Goal: Task Accomplishment & Management: Complete application form

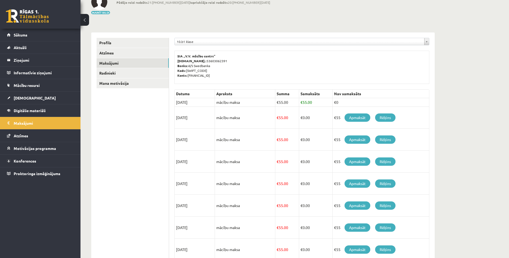
scroll to position [54, 0]
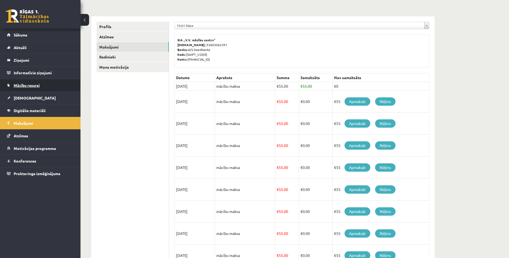
click at [28, 90] on link "Mācību resursi" at bounding box center [40, 85] width 67 height 12
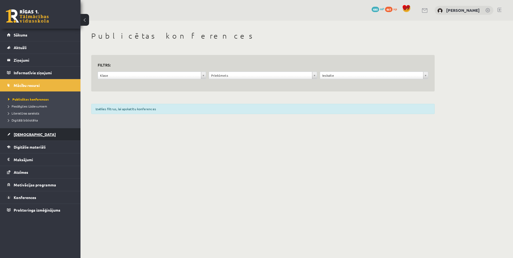
click at [29, 130] on link "[DEMOGRAPHIC_DATA]" at bounding box center [40, 134] width 67 height 12
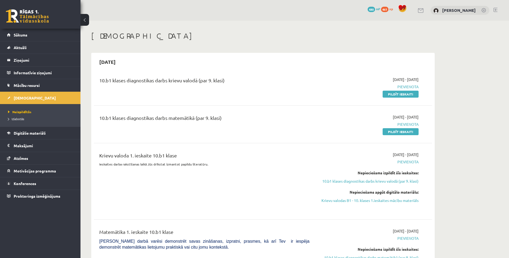
drag, startPoint x: 402, startPoint y: 92, endPoint x: 283, endPoint y: 27, distance: 136.0
click at [402, 92] on link "Pildīt ieskaiti" at bounding box center [401, 94] width 36 height 7
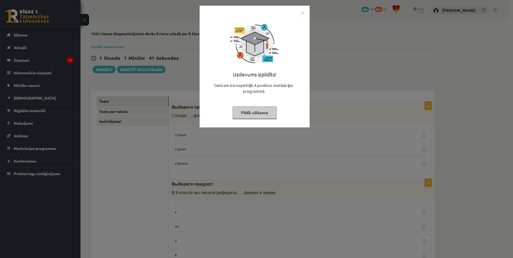
click at [240, 109] on button "Pildīt nākamo" at bounding box center [255, 113] width 44 height 12
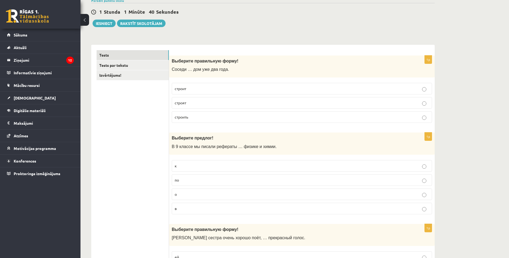
scroll to position [54, 0]
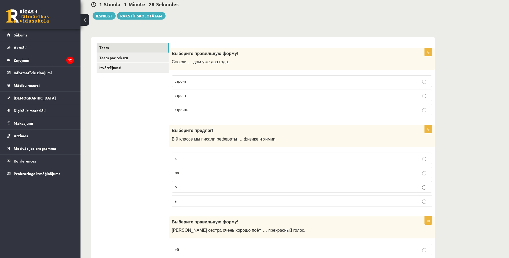
click at [189, 97] on p "строят" at bounding box center [302, 96] width 254 height 6
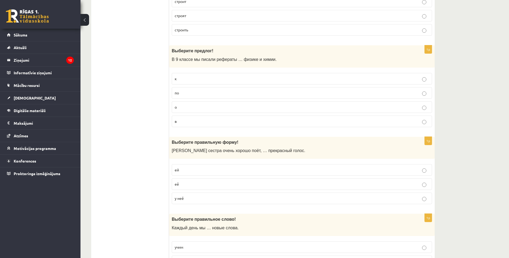
scroll to position [134, 0]
click at [193, 90] on p "по" at bounding box center [302, 92] width 254 height 6
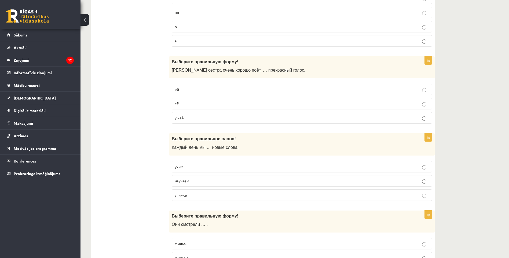
scroll to position [215, 0]
click at [185, 115] on p "у неё" at bounding box center [302, 117] width 254 height 6
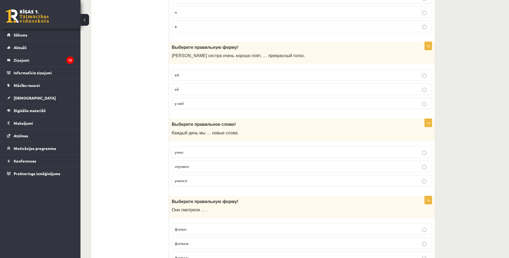
scroll to position [295, 0]
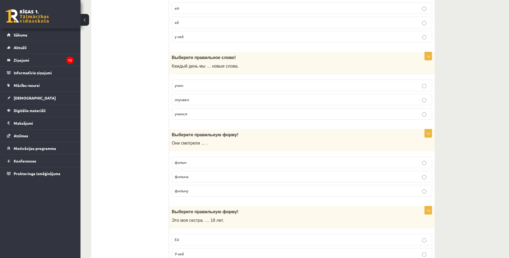
click at [191, 86] on p "учим" at bounding box center [302, 86] width 254 height 6
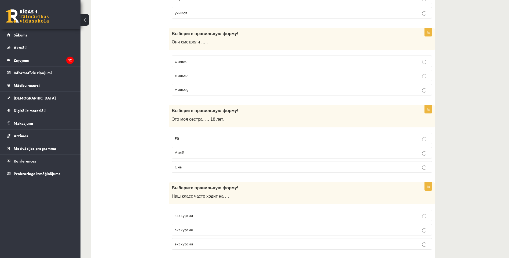
scroll to position [402, 0]
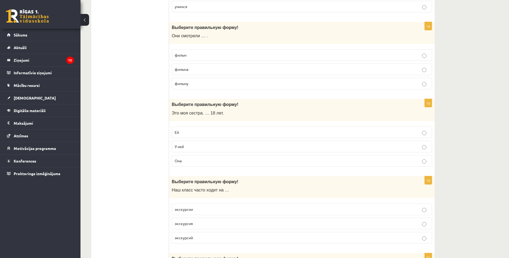
click at [191, 54] on p "фильм" at bounding box center [302, 55] width 254 height 6
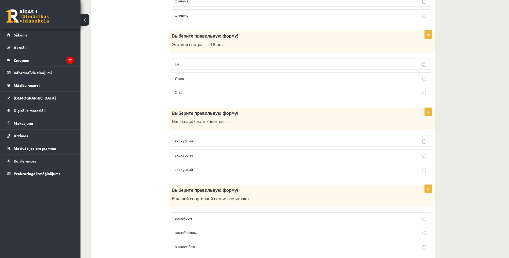
scroll to position [483, 0]
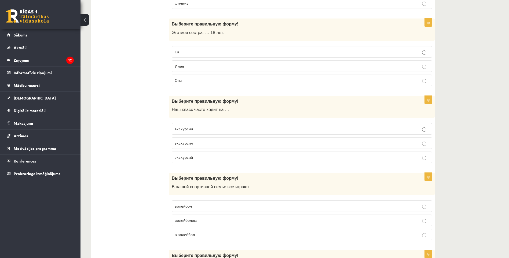
click at [188, 52] on p "Ей" at bounding box center [302, 52] width 254 height 6
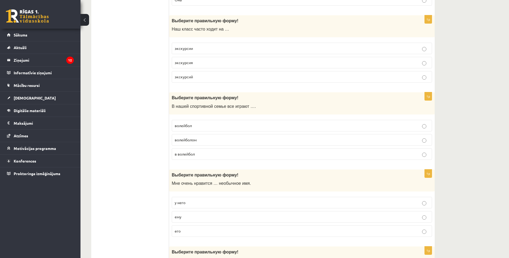
click at [190, 53] on label "экскурсии" at bounding box center [302, 49] width 260 height 12
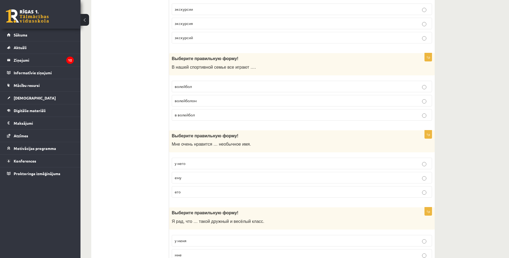
scroll to position [617, 0]
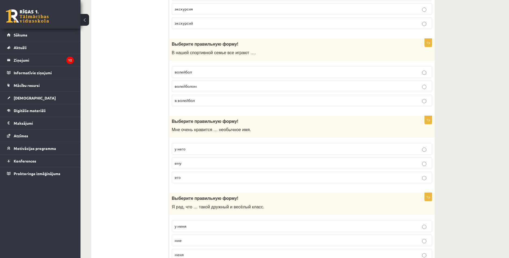
click at [192, 72] on span "волейбол" at bounding box center [183, 71] width 17 height 5
click at [194, 97] on label "в волейбол" at bounding box center [302, 101] width 260 height 12
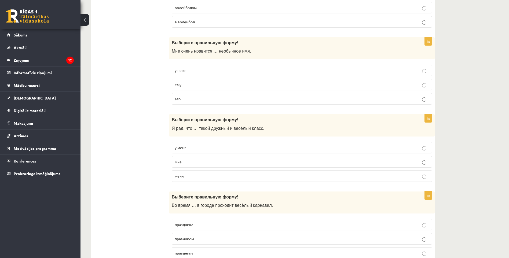
scroll to position [698, 0]
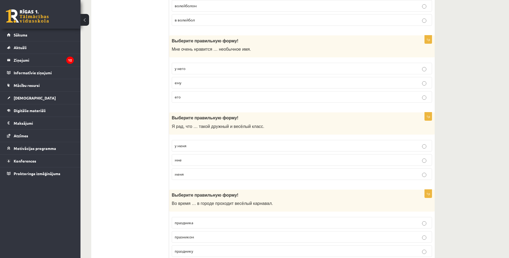
click at [190, 71] on p "у него" at bounding box center [302, 69] width 254 height 6
click at [190, 93] on label "его" at bounding box center [302, 97] width 260 height 12
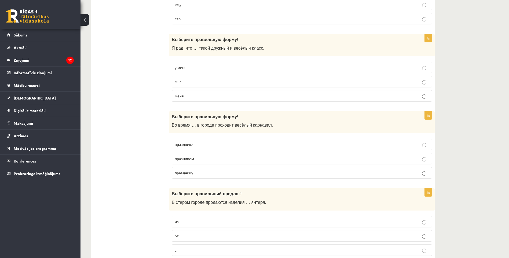
scroll to position [778, 0]
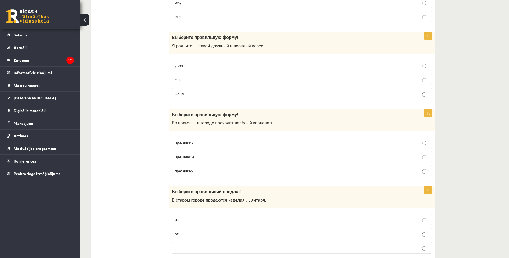
click at [184, 61] on label "у меня" at bounding box center [302, 66] width 260 height 12
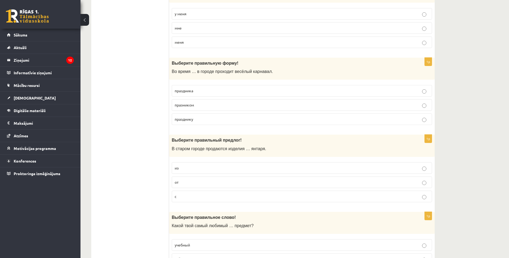
scroll to position [832, 0]
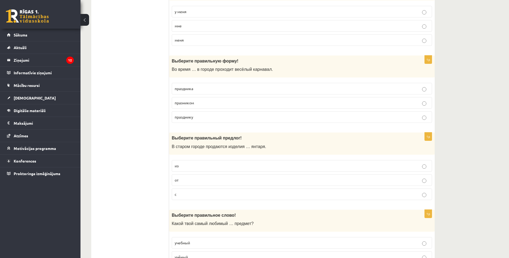
click at [192, 89] on span "праздника" at bounding box center [184, 88] width 19 height 5
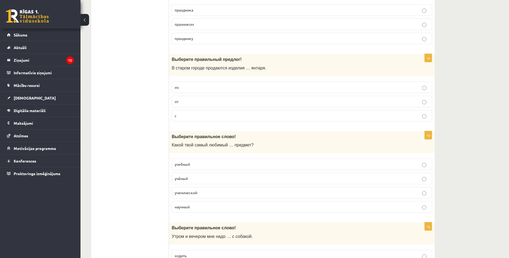
scroll to position [912, 0]
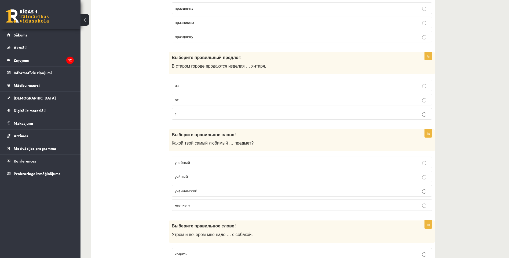
click at [196, 86] on p "из" at bounding box center [302, 86] width 254 height 6
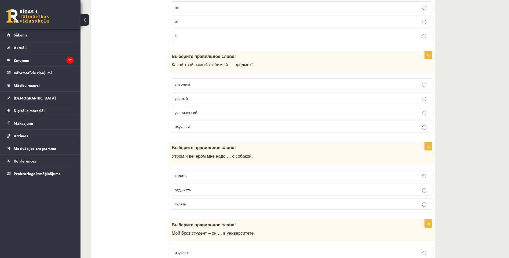
scroll to position [993, 0]
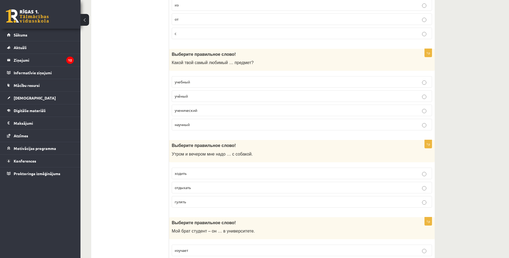
click at [194, 80] on p "учебный" at bounding box center [302, 82] width 254 height 6
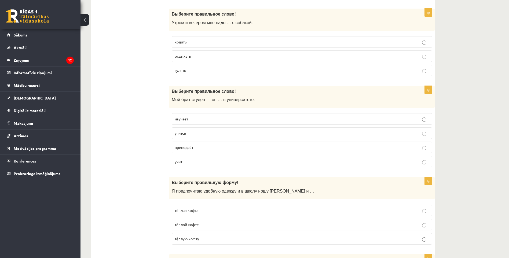
scroll to position [1127, 0]
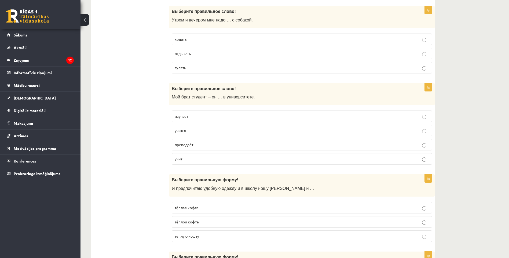
click at [208, 68] on p "гулять" at bounding box center [302, 68] width 254 height 6
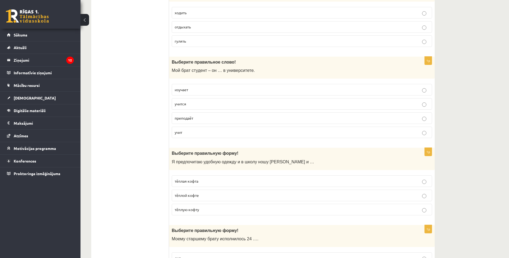
scroll to position [1154, 0]
click at [185, 107] on label "учится" at bounding box center [302, 104] width 260 height 12
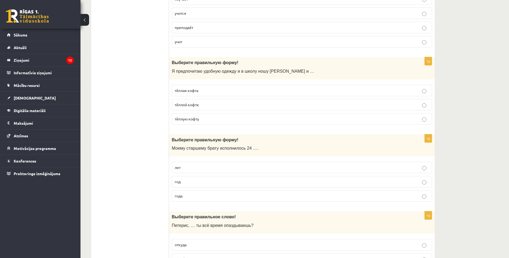
scroll to position [1261, 0]
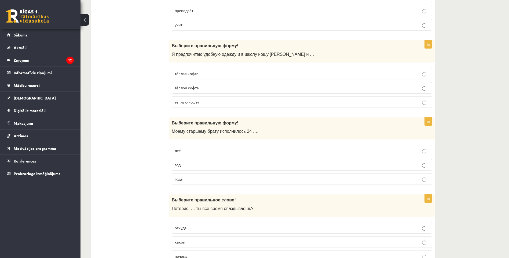
click at [181, 104] on span "тёплую кофту" at bounding box center [187, 102] width 24 height 5
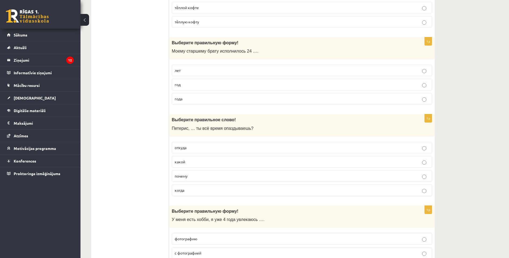
scroll to position [1341, 0]
click at [180, 87] on p "год" at bounding box center [302, 85] width 254 height 6
click at [185, 106] on fieldset "лет год года" at bounding box center [302, 84] width 260 height 44
click at [185, 100] on p "года" at bounding box center [302, 99] width 254 height 6
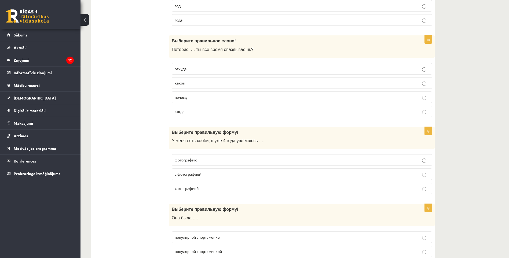
scroll to position [1422, 0]
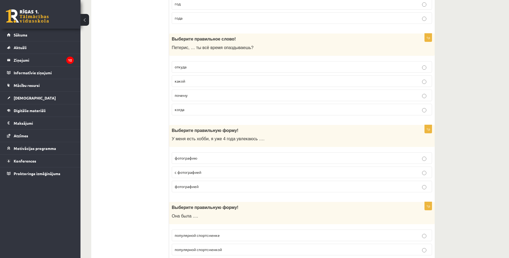
click at [188, 96] on p "почему" at bounding box center [302, 96] width 254 height 6
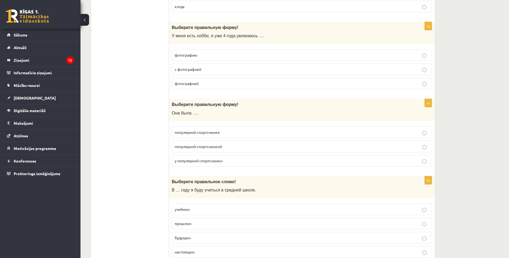
scroll to position [1529, 0]
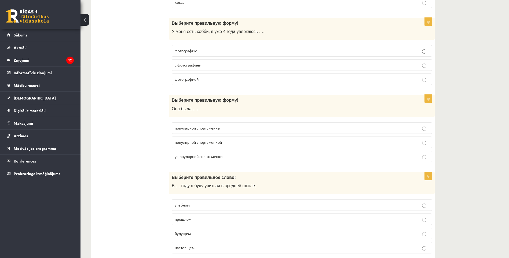
click at [183, 75] on label "фотографией" at bounding box center [302, 80] width 260 height 12
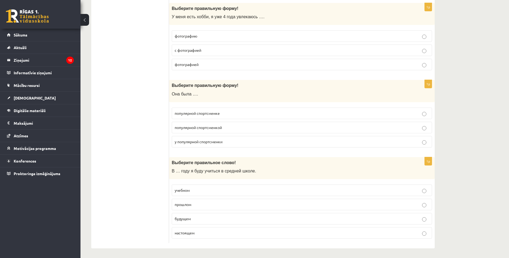
scroll to position [1545, 0]
click at [197, 113] on span "популярной спортсменке" at bounding box center [197, 112] width 45 height 5
click at [190, 127] on span "популярной спортсменкой" at bounding box center [198, 126] width 47 height 5
click at [187, 188] on span "учебном" at bounding box center [182, 189] width 15 height 5
click at [189, 217] on span "будущем" at bounding box center [183, 217] width 16 height 5
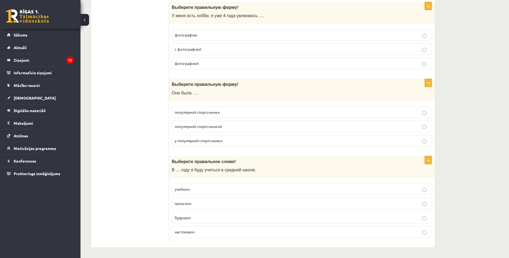
click at [183, 217] on span "будущем" at bounding box center [183, 217] width 16 height 5
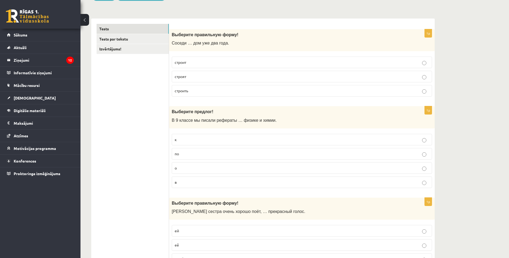
scroll to position [0, 0]
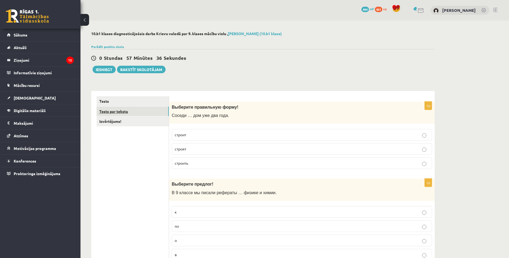
click at [115, 111] on link "Tests par tekstu" at bounding box center [133, 112] width 72 height 10
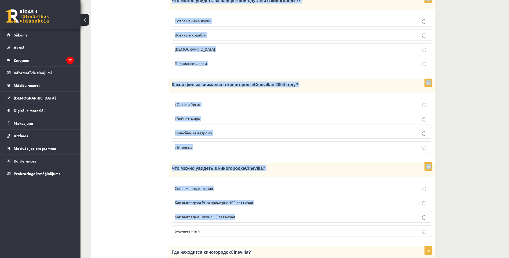
scroll to position [678, 0]
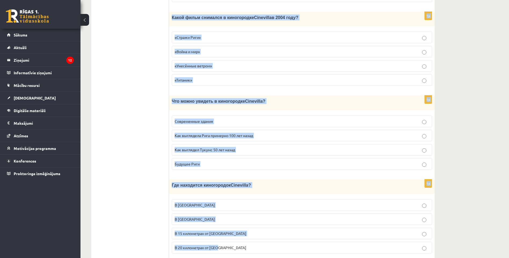
drag, startPoint x: 175, startPoint y: 73, endPoint x: 286, endPoint y: 230, distance: 191.5
copy form "Прочитайте текст «Киногородок Cinevilla », выберите правильный вариант. Киногор…"
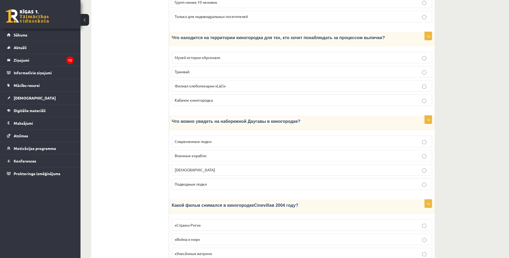
click at [167, 97] on ul "Tests Tests par tekstu Izvērtējums!" at bounding box center [133, 26] width 72 height 840
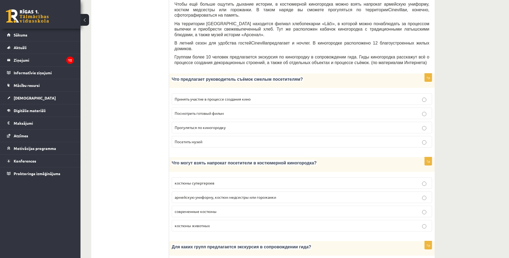
scroll to position [222, 0]
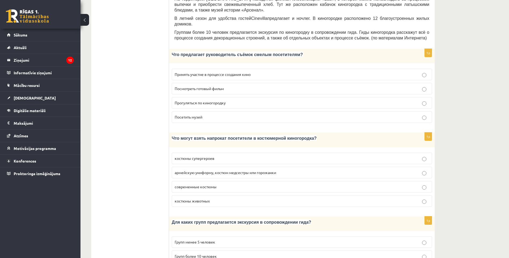
click at [195, 72] on span "Принять участие в процессе создания кино" at bounding box center [213, 74] width 76 height 5
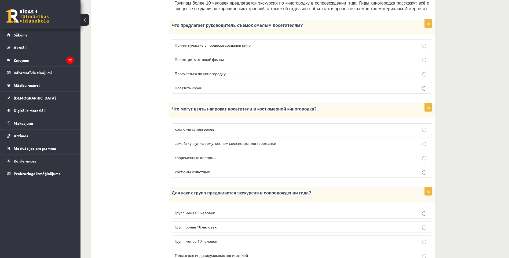
scroll to position [249, 0]
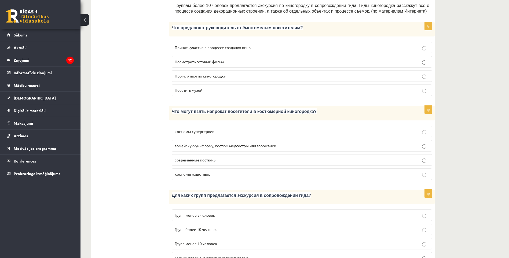
click at [192, 143] on p "армейскую униформу, костюм медсестры или горожанки" at bounding box center [302, 146] width 254 height 6
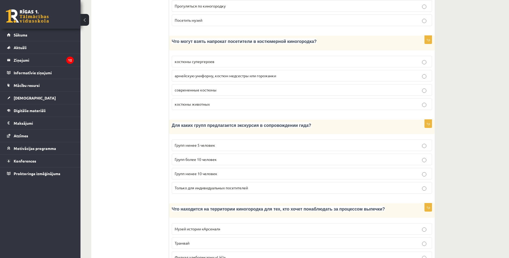
scroll to position [330, 0]
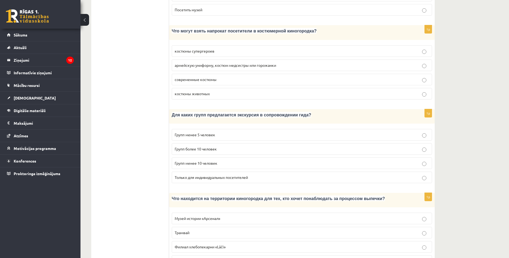
click at [192, 146] on span "Групп более 10 человек" at bounding box center [196, 148] width 42 height 5
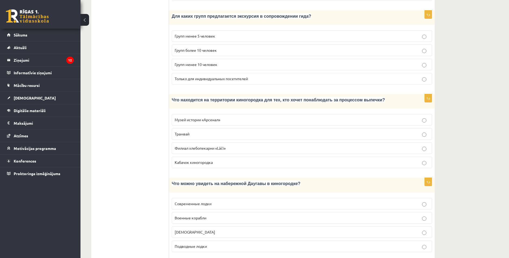
scroll to position [437, 0]
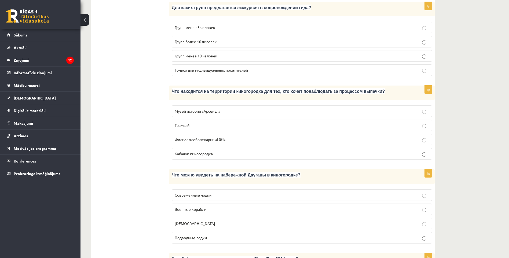
click at [189, 137] on p "Филиал хлебопекарни «Lāči»" at bounding box center [302, 140] width 254 height 6
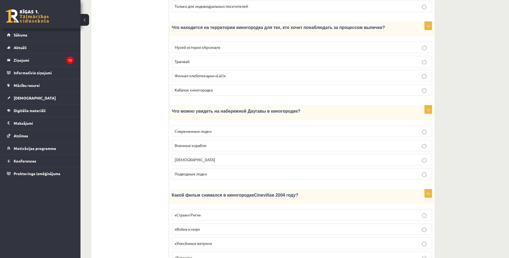
scroll to position [518, 0]
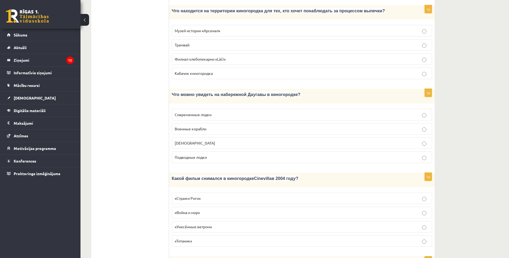
click at [187, 141] on span "Кораблики" at bounding box center [195, 143] width 41 height 5
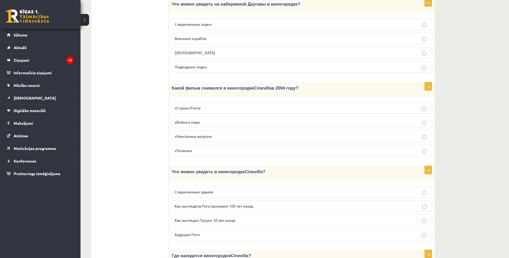
scroll to position [625, 0]
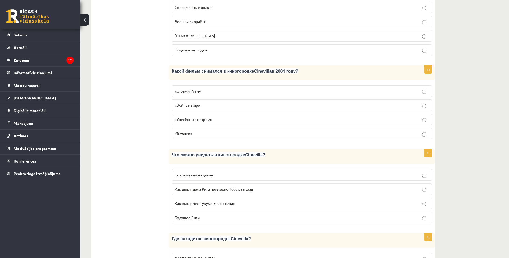
click at [204, 88] on p "«Стражи Риги»" at bounding box center [302, 91] width 254 height 6
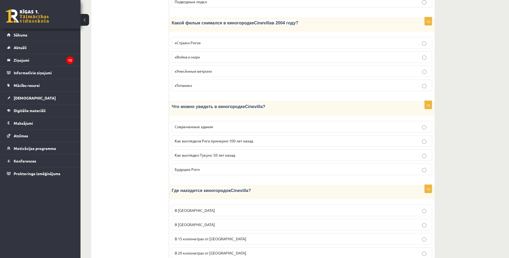
scroll to position [678, 0]
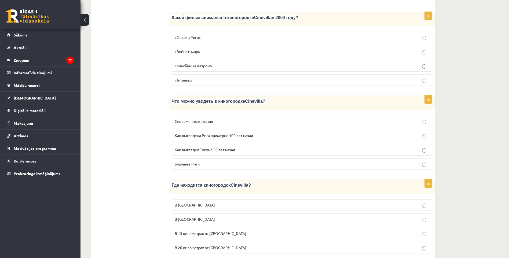
click at [195, 133] on p "Как выглядела Рига примерно 100 лет назад" at bounding box center [302, 136] width 254 height 6
click at [195, 231] on span "В 15 километрах от Тукумса" at bounding box center [211, 233] width 72 height 5
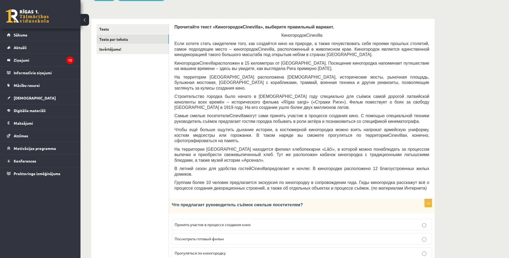
scroll to position [0, 0]
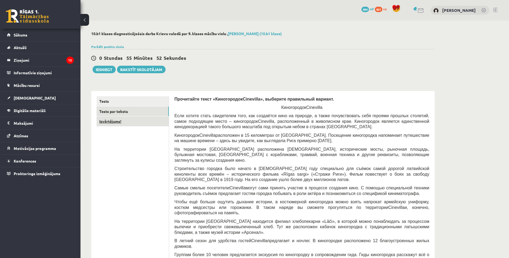
click at [122, 122] on link "Izvērtējums!" at bounding box center [133, 121] width 72 height 10
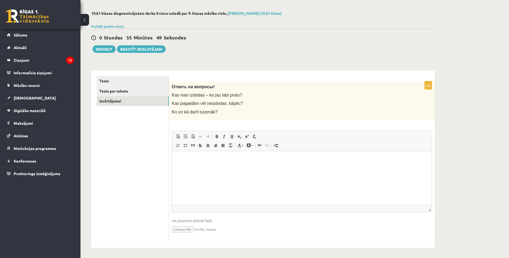
scroll to position [21, 0]
click at [107, 50] on button "Iesniegt" at bounding box center [104, 49] width 23 height 8
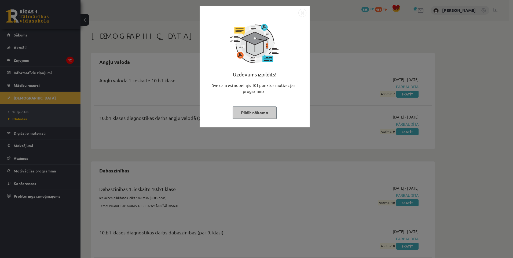
click at [257, 109] on button "Pildīt nākamo" at bounding box center [255, 113] width 44 height 12
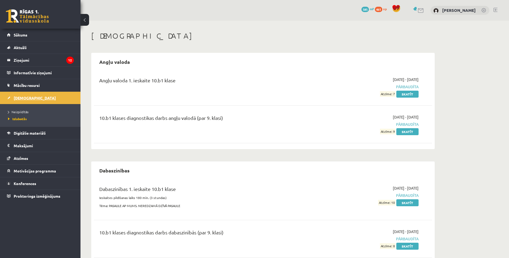
click at [37, 97] on link "[DEMOGRAPHIC_DATA]" at bounding box center [40, 98] width 67 height 12
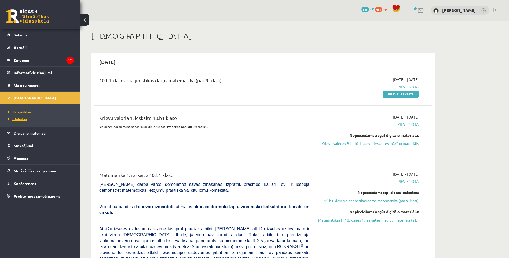
click at [23, 118] on span "Izlabotās" at bounding box center [17, 119] width 19 height 4
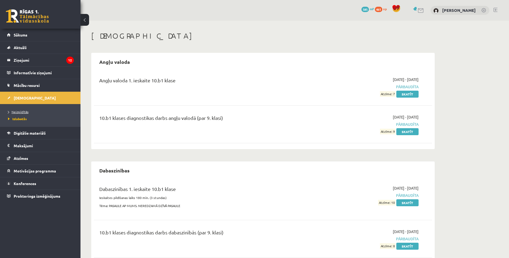
click at [21, 111] on span "Neizpildītās" at bounding box center [18, 112] width 20 height 4
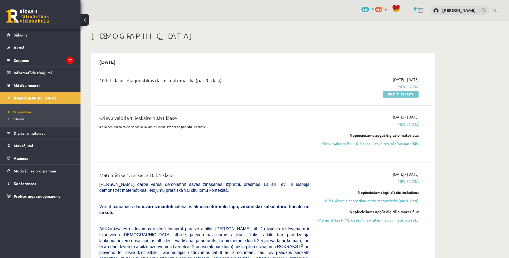
click at [399, 92] on link "Pildīt ieskaiti" at bounding box center [401, 94] width 36 height 7
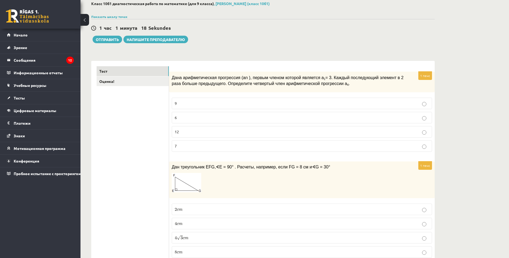
scroll to position [27, 0]
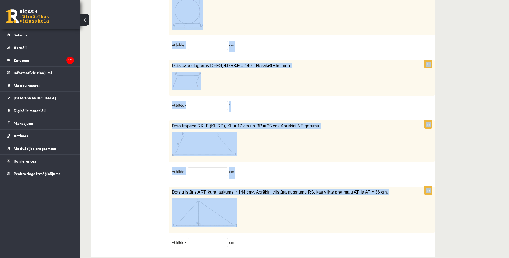
scroll to position [2699, 0]
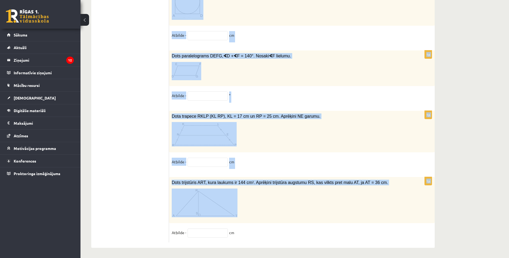
drag, startPoint x: 170, startPoint y: 82, endPoint x: 393, endPoint y: 234, distance: 270.2
copy form "Dota aritmētiskā progresija (an ), kuras pirmais loceklis ir a 1 = 3. Katrs nāk…"
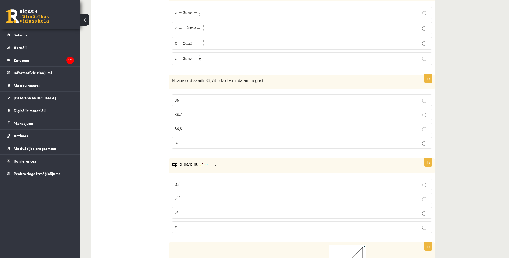
scroll to position [0, 0]
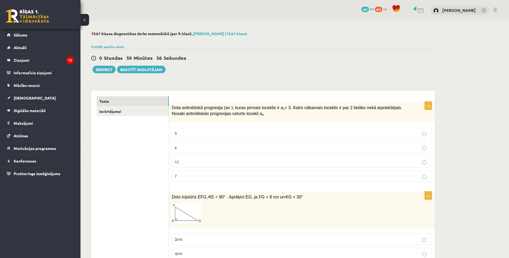
click at [207, 129] on label "9" at bounding box center [302, 134] width 260 height 12
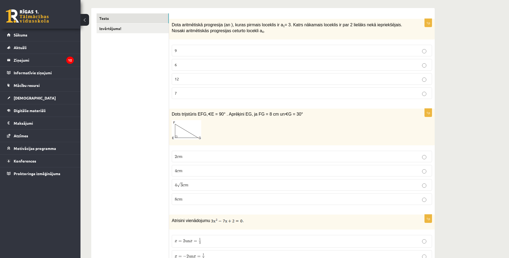
scroll to position [107, 0]
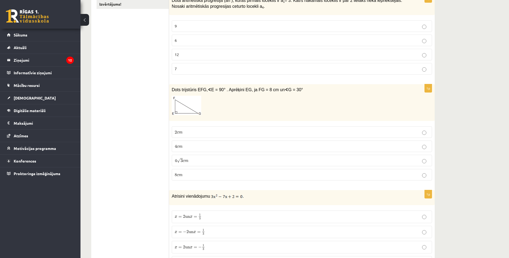
click at [183, 156] on label "4 √ 3 c m 4 3 c m" at bounding box center [302, 161] width 260 height 12
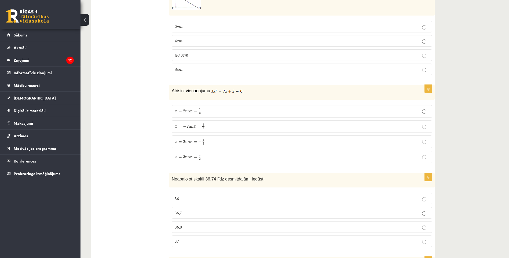
scroll to position [215, 0]
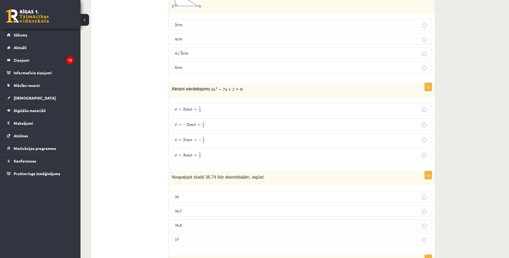
click at [204, 126] on span "3" at bounding box center [204, 127] width 2 height 2
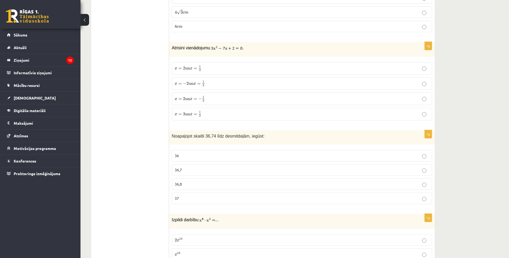
scroll to position [268, 0]
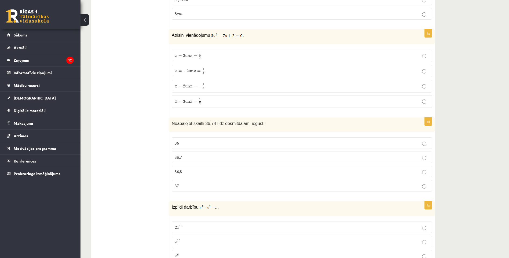
click at [184, 156] on p "36,7" at bounding box center [302, 158] width 254 height 6
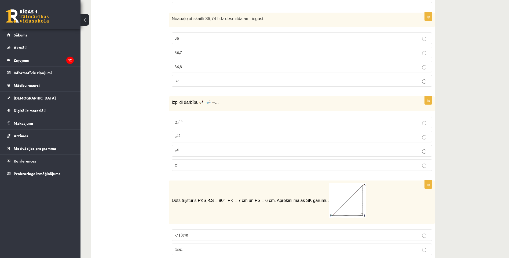
scroll to position [376, 0]
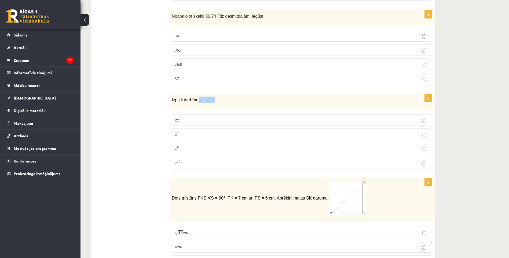
drag, startPoint x: 197, startPoint y: 100, endPoint x: 211, endPoint y: 98, distance: 14.2
click at [211, 98] on p "Izpildi darbību ..." at bounding box center [288, 100] width 233 height 6
copy p
click at [187, 160] on p "x 10 x 10" at bounding box center [302, 163] width 254 height 6
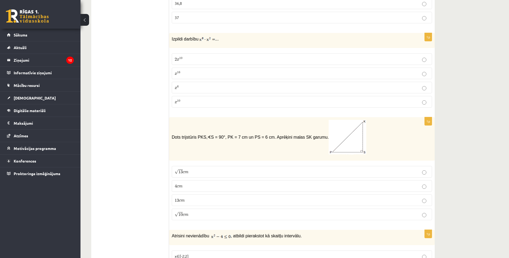
scroll to position [456, 0]
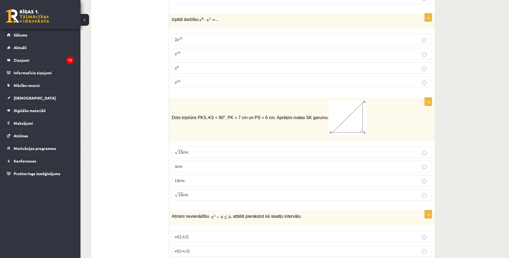
click at [197, 147] on label "√ 13 c m 13 c m" at bounding box center [302, 152] width 260 height 12
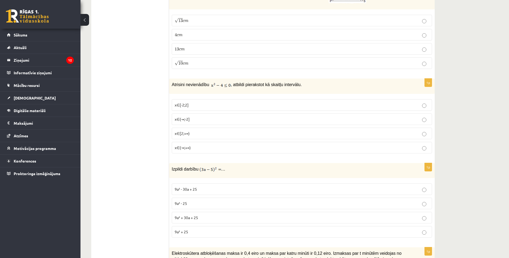
scroll to position [590, 0]
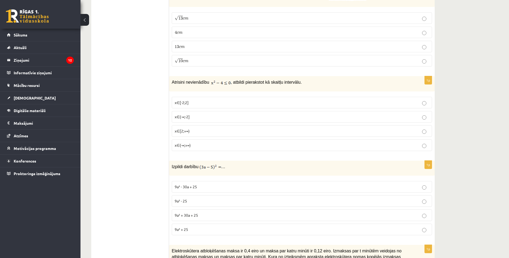
click at [190, 102] on p "x∈[-2;2]" at bounding box center [302, 103] width 254 height 6
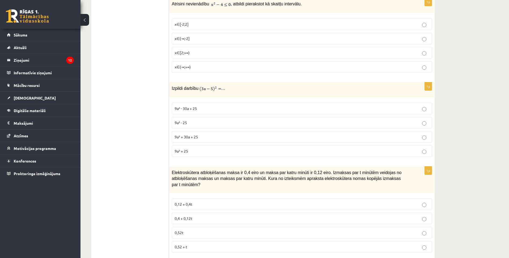
scroll to position [671, 0]
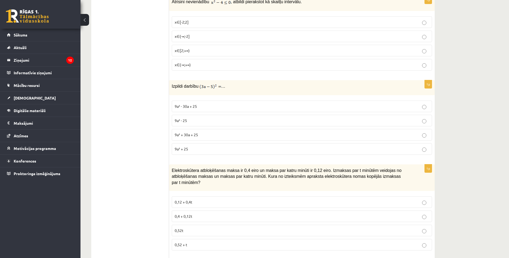
click at [191, 108] on span "9a² - 30a + 25" at bounding box center [186, 106] width 22 height 5
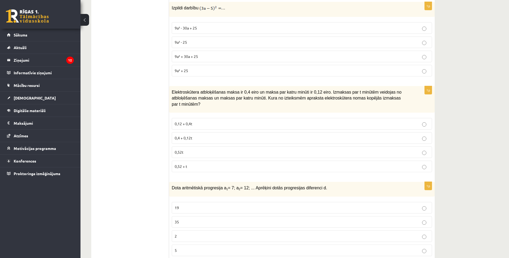
scroll to position [751, 0]
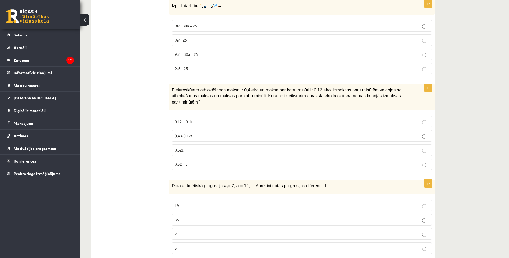
click at [186, 133] on span "0,4 + 0,12t" at bounding box center [184, 135] width 18 height 5
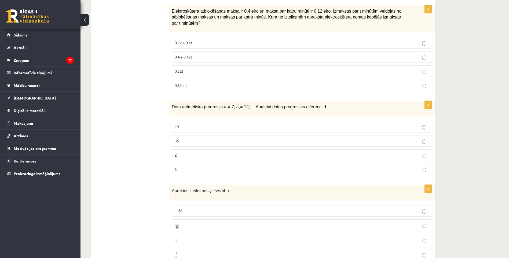
scroll to position [832, 0]
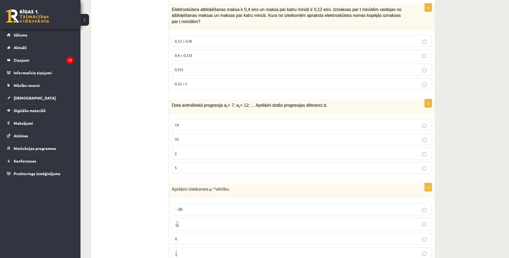
click at [185, 165] on p "5" at bounding box center [302, 168] width 254 height 6
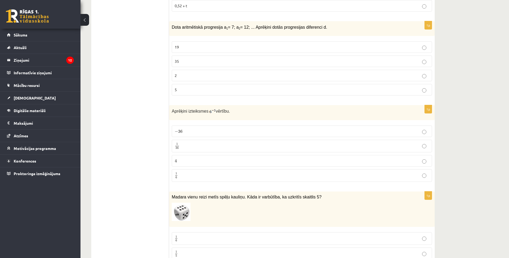
scroll to position [912, 0]
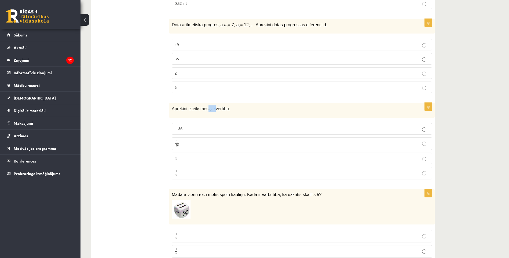
drag, startPoint x: 206, startPoint y: 102, endPoint x: 214, endPoint y: 101, distance: 8.1
click at [214, 105] on p "Aprēķini izteiksmes vērtību." at bounding box center [288, 108] width 233 height 6
copy p
drag, startPoint x: 171, startPoint y: 102, endPoint x: 205, endPoint y: 103, distance: 33.3
click at [205, 103] on div "Aprēķini izteiksmes vērtību." at bounding box center [302, 110] width 266 height 15
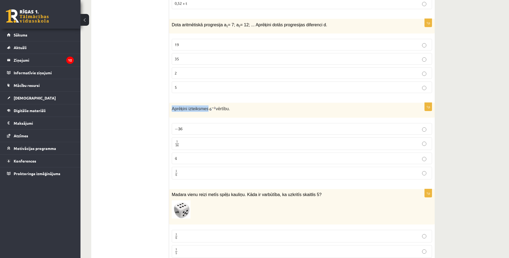
copy span "Aprēķini izteiksmes"
drag, startPoint x: 221, startPoint y: 102, endPoint x: 215, endPoint y: 102, distance: 5.4
click at [215, 105] on p "Aprēķini izteiksmes vērtību." at bounding box center [288, 108] width 233 height 6
copy span "vērtību."
click at [181, 140] on p "1 36 1 36" at bounding box center [302, 143] width 254 height 7
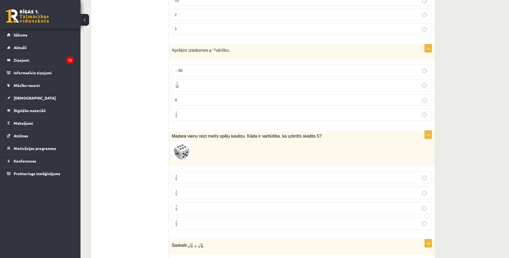
scroll to position [993, 0]
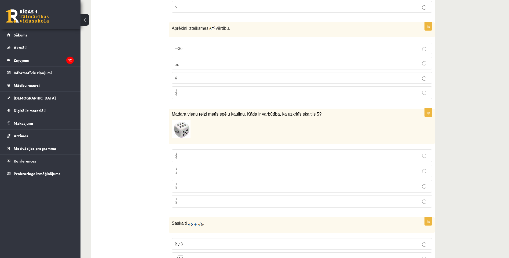
click at [187, 152] on p "1 6 1 6" at bounding box center [302, 155] width 254 height 7
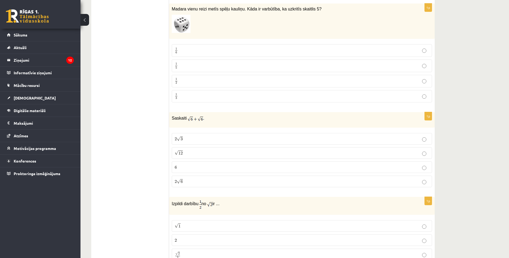
scroll to position [1100, 0]
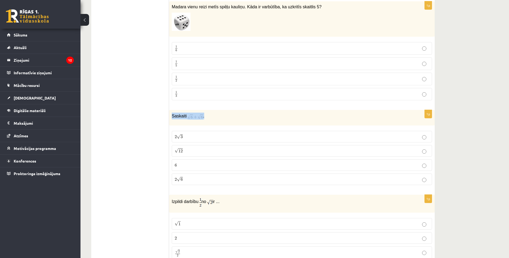
drag, startPoint x: 212, startPoint y: 111, endPoint x: 171, endPoint y: 109, distance: 41.6
click at [171, 110] on div "Saskaiti ." at bounding box center [302, 117] width 266 height 15
copy p "Saskaiti ."
click at [186, 177] on p "2 √ 6 2 6" at bounding box center [302, 180] width 254 height 6
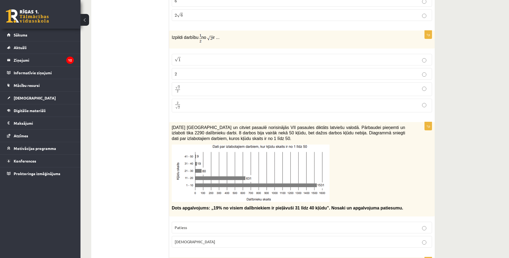
scroll to position [1261, 0]
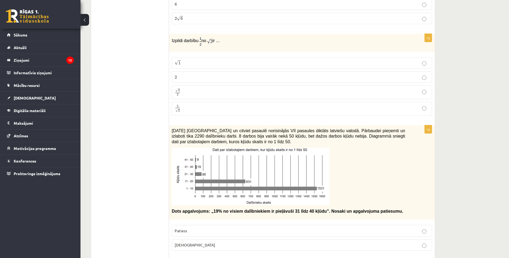
click at [193, 89] on p "√ 2 2 2 2" at bounding box center [302, 93] width 254 height 8
click at [197, 71] on label "2 2" at bounding box center [302, 77] width 260 height 12
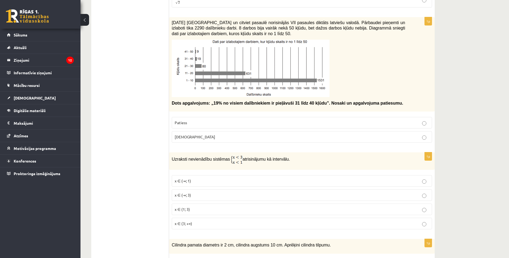
scroll to position [1368, 0]
click at [193, 135] on p "Aplams" at bounding box center [302, 138] width 254 height 6
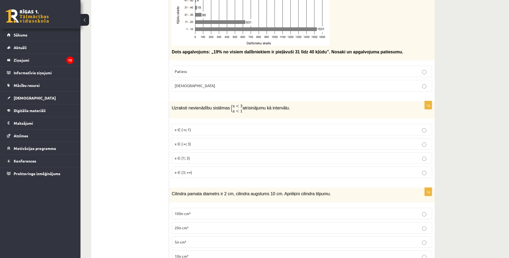
scroll to position [1422, 0]
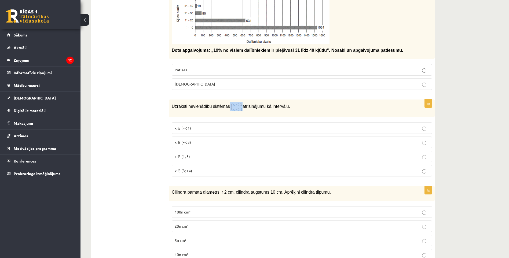
drag, startPoint x: 225, startPoint y: 99, endPoint x: 236, endPoint y: 101, distance: 10.9
click at [236, 102] on p "Uzraksti nevienādību sistēmas atrisinājumu kā intervālu." at bounding box center [288, 106] width 233 height 9
copy p
click at [191, 125] on p "x ∈ (-∞; 1)" at bounding box center [302, 128] width 254 height 6
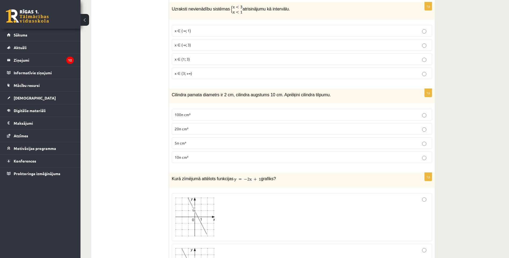
scroll to position [1529, 0]
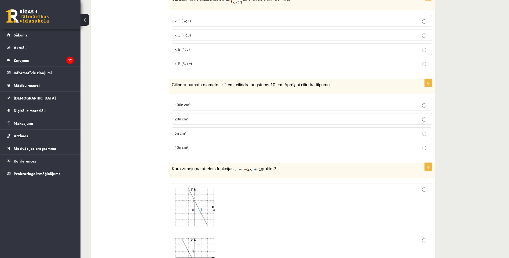
click at [197, 145] on p "10π cm³" at bounding box center [302, 148] width 254 height 6
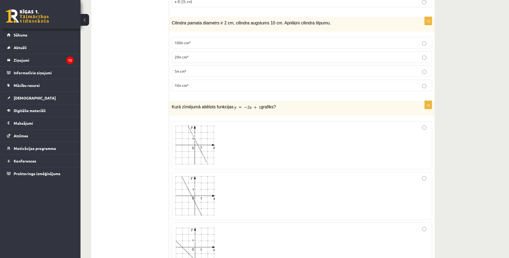
scroll to position [1610, 0]
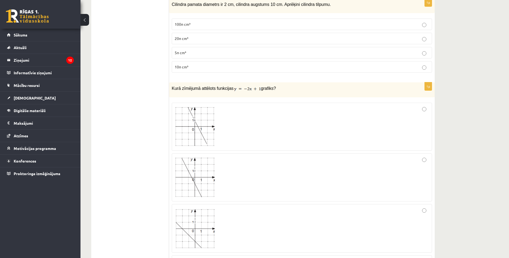
drag, startPoint x: 397, startPoint y: 121, endPoint x: 392, endPoint y: 122, distance: 4.4
click at [395, 121] on div at bounding box center [302, 127] width 254 height 42
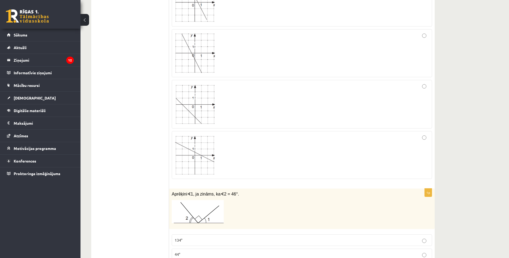
scroll to position [1824, 0]
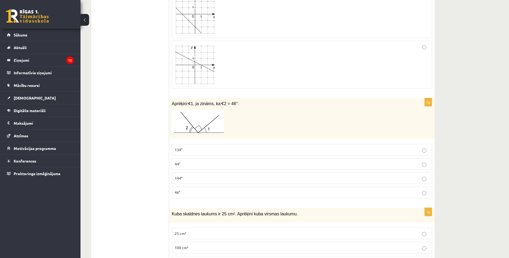
click at [185, 147] on p "134°" at bounding box center [302, 150] width 254 height 6
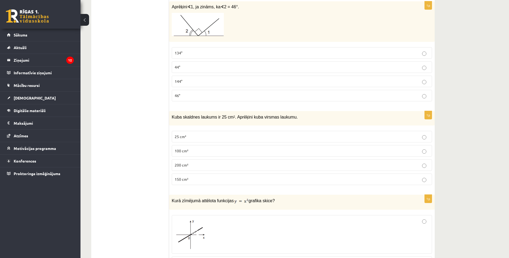
scroll to position [1932, 0]
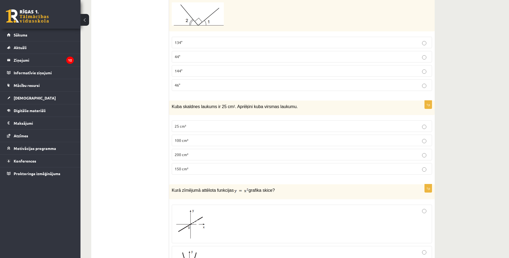
click at [189, 163] on label "150 cm²" at bounding box center [302, 169] width 260 height 12
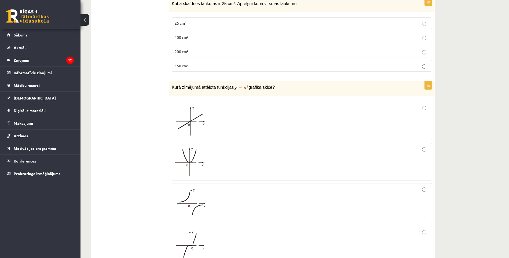
scroll to position [2039, 0]
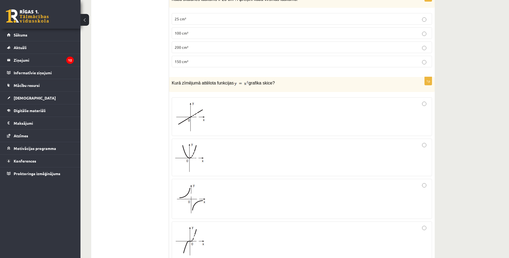
click at [213, 149] on div at bounding box center [302, 158] width 254 height 32
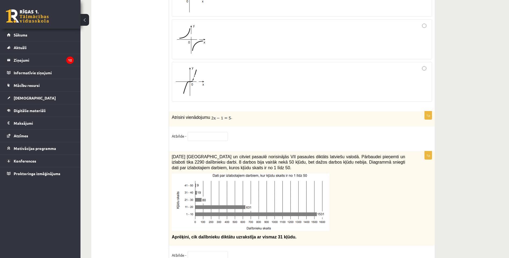
scroll to position [2200, 0]
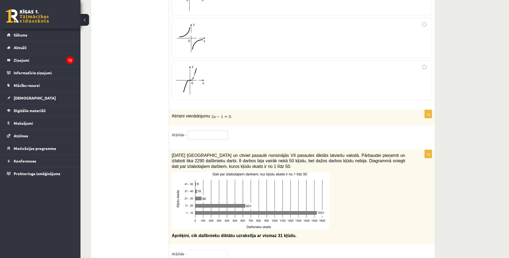
click at [207, 131] on input "text" at bounding box center [208, 135] width 40 height 9
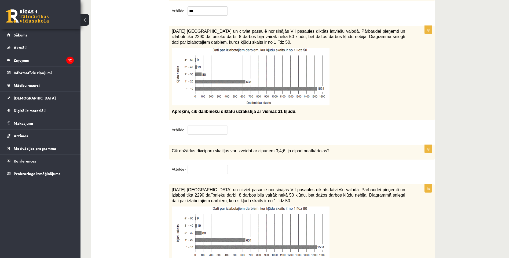
scroll to position [2307, 0]
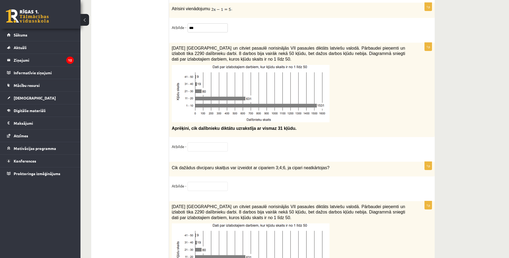
type input "***"
drag, startPoint x: 217, startPoint y: 140, endPoint x: 221, endPoint y: 141, distance: 4.1
click at [217, 142] on input "text" at bounding box center [208, 146] width 40 height 9
type input "**"
click at [199, 182] on input "text" at bounding box center [208, 186] width 40 height 9
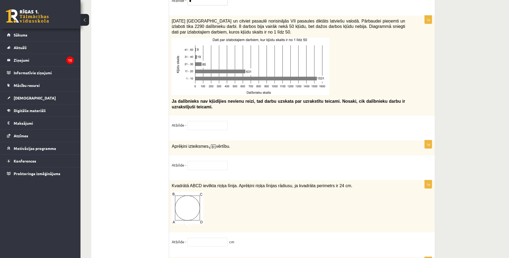
scroll to position [2495, 0]
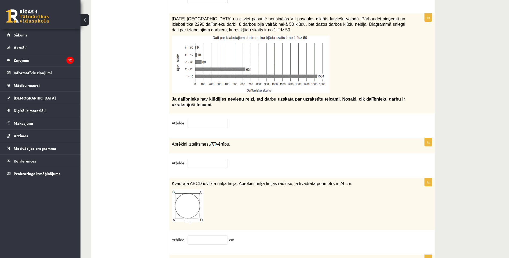
type input "*"
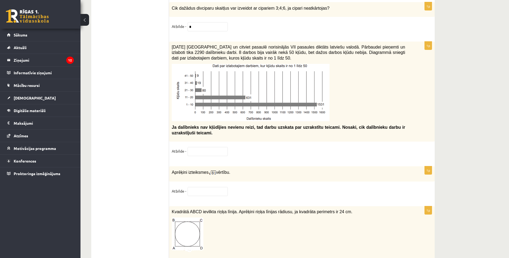
scroll to position [2512, 0]
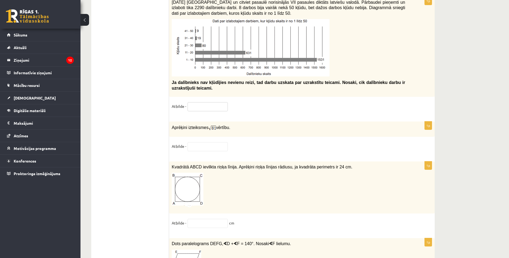
click at [209, 104] on input "text" at bounding box center [208, 106] width 40 height 9
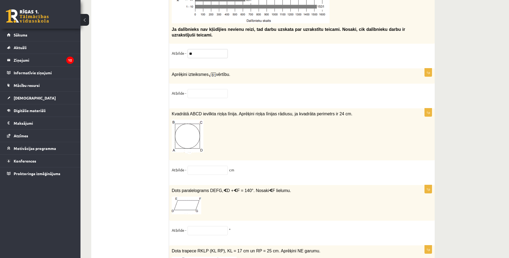
scroll to position [2565, 0]
type input "**"
click at [201, 95] on fieldset "Atbilde -" at bounding box center [302, 94] width 260 height 11
click at [203, 93] on input "text" at bounding box center [208, 93] width 40 height 9
type input "*"
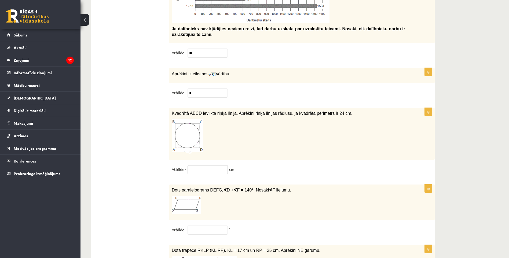
click at [208, 167] on input "text" at bounding box center [208, 169] width 40 height 9
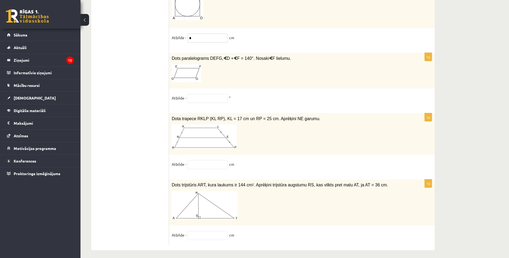
scroll to position [2699, 0]
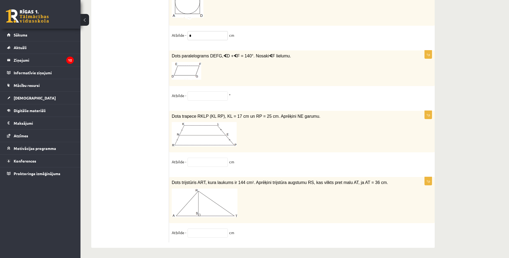
type input "*"
drag, startPoint x: 169, startPoint y: 53, endPoint x: 329, endPoint y: 229, distance: 238.0
copy form "Dots paralelograms DEFG, ∢ D + ∢ F = 140°. Nosaki ∢ F lielumu. Atbilde - ° 1p D…"
click at [308, 91] on fieldset "Atbilde - °" at bounding box center [302, 96] width 260 height 11
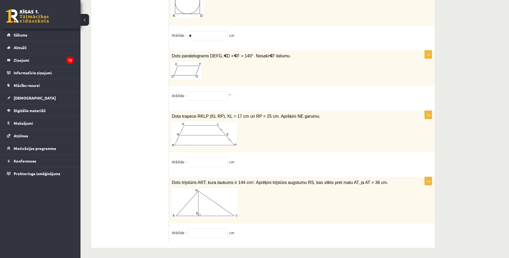
click at [209, 87] on div "1p Dots paralelograms DEFG, ∢ D + ∢ F = 140°. Nosaki ∢ F lielumu. Atbilde - °" at bounding box center [302, 77] width 266 height 55
click at [204, 88] on div "1p Dots paralelograms DEFG, ∢ D + ∢ F = 140°. Nosaki ∢ F lielumu. Atbilde - °" at bounding box center [302, 77] width 266 height 55
click at [207, 91] on input "text" at bounding box center [208, 95] width 40 height 9
type input "**"
click at [204, 158] on input "text" at bounding box center [208, 162] width 40 height 9
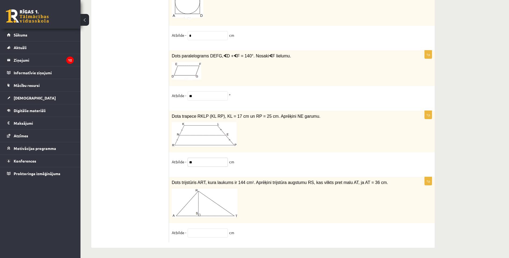
type input "**"
click at [202, 229] on input "text" at bounding box center [208, 233] width 40 height 9
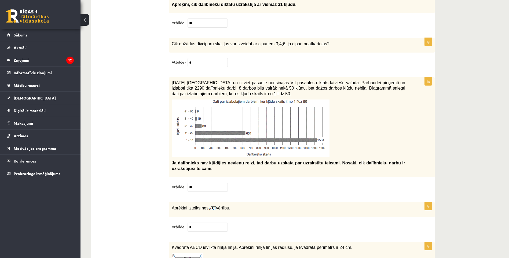
type input "*"
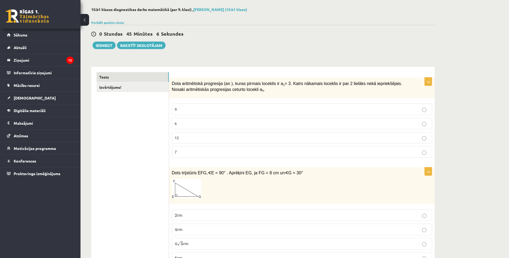
scroll to position [0, 0]
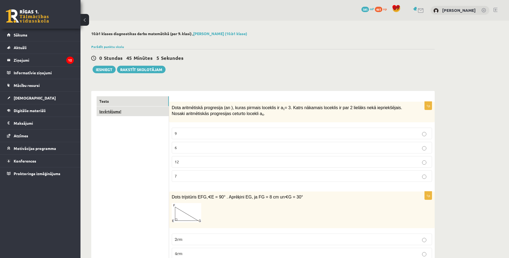
click at [117, 114] on link "Izvērtējums!" at bounding box center [133, 112] width 72 height 10
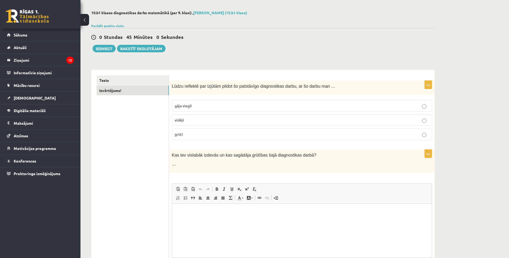
drag, startPoint x: 311, startPoint y: 83, endPoint x: 390, endPoint y: 39, distance: 90.4
click at [387, 42] on div "0 Stundas 45 Minūtes 0 Sekundes Ieskaite saglabāta! Iesniegt Rakstīt skolotājam" at bounding box center [262, 40] width 343 height 24
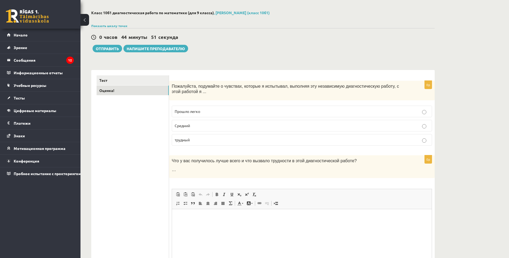
click at [199, 124] on p "Средний" at bounding box center [302, 126] width 254 height 6
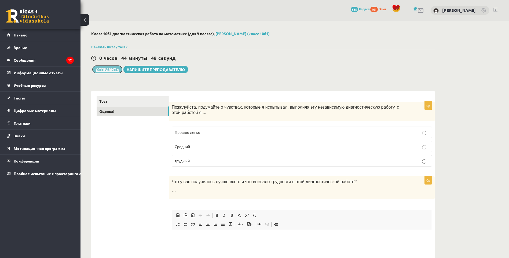
click at [112, 69] on button "Отправить" at bounding box center [108, 70] width 30 height 8
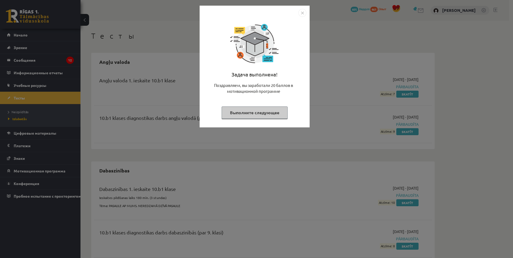
click at [256, 116] on button "Выполните следующее" at bounding box center [255, 113] width 66 height 12
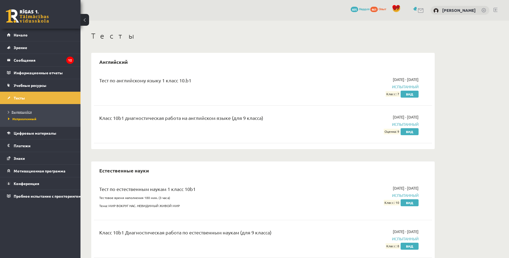
click at [22, 112] on span "Выдающийся" at bounding box center [20, 112] width 24 height 4
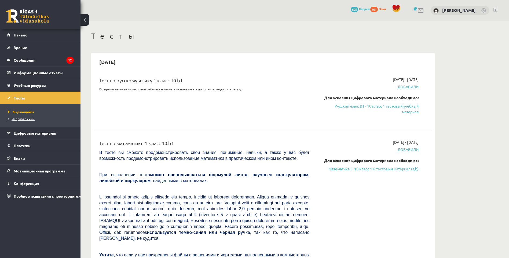
click at [32, 117] on span "Исправленный" at bounding box center [21, 119] width 27 height 4
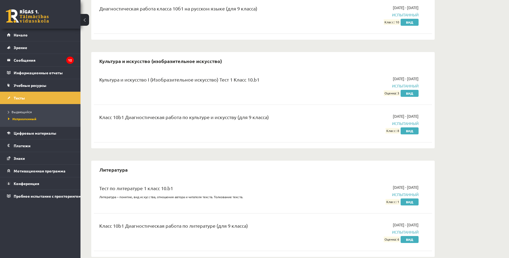
scroll to position [510, 0]
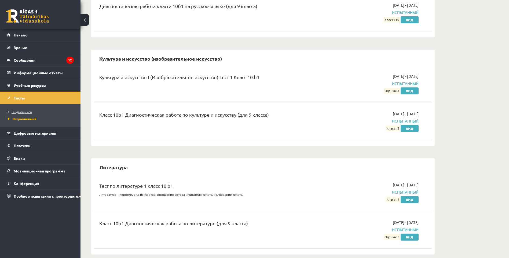
click at [21, 111] on span "Выдающийся" at bounding box center [20, 112] width 24 height 4
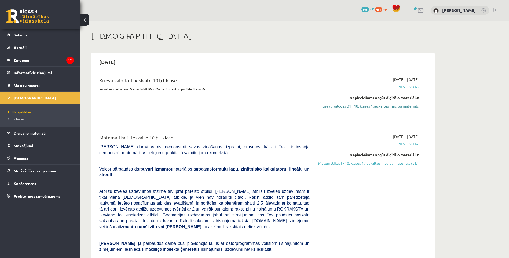
click at [390, 105] on link "Krievu valodas B1 - 10. klases 1.ieskaites mācību materiāls" at bounding box center [367, 106] width 101 height 6
click at [370, 104] on link "Krievu valodas B1 - 10. klases 1.ieskaites mācību materiāls" at bounding box center [367, 106] width 101 height 6
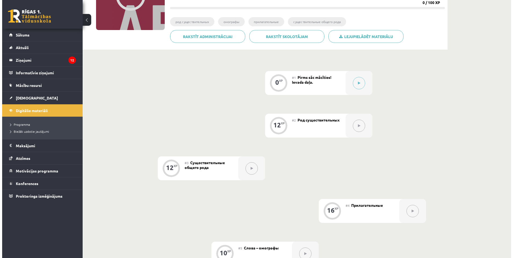
scroll to position [80, 0]
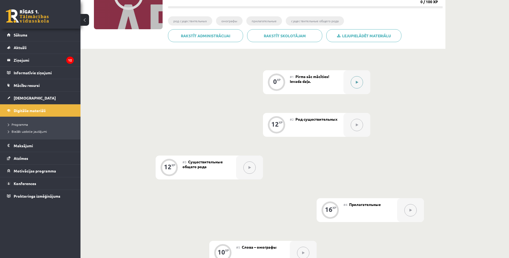
drag, startPoint x: 354, startPoint y: 83, endPoint x: 351, endPoint y: 84, distance: 3.1
click at [351, 84] on button at bounding box center [357, 82] width 12 height 12
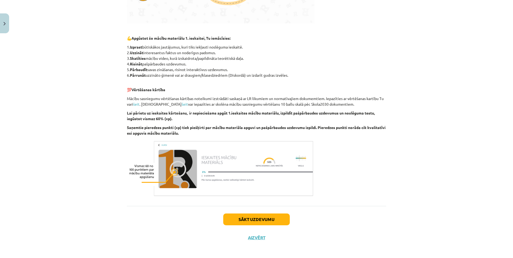
scroll to position [243, 0]
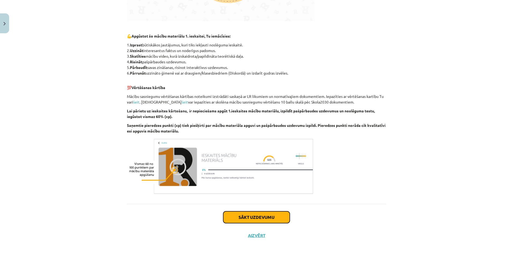
click at [255, 214] on button "Sākt uzdevumu" at bounding box center [256, 217] width 67 height 12
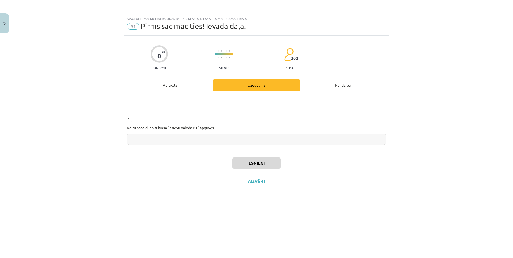
drag, startPoint x: 473, startPoint y: 31, endPoint x: 441, endPoint y: 8, distance: 39.5
click at [473, 31] on div "Mācību tēma: Krievu valodas b1 - 10. klases 1.ieskaites mācību materiāls #1 Pir…" at bounding box center [256, 129] width 513 height 258
click at [191, 136] on input "text" at bounding box center [256, 139] width 259 height 11
paste input "**********"
type input "**********"
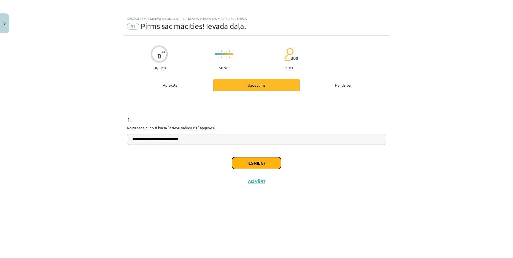
click at [258, 165] on button "Iesniegt" at bounding box center [256, 163] width 49 height 12
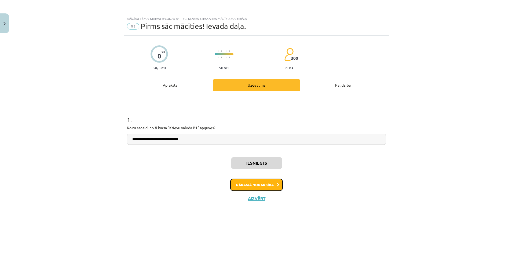
click at [258, 184] on button "Nākamā nodarbība" at bounding box center [256, 185] width 53 height 12
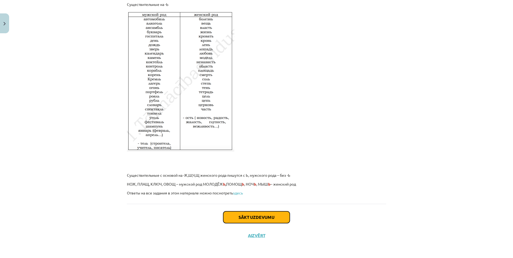
click at [262, 213] on button "Sākt uzdevumu" at bounding box center [256, 217] width 67 height 12
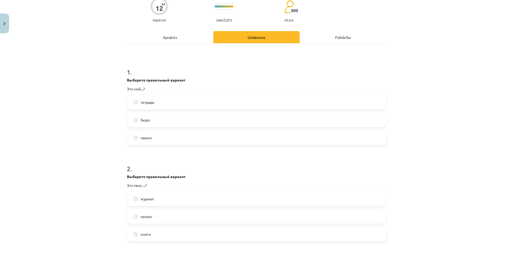
scroll to position [13, 0]
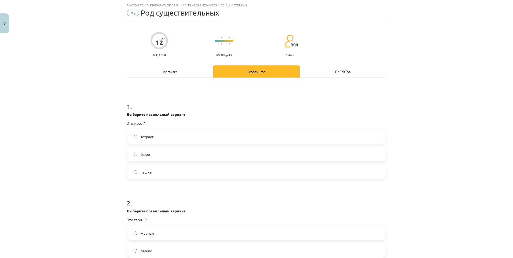
click at [141, 155] on span "бюро" at bounding box center [145, 155] width 9 height 6
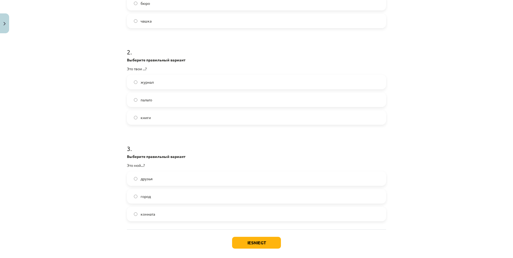
scroll to position [148, 0]
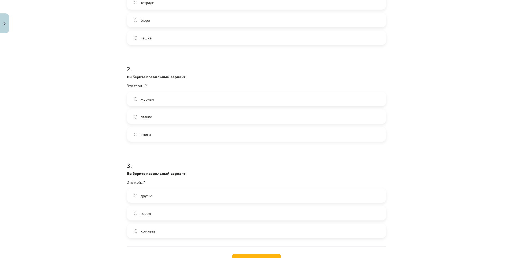
click at [141, 133] on span "книги" at bounding box center [146, 135] width 10 height 6
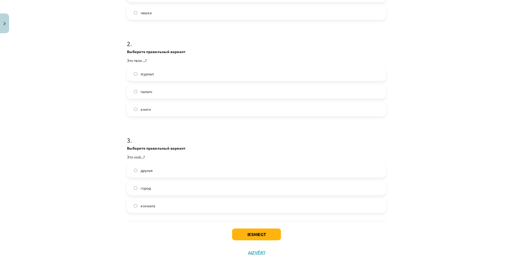
scroll to position [174, 0]
click at [141, 188] on span "город" at bounding box center [146, 187] width 10 height 6
click at [270, 235] on button "Iesniegt" at bounding box center [256, 233] width 49 height 12
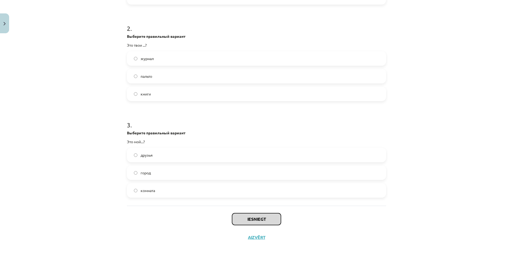
scroll to position [190, 0]
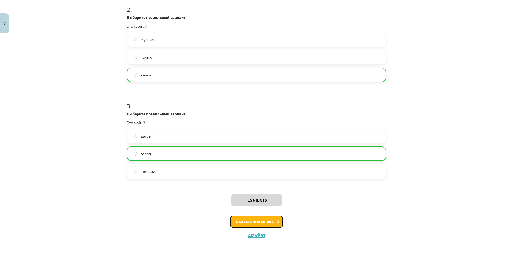
click at [259, 220] on button "Nākamā nodarbība" at bounding box center [256, 222] width 53 height 12
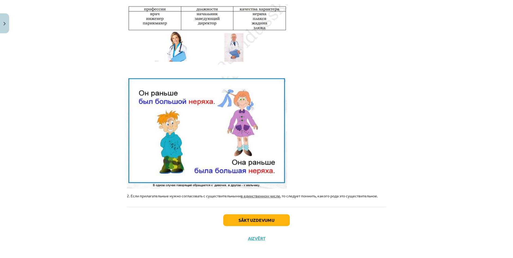
scroll to position [109, 0]
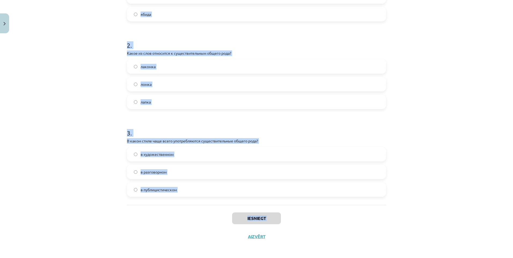
scroll to position [163, 0]
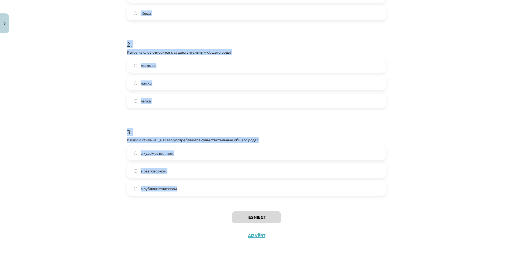
drag, startPoint x: 122, startPoint y: 113, endPoint x: 185, endPoint y: 173, distance: 87.1
click at [188, 192] on div "12 XP Saņemsi Sarežģīts 300 pilda Apraksts Uzdevums Palīdzība 1 . Какое слово н…" at bounding box center [257, 58] width 266 height 372
copy form "Какое слово не относится к существительным общего рода? молодец обида ябида 2 .…"
click at [255, 95] on label "лапка" at bounding box center [256, 100] width 258 height 13
click at [262, 100] on label "лапка" at bounding box center [256, 100] width 258 height 13
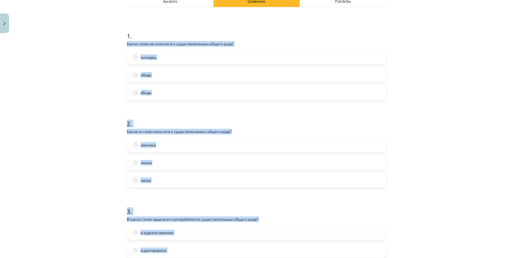
scroll to position [83, 0]
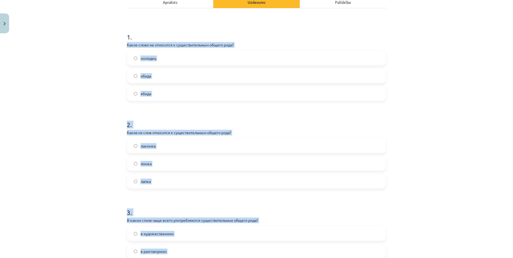
click at [210, 101] on form "1 . Какое слово не относится к существительным общего рода? молодец обида ябида…" at bounding box center [256, 150] width 259 height 252
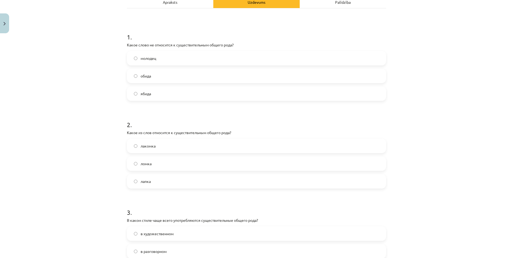
click at [141, 78] on span "обида" at bounding box center [146, 76] width 10 height 6
click at [142, 146] on span "лакомка" at bounding box center [148, 146] width 15 height 6
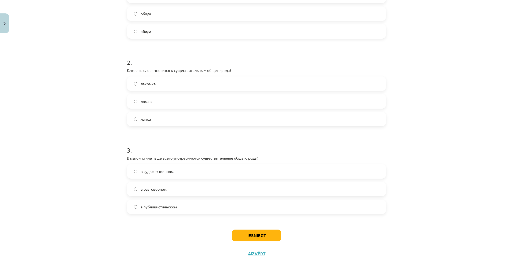
scroll to position [163, 0]
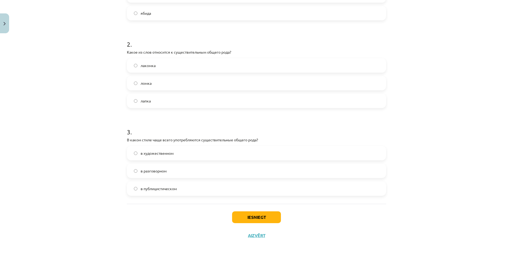
click at [149, 172] on span "в разговорном" at bounding box center [154, 171] width 26 height 6
click at [259, 214] on button "Iesniegt" at bounding box center [256, 217] width 49 height 12
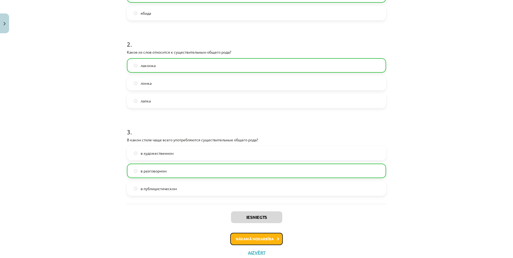
click at [255, 237] on button "Nākamā nodarbība" at bounding box center [256, 239] width 53 height 12
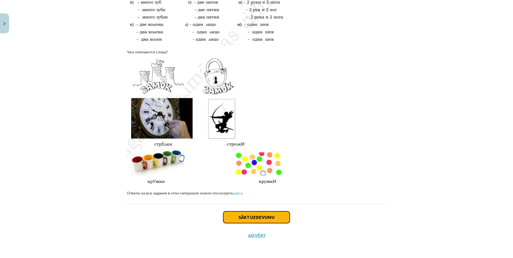
click at [257, 215] on button "Sākt uzdevumu" at bounding box center [256, 217] width 67 height 12
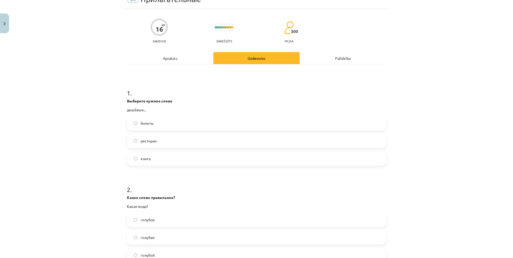
scroll to position [13, 0]
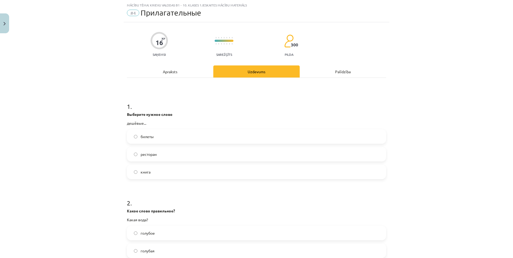
drag, startPoint x: 140, startPoint y: 130, endPoint x: 139, endPoint y: 137, distance: 7.0
click at [140, 131] on label "билеты" at bounding box center [256, 136] width 258 height 13
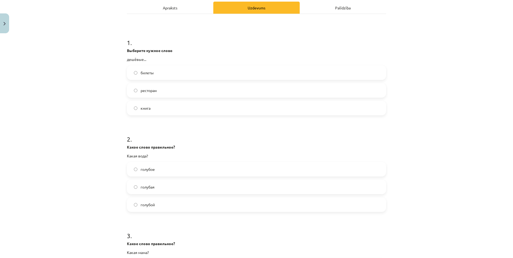
scroll to position [94, 0]
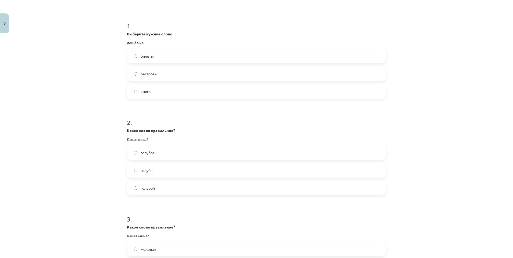
click at [147, 167] on label "голубая" at bounding box center [256, 170] width 258 height 13
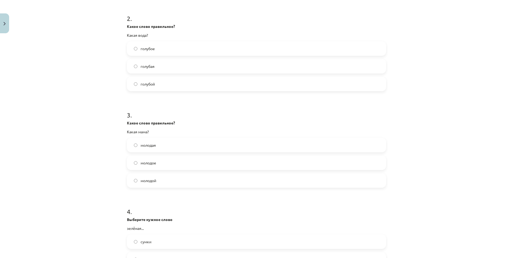
scroll to position [201, 0]
click at [140, 146] on label "молодая" at bounding box center [256, 141] width 258 height 13
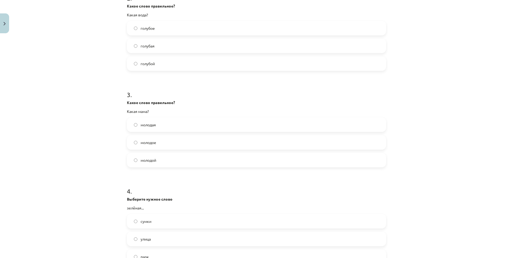
scroll to position [282, 0]
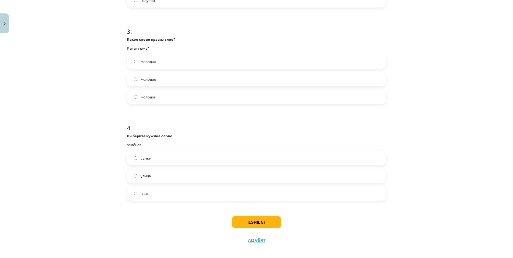
click at [144, 157] on span "сумки" at bounding box center [146, 158] width 11 height 6
drag, startPoint x: 140, startPoint y: 172, endPoint x: 144, endPoint y: 179, distance: 7.2
click at [140, 173] on label "улица" at bounding box center [256, 175] width 258 height 13
click at [258, 217] on button "Iesniegt" at bounding box center [256, 222] width 49 height 12
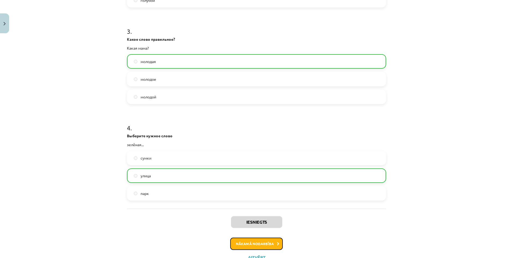
click at [256, 243] on button "Nākamā nodarbība" at bounding box center [256, 244] width 53 height 12
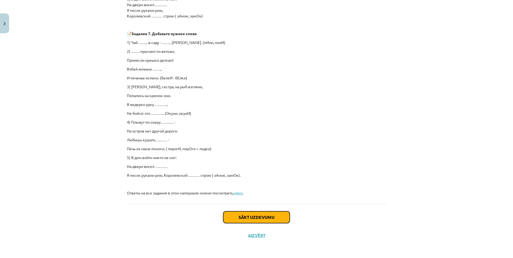
click at [246, 213] on button "Sākt uzdevumu" at bounding box center [256, 217] width 67 height 12
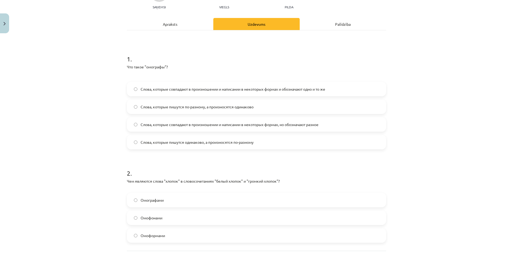
scroll to position [108, 0]
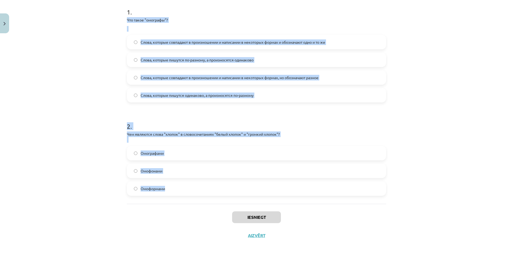
drag, startPoint x: 123, startPoint y: 111, endPoint x: 203, endPoint y: 184, distance: 107.5
click at [203, 184] on div "10 XP Saņemsi Viegls 300 pilda Apraksts Uzdevums Palīdzība 1 . Что такое "омогр…" at bounding box center [257, 86] width 266 height 317
click at [219, 141] on p "Чем являются слова "хлопок" в словосочетаниях "белый хлопок" и "громкий хлопок"?" at bounding box center [256, 136] width 259 height 11
drag, startPoint x: 124, startPoint y: 70, endPoint x: 199, endPoint y: 196, distance: 146.1
click at [199, 196] on div "10 XP Saņemsi Viegls 300 pilda Apraksts Uzdevums Palīdzība 1 . Что такое "омогр…" at bounding box center [257, 86] width 266 height 317
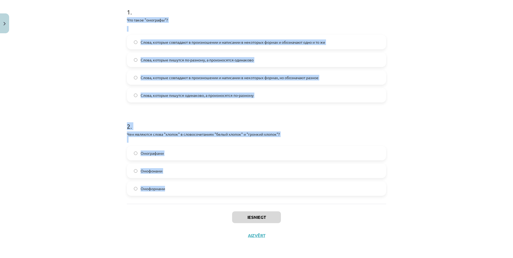
copy form "Что такое "омографы"? Слова, которые совпадают в произношении и написании в нек…"
click at [63, 90] on div "Mācību tēma: Krievu valodas b1 - 10. klases 1.ieskaites mācību materiāls #5 Сло…" at bounding box center [256, 129] width 513 height 258
click at [124, 33] on div "10 XP Saņemsi Viegls 300 pilda Apraksts Uzdevums Palīdzība 1 . Что такое "омогр…" at bounding box center [257, 86] width 266 height 317
click at [91, 78] on div "Mācību tēma: Krievu valodas b1 - 10. klases 1.ieskaites mācību materiāls #5 Сло…" at bounding box center [256, 129] width 513 height 258
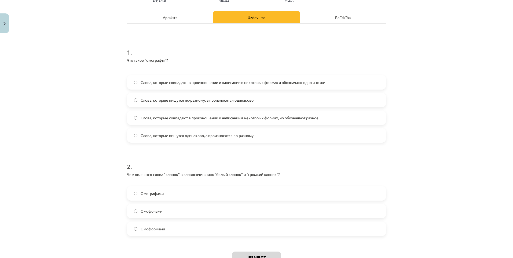
scroll to position [54, 0]
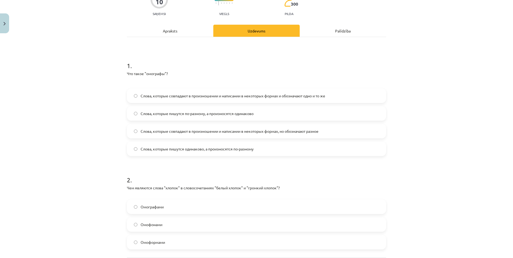
click at [173, 150] on span "Слова, которые пишутся одинаково, а произносятся по-разному" at bounding box center [197, 149] width 113 height 6
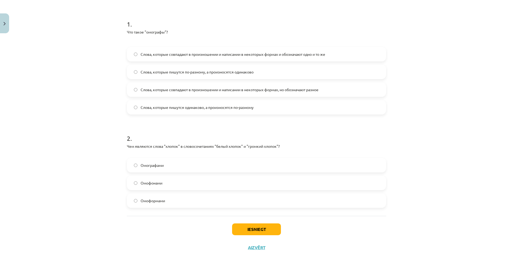
scroll to position [108, 0]
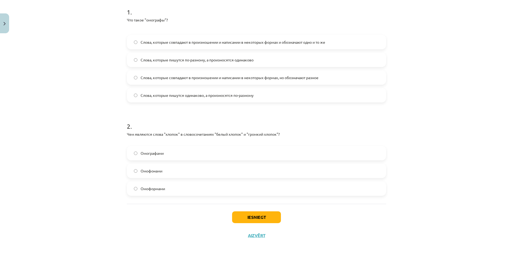
click at [152, 190] on span "Омоформами" at bounding box center [153, 189] width 24 height 6
click at [141, 169] on span "Омофонами" at bounding box center [152, 171] width 22 height 6
click at [255, 219] on button "Iesniegt" at bounding box center [256, 217] width 49 height 12
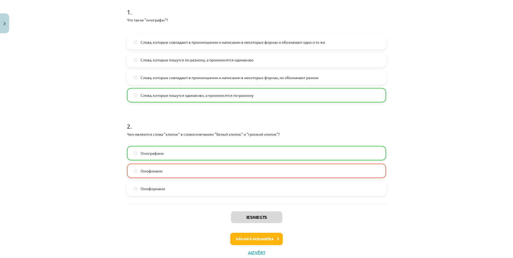
click at [149, 157] on label "Омографами" at bounding box center [256, 152] width 258 height 13
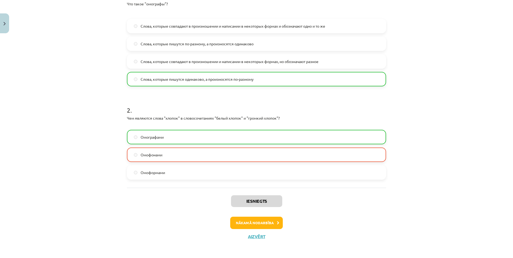
scroll to position [125, 0]
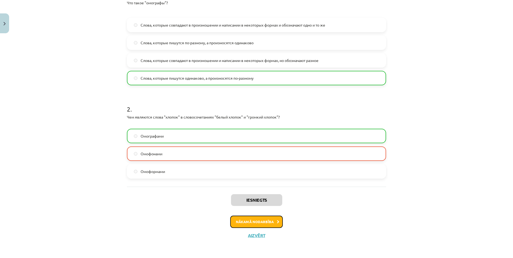
click at [250, 222] on button "Nākamā nodarbība" at bounding box center [256, 222] width 53 height 12
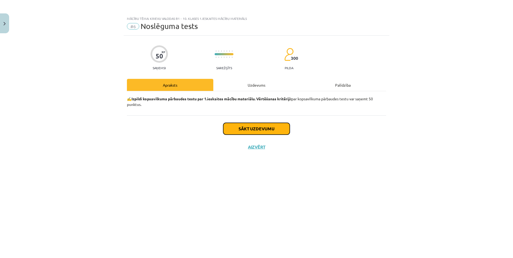
click at [254, 124] on button "Sākt uzdevumu" at bounding box center [256, 129] width 67 height 12
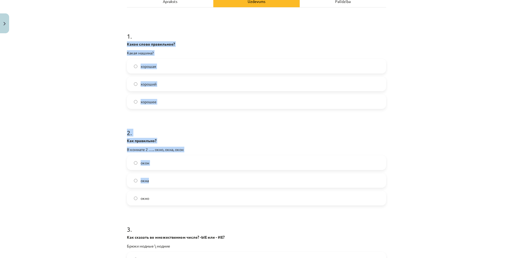
drag, startPoint x: 121, startPoint y: 125, endPoint x: 204, endPoint y: 185, distance: 101.8
click at [204, 185] on div "Mācību tēma: Krievu valodas b1 - 10. klases 1.ieskaites mācību materiāls #6 Nos…" at bounding box center [256, 129] width 513 height 258
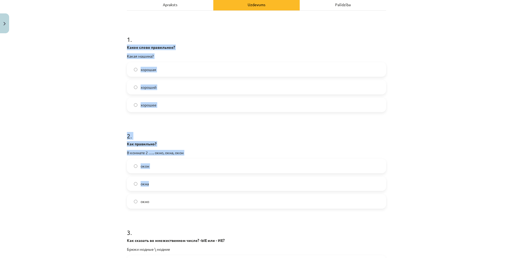
click at [240, 126] on h1 "2 ." at bounding box center [256, 131] width 259 height 17
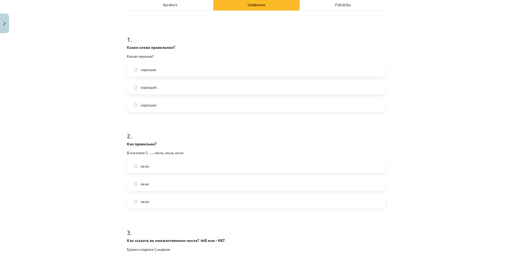
click at [145, 63] on div "хорошая" at bounding box center [256, 69] width 259 height 14
click at [145, 71] on span "хорошая" at bounding box center [149, 70] width 16 height 6
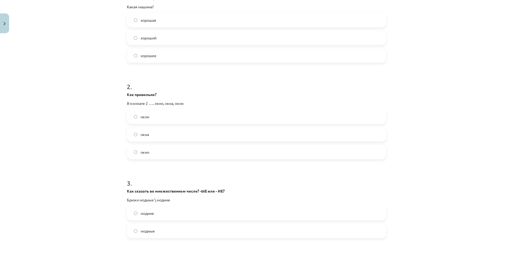
scroll to position [134, 0]
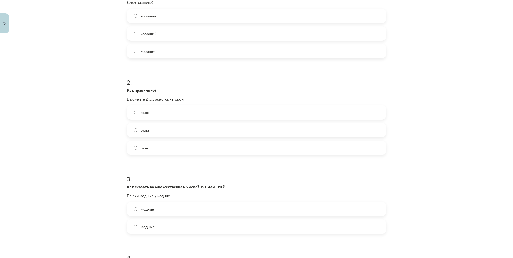
click at [138, 134] on label "окна" at bounding box center [256, 129] width 258 height 13
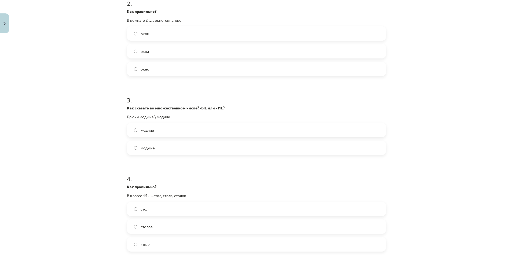
scroll to position [215, 0]
click at [143, 148] on span "модные" at bounding box center [148, 147] width 14 height 6
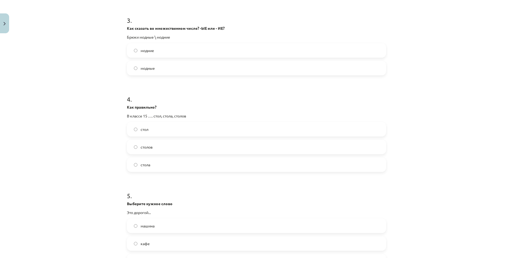
scroll to position [295, 0]
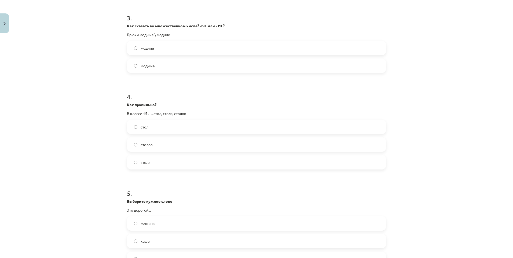
click at [141, 144] on span "столов" at bounding box center [147, 145] width 12 height 6
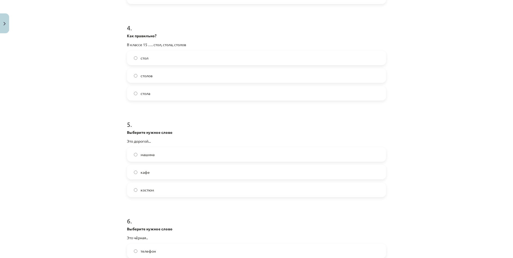
scroll to position [376, 0]
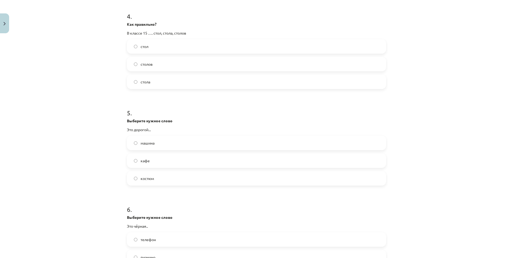
drag, startPoint x: 141, startPoint y: 171, endPoint x: 141, endPoint y: 176, distance: 4.3
click at [141, 172] on div "костюм" at bounding box center [256, 178] width 259 height 14
click at [143, 173] on label "костюм" at bounding box center [256, 178] width 258 height 13
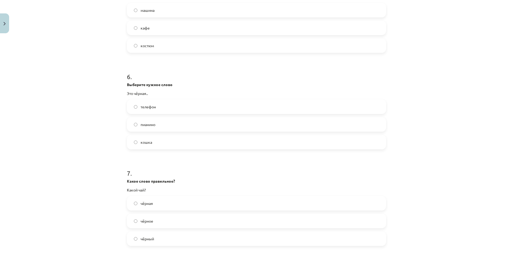
scroll to position [510, 0]
click at [141, 142] on span "кошка" at bounding box center [147, 141] width 12 height 6
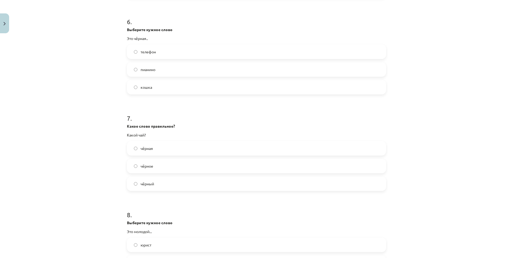
click at [144, 186] on span "чёрный" at bounding box center [147, 184] width 13 height 6
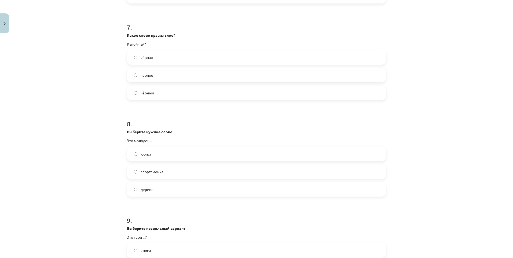
scroll to position [671, 0]
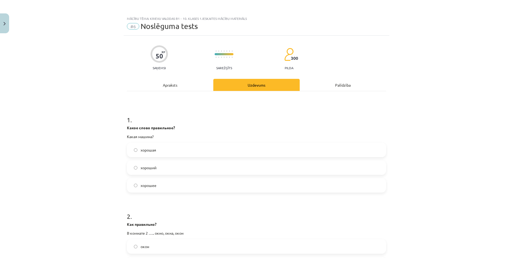
scroll to position [671, 0]
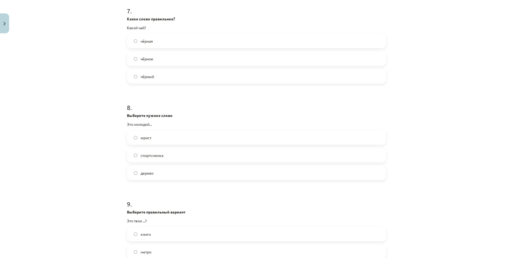
click at [143, 134] on label "юрист" at bounding box center [256, 137] width 258 height 13
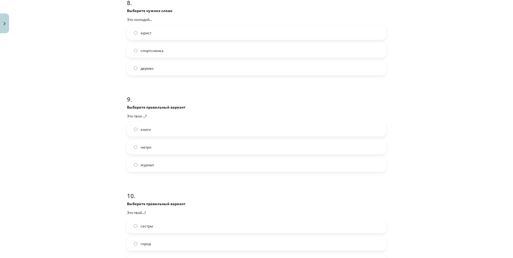
scroll to position [778, 0]
click at [146, 126] on span "книги" at bounding box center [146, 127] width 10 height 6
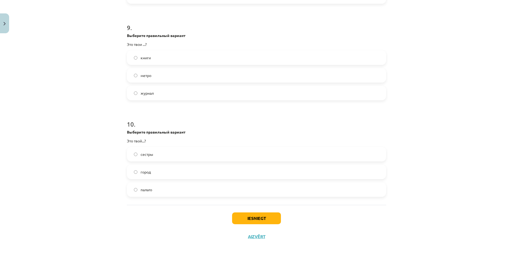
scroll to position [848, 0]
click at [139, 167] on label "город" at bounding box center [256, 170] width 258 height 13
click at [251, 222] on button "Iesniegt" at bounding box center [256, 217] width 49 height 12
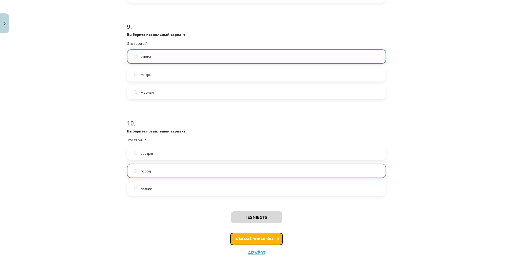
click at [258, 237] on button "Nākamā nodarbība" at bounding box center [256, 239] width 53 height 12
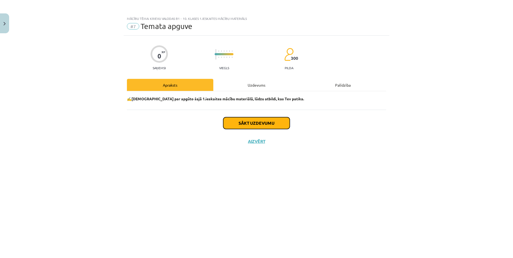
click at [249, 125] on button "Sākt uzdevumu" at bounding box center [256, 123] width 67 height 12
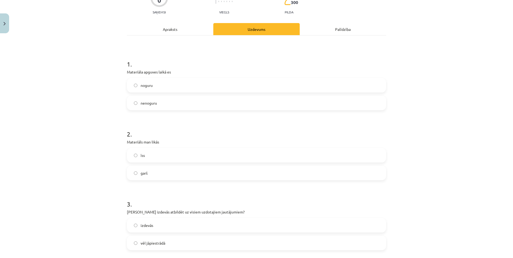
scroll to position [54, 0]
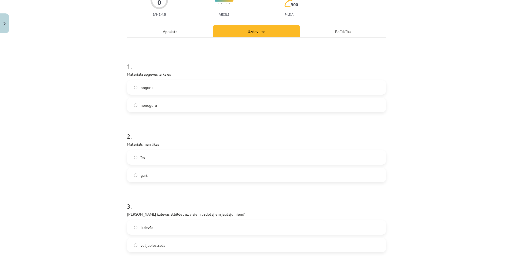
click at [141, 89] on span "noguru" at bounding box center [147, 88] width 12 height 6
click at [145, 104] on span "nenoguru" at bounding box center [149, 105] width 16 height 6
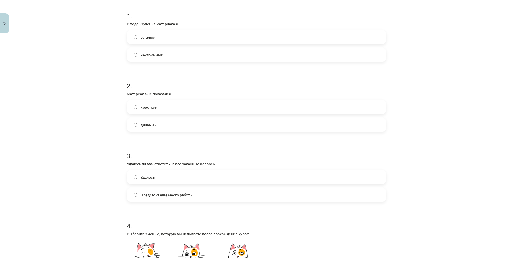
scroll to position [107, 0]
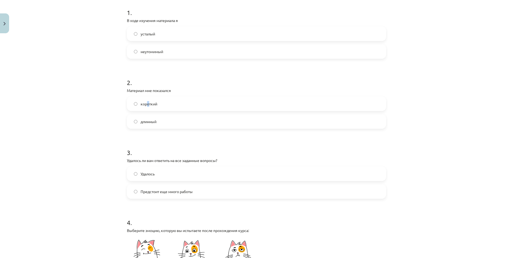
drag, startPoint x: 147, startPoint y: 102, endPoint x: 146, endPoint y: 120, distance: 17.7
click at [145, 111] on div "короткий длинный" at bounding box center [256, 113] width 259 height 32
drag, startPoint x: 151, startPoint y: 98, endPoint x: 152, endPoint y: 105, distance: 6.7
click at [151, 99] on label "короткий" at bounding box center [256, 103] width 258 height 13
drag, startPoint x: 189, startPoint y: 118, endPoint x: 190, endPoint y: 113, distance: 4.6
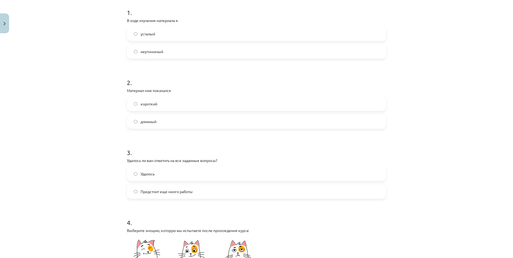
click at [189, 116] on label "длинный" at bounding box center [256, 121] width 258 height 13
drag, startPoint x: 171, startPoint y: 103, endPoint x: 168, endPoint y: 113, distance: 10.3
click at [169, 105] on label "короткий" at bounding box center [256, 103] width 258 height 13
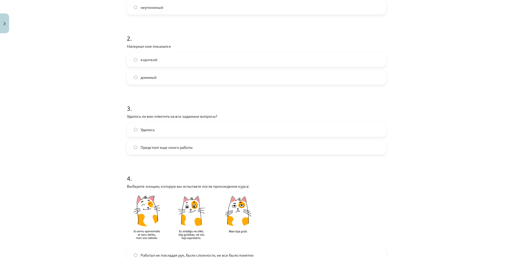
scroll to position [161, 0]
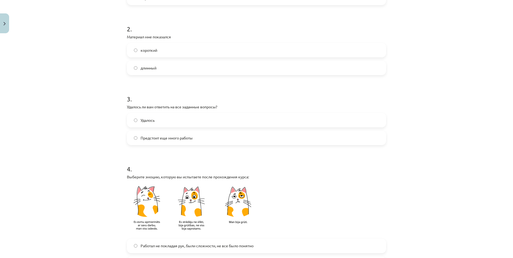
drag, startPoint x: 163, startPoint y: 129, endPoint x: 161, endPoint y: 143, distance: 14.1
click at [161, 134] on div "Удалось Предстоит еще много работы" at bounding box center [256, 129] width 259 height 32
click at [162, 137] on span "Предстоит еще много работы" at bounding box center [167, 138] width 52 height 6
drag, startPoint x: 146, startPoint y: 111, endPoint x: 148, endPoint y: 123, distance: 12.2
click at [146, 113] on div "3 . Удалось ли вам ответить на все заданные вопросы? Удалось Предстоит еще мног…" at bounding box center [256, 115] width 259 height 59
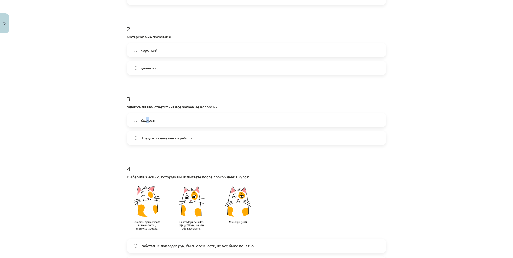
click at [148, 123] on label "Удалось" at bounding box center [256, 119] width 258 height 13
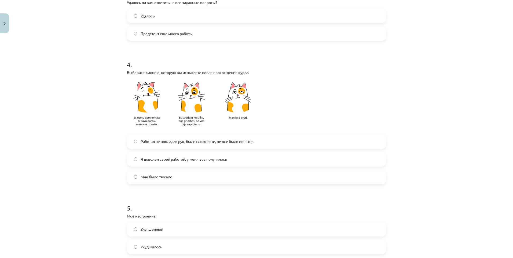
scroll to position [268, 0]
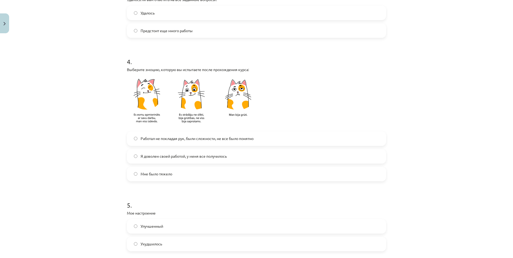
click at [168, 151] on label "Я доволен своей работой, у меня все получилось" at bounding box center [256, 156] width 258 height 13
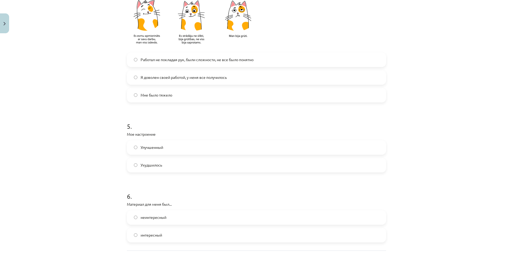
scroll to position [349, 0]
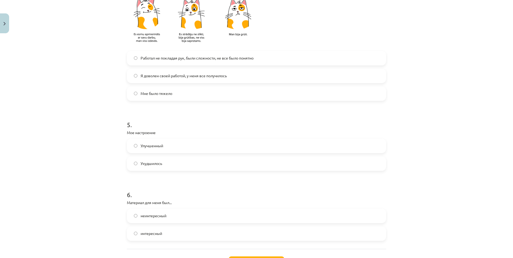
drag, startPoint x: 149, startPoint y: 143, endPoint x: 151, endPoint y: 152, distance: 8.9
click at [149, 144] on span "Улучшенный" at bounding box center [152, 146] width 23 height 6
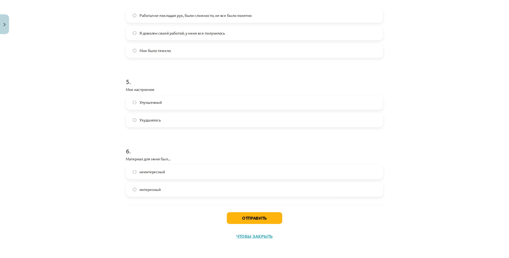
scroll to position [394, 0]
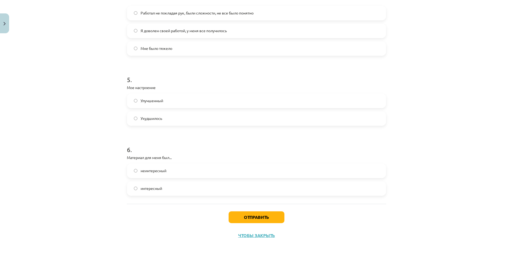
click at [154, 175] on label "неинтересный" at bounding box center [256, 170] width 258 height 13
click at [152, 185] on label "интересный" at bounding box center [256, 188] width 258 height 13
drag, startPoint x: 245, startPoint y: 217, endPoint x: 243, endPoint y: 224, distance: 7.8
click at [244, 218] on button "Отправить" at bounding box center [257, 217] width 56 height 12
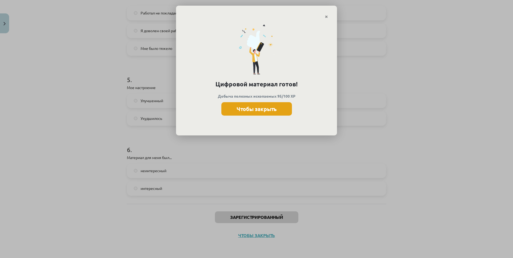
click at [259, 113] on button "Чтобы закрыть" at bounding box center [256, 108] width 71 height 13
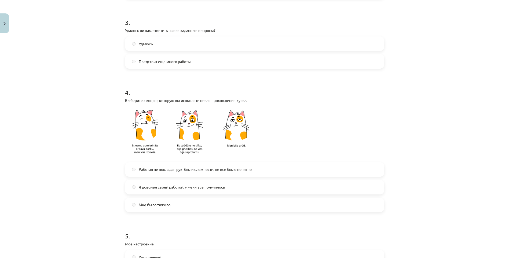
scroll to position [233, 0]
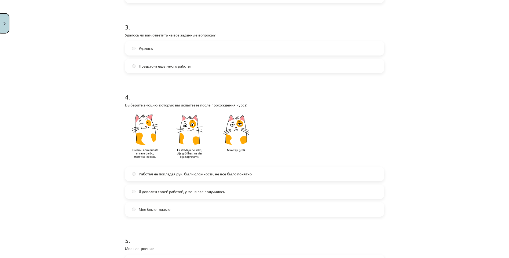
drag, startPoint x: 6, startPoint y: 24, endPoint x: 6, endPoint y: 27, distance: 2.7
click at [6, 25] on button "Close" at bounding box center [4, 23] width 9 height 20
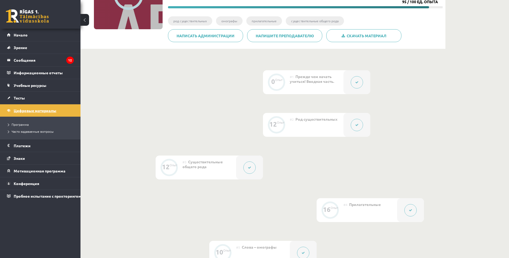
click at [25, 113] on link "Цифровые материалы" at bounding box center [40, 110] width 67 height 12
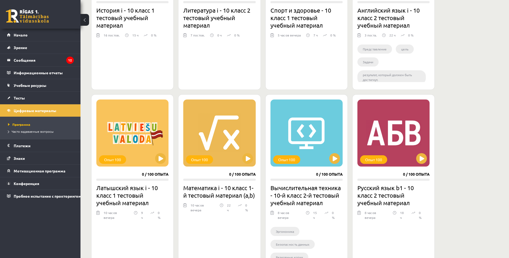
scroll to position [215, 0]
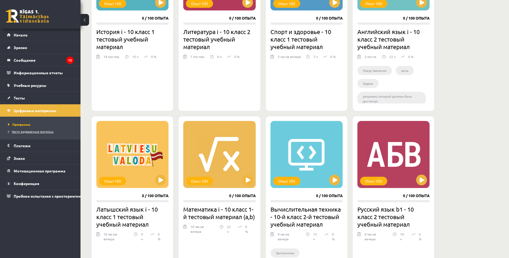
click at [28, 133] on link "Часто задаваемые вопросы" at bounding box center [41, 131] width 67 height 5
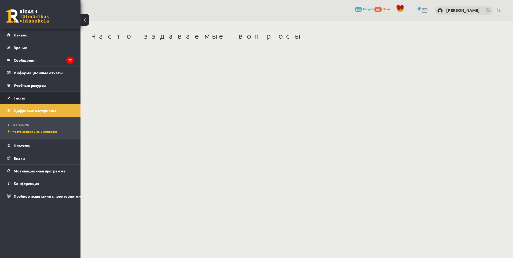
click at [16, 95] on link "Тесты" at bounding box center [40, 98] width 67 height 12
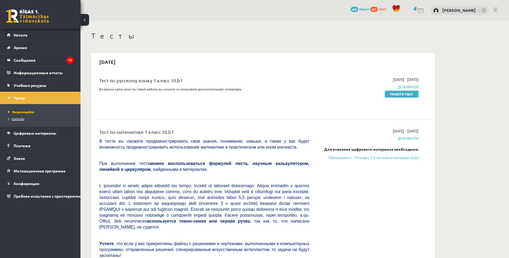
click at [17, 117] on link "Izlabotās" at bounding box center [41, 118] width 67 height 5
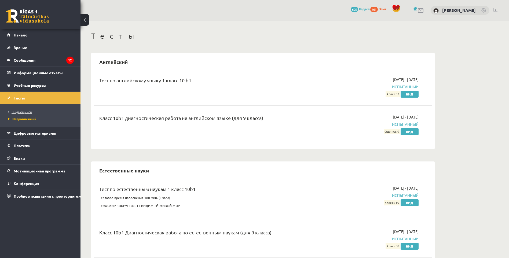
click at [25, 110] on span "Выдающийся" at bounding box center [20, 112] width 24 height 4
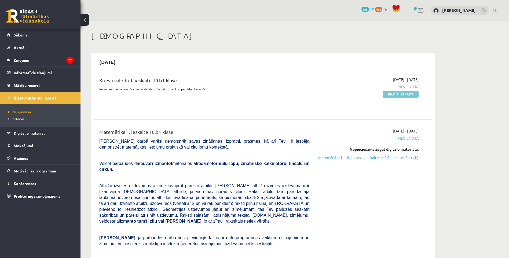
click at [392, 92] on link "Pildīt ieskaiti" at bounding box center [401, 94] width 36 height 7
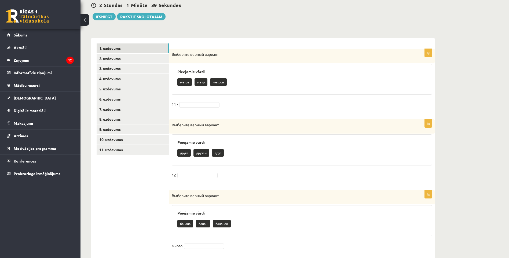
scroll to position [80, 0]
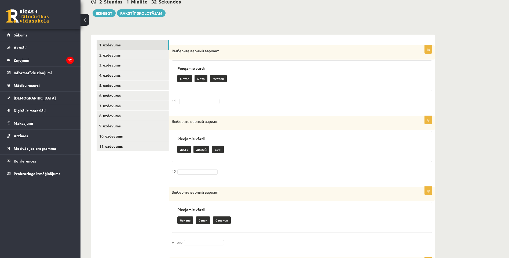
click at [204, 81] on p "метр" at bounding box center [201, 79] width 13 height 8
drag, startPoint x: 204, startPoint y: 81, endPoint x: 202, endPoint y: 95, distance: 14.4
click at [202, 94] on div "1p Выберите верный вариант Pieejamie vārdi метра метр метров 11 -" at bounding box center [302, 77] width 266 height 65
click at [198, 98] on fieldset "11 -" at bounding box center [302, 102] width 260 height 11
drag, startPoint x: 198, startPoint y: 102, endPoint x: 200, endPoint y: 100, distance: 3.4
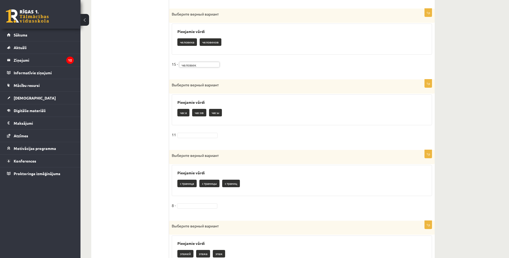
scroll to position [402, 0]
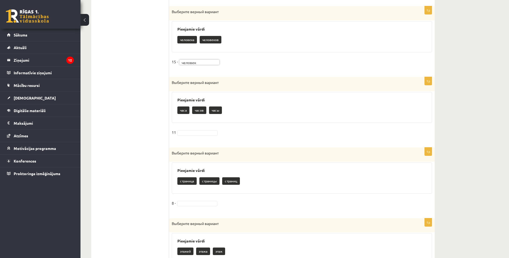
click at [195, 129] on fieldset "11" at bounding box center [302, 133] width 260 height 11
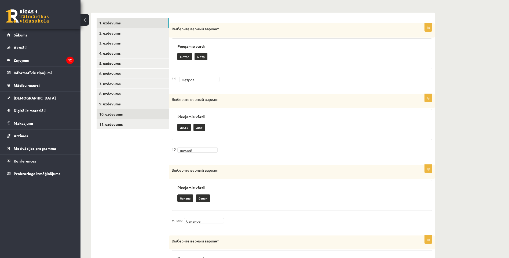
scroll to position [59, 0]
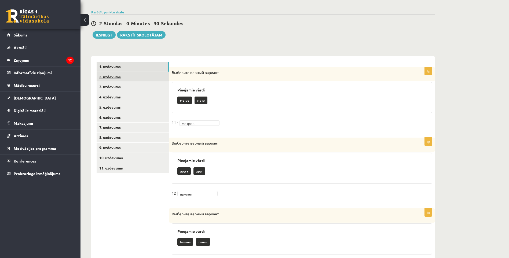
click at [128, 74] on link "2. uzdevums" at bounding box center [133, 77] width 72 height 10
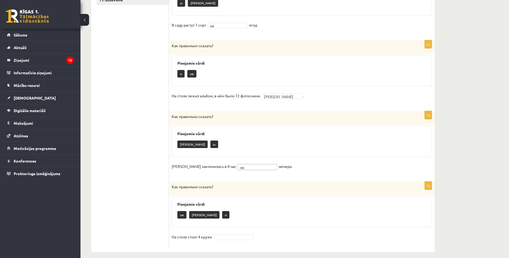
scroll to position [232, 0]
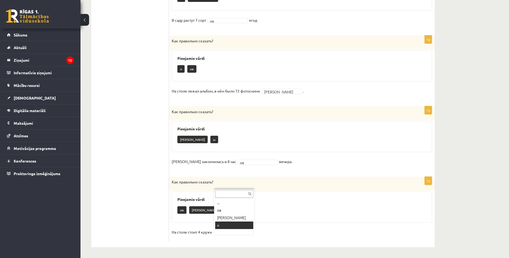
drag, startPoint x: 221, startPoint y: 224, endPoint x: 224, endPoint y: 223, distance: 3.0
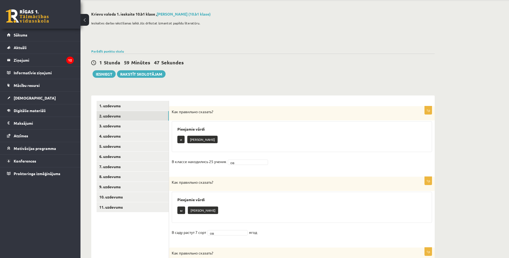
scroll to position [17, 0]
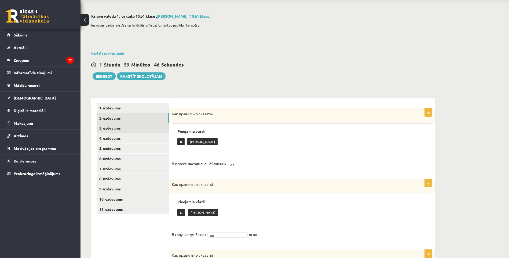
click at [110, 129] on link "3. uzdevums" at bounding box center [133, 128] width 72 height 10
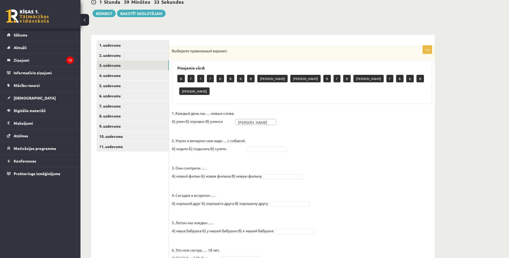
scroll to position [98, 0]
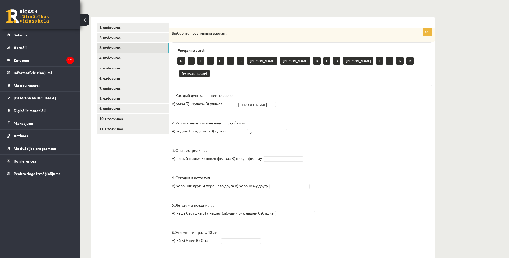
click at [413, 116] on fieldset "1. Каждый день мы … новые слова. А) учим Б) изучаем В) учимся А * 2. Утром и ве…" at bounding box center [302, 224] width 260 height 266
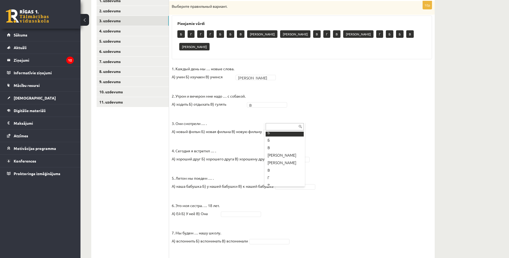
scroll to position [54, 0]
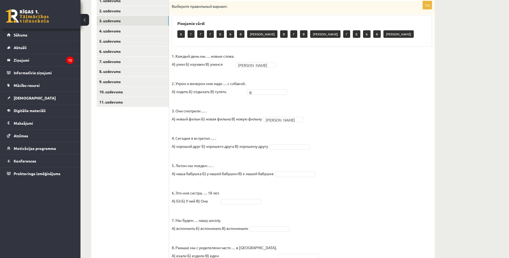
click at [329, 130] on fieldset "1. Каждый день мы … новые слова. А) учим Б) изучаем В) учимся А * 2. Утром и ве…" at bounding box center [302, 185] width 260 height 266
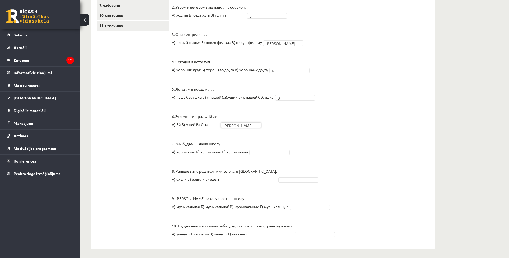
scroll to position [203, 0]
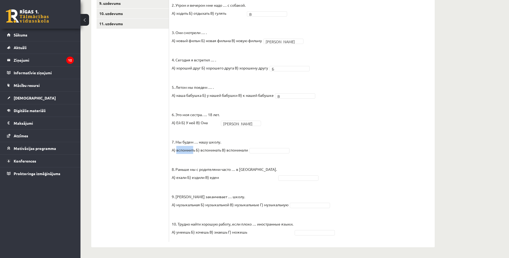
drag, startPoint x: 176, startPoint y: 151, endPoint x: 193, endPoint y: 148, distance: 16.9
click at [193, 148] on p "7. Мы будем … нашу школу. А) вспомнить Б) вспоминать В) вспоминали" at bounding box center [210, 142] width 76 height 24
drag, startPoint x: 218, startPoint y: 146, endPoint x: 213, endPoint y: 141, distance: 7.4
click at [213, 141] on p "7. Мы будем … нашу школу. А) вспомнить Б) вспоминать В) вспоминали" at bounding box center [210, 142] width 76 height 24
click at [253, 144] on fieldset "1. Каждый день мы … новые слова. А) учим Б) изучаем В) учимся А * 2. Утром и ве…" at bounding box center [302, 107] width 260 height 266
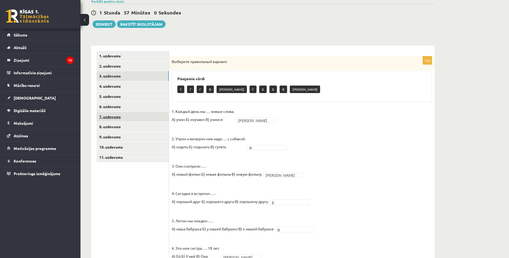
scroll to position [69, 0]
click at [106, 86] on link "4. uzdevums" at bounding box center [133, 87] width 72 height 10
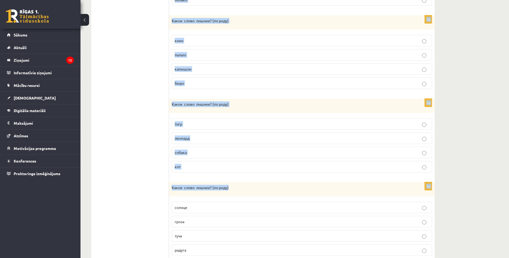
scroll to position [296, 0]
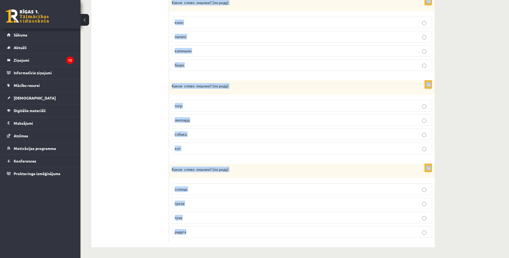
drag, startPoint x: 172, startPoint y: 61, endPoint x: 273, endPoint y: 217, distance: 185.7
click at [272, 231] on form "1p Какое слово лишнее? ( по родy) печенье желе конфета какао 1p Какое слово лиш…" at bounding box center [301, 33] width 255 height 417
copy form "Какое слово лишнее? ( по родy) печенье желе конфета какао 1p Какое слово лишнее…"
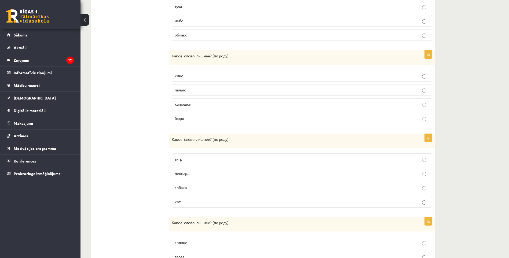
click at [149, 125] on ul "1. uzdevums 2. uzdevums 3. uzdevums 4. uzdevums 5. uzdevums 6. uzdevums 7. uzde…" at bounding box center [133, 86] width 72 height 417
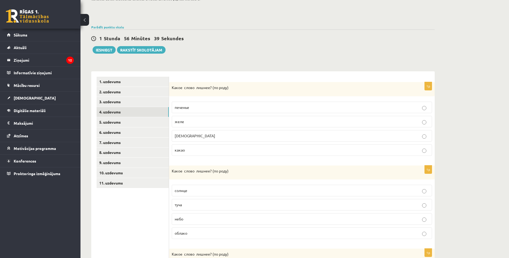
scroll to position [54, 0]
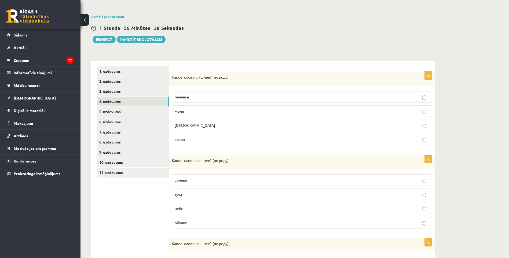
click at [182, 128] on p "конфета" at bounding box center [302, 126] width 254 height 6
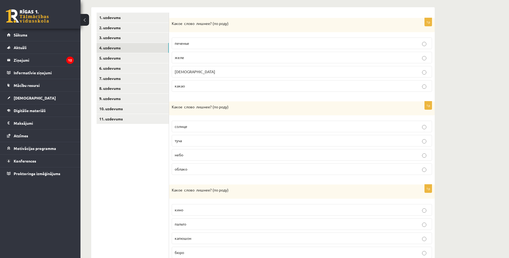
click at [191, 139] on p "туча" at bounding box center [302, 141] width 254 height 6
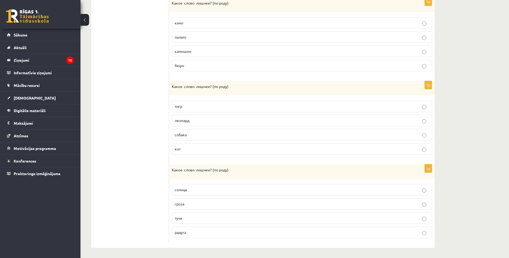
scroll to position [296, 0]
click at [184, 136] on span "собака" at bounding box center [181, 134] width 12 height 5
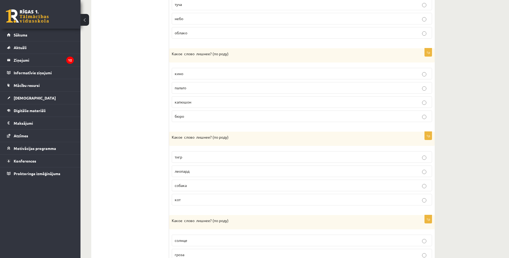
scroll to position [242, 0]
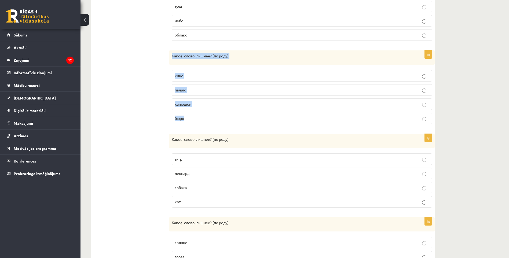
drag, startPoint x: 171, startPoint y: 56, endPoint x: 214, endPoint y: 125, distance: 81.4
click at [214, 125] on div "1p Какое слово лишнее? ( по родy) кино пальто капюшон бюро" at bounding box center [302, 89] width 266 height 78
copy div "Какое слово лишнее? ( по родy) кино пальто капюшон бюро"
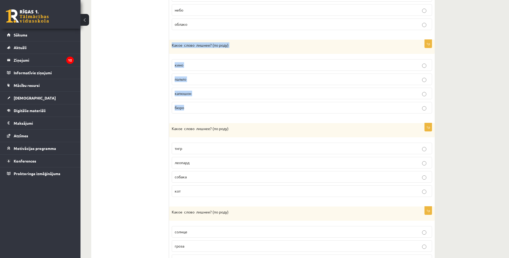
scroll to position [296, 0]
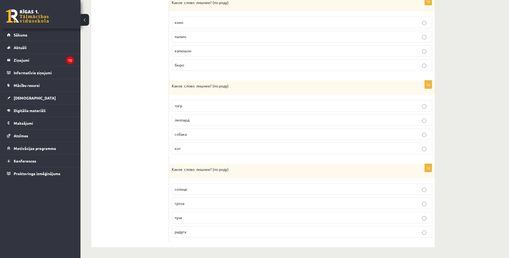
click at [195, 207] on label "гроза" at bounding box center [302, 204] width 260 height 12
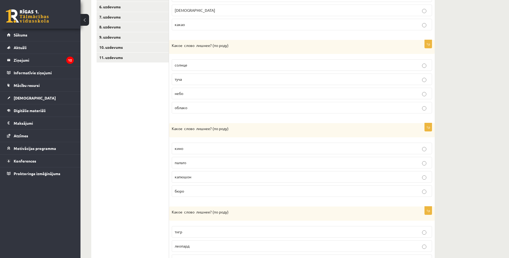
scroll to position [162, 0]
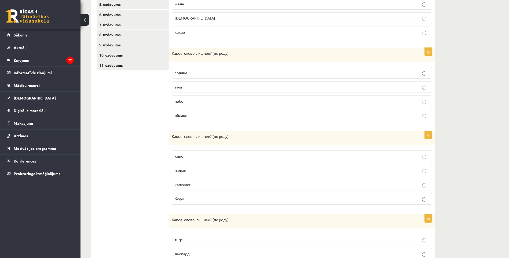
click at [205, 185] on p "капюшон" at bounding box center [302, 185] width 254 height 6
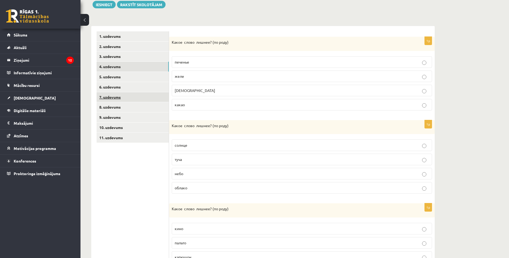
scroll to position [81, 0]
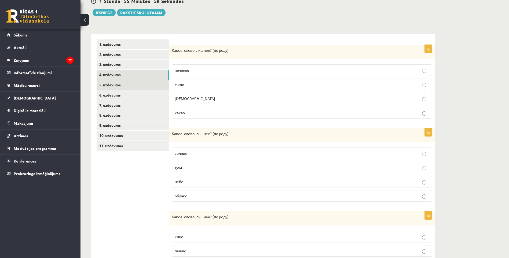
click at [110, 85] on link "5. uzdevums" at bounding box center [133, 85] width 72 height 10
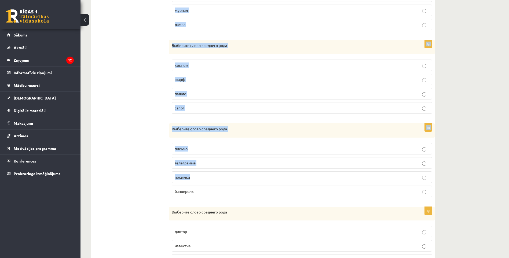
scroll to position [295, 0]
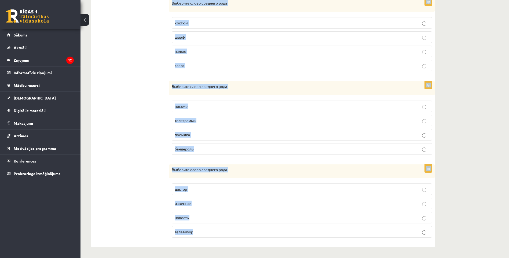
drag, startPoint x: 172, startPoint y: 50, endPoint x: 232, endPoint y: 231, distance: 190.5
click at [232, 232] on form "1p Выберите слово среднего рода лист цветок дерево ветка 1p Выберите слово сред…" at bounding box center [301, 34] width 255 height 416
copy form "Выберите слово среднего рода лист цветок дерево ветка 1p Выберите слово среднег…"
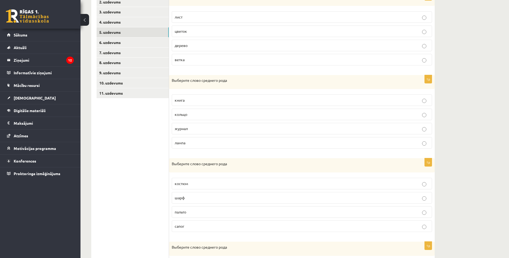
click at [161, 111] on ul "1. uzdevums 2. uzdevums 3. uzdevums 4. uzdevums 5. uzdevums 6. uzdevums 7. uzde…" at bounding box center [133, 195] width 72 height 416
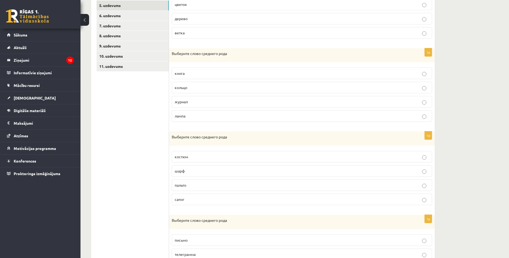
click at [196, 20] on p "дерево" at bounding box center [302, 19] width 254 height 6
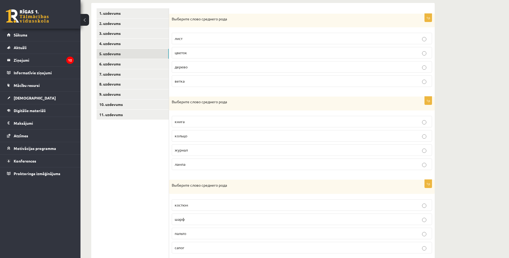
scroll to position [107, 0]
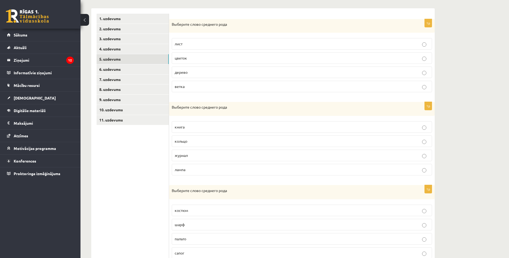
click at [181, 144] on p "кольцо" at bounding box center [302, 141] width 254 height 6
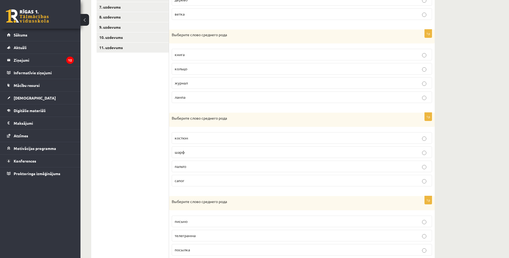
scroll to position [214, 0]
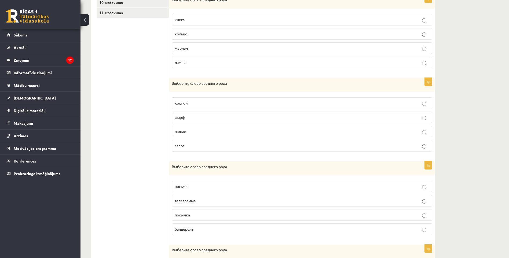
click at [188, 133] on p "пальто" at bounding box center [302, 132] width 254 height 6
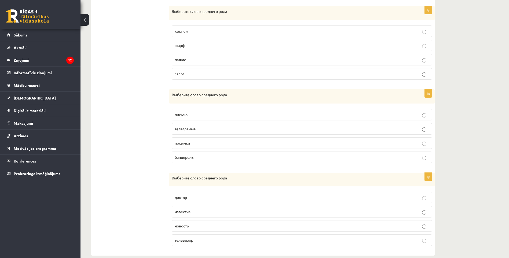
scroll to position [295, 0]
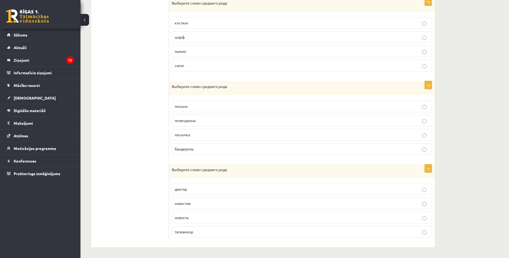
click at [188, 104] on p "письмо" at bounding box center [302, 107] width 254 height 6
click at [199, 204] on p "известие" at bounding box center [302, 204] width 254 height 6
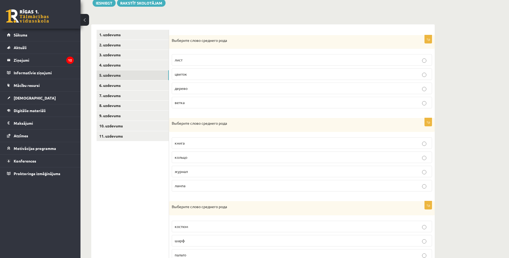
scroll to position [80, 0]
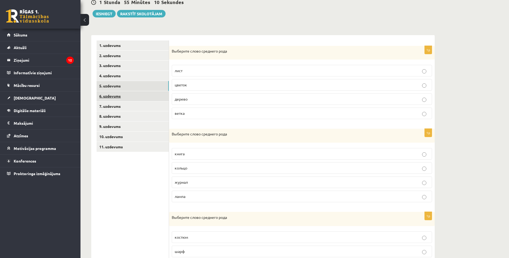
click at [112, 97] on link "6. uzdevums" at bounding box center [133, 96] width 72 height 10
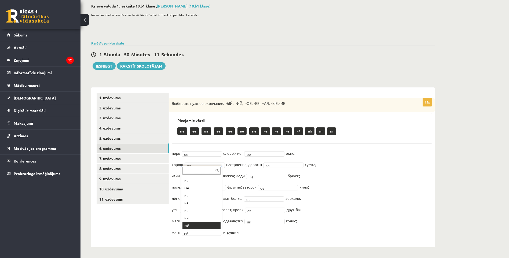
scroll to position [52, 0]
click at [252, 234] on fieldset "перв ое ** слово; чист ое ** окно; хорош ое ** настроение; дорожн ая ** сумка; …" at bounding box center [302, 194] width 260 height 90
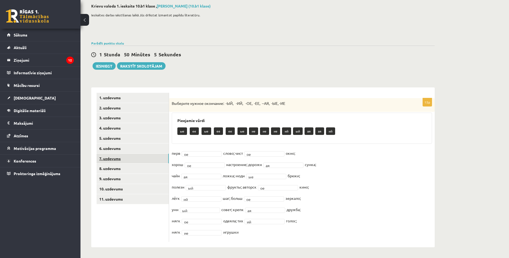
click at [118, 161] on link "7. uzdevums" at bounding box center [133, 159] width 72 height 10
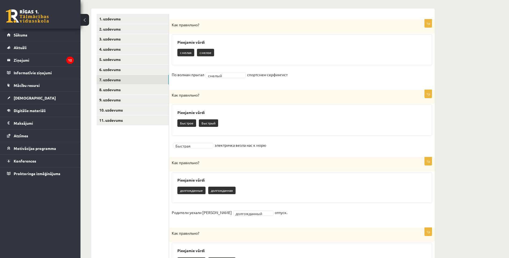
scroll to position [100, 0]
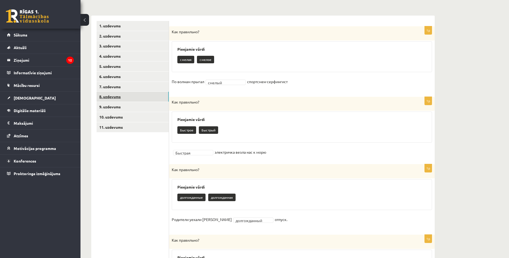
click at [110, 94] on link "8. uzdevums" at bounding box center [133, 97] width 72 height 10
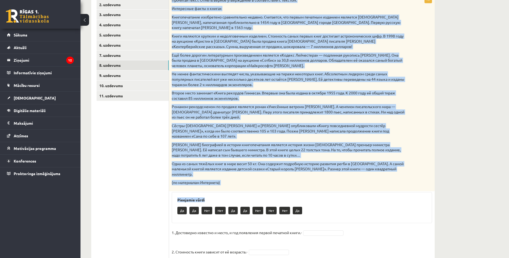
scroll to position [207, 0]
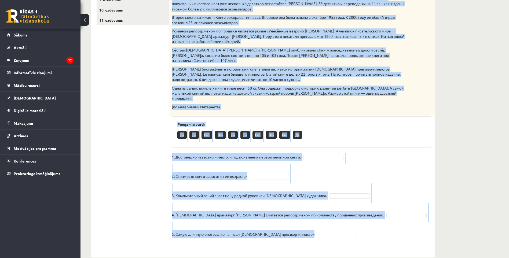
drag, startPoint x: 171, startPoint y: 30, endPoint x: 312, endPoint y: 227, distance: 242.6
click at [312, 227] on div "5p Прочитай текст. Отметь верное утверждение в соответствии с текстом. Интересн…" at bounding box center [302, 85] width 266 height 333
drag, startPoint x: 278, startPoint y: 147, endPoint x: 274, endPoint y: 147, distance: 4.0
copy div "Прочитай текст. Отметь верное утверждение в соответствии с текстом. Интересные …"
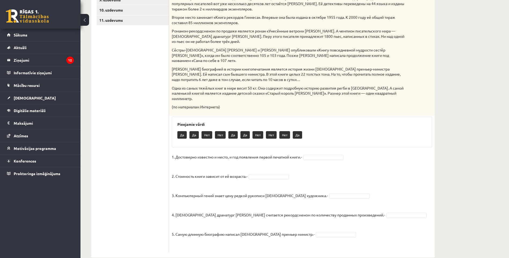
drag, startPoint x: 339, startPoint y: 145, endPoint x: 334, endPoint y: 147, distance: 5.3
click at [315, 166] on fieldset "1. Достоверно известно и место, и год появления первой печатной книги.- Да ** 2…" at bounding box center [302, 201] width 260 height 97
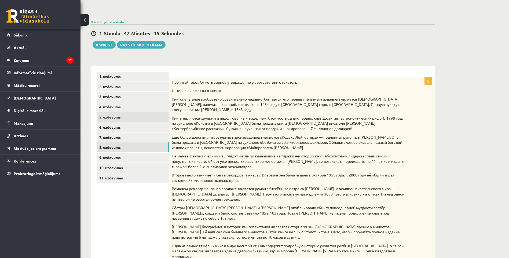
scroll to position [46, 0]
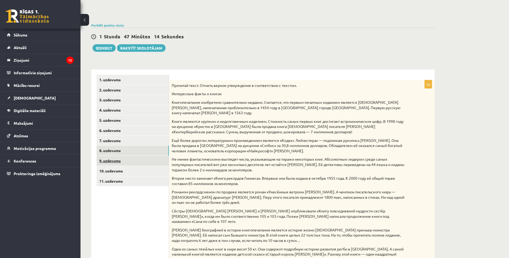
click at [113, 160] on link "9. uzdevums" at bounding box center [133, 161] width 72 height 10
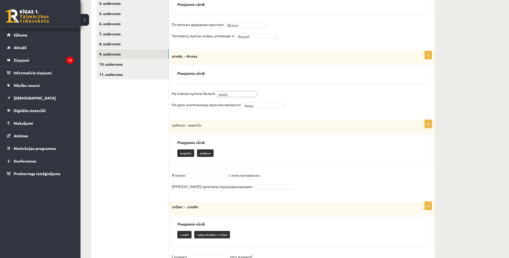
scroll to position [153, 0]
click at [212, 178] on fieldset "Я плохо с этим человеком Машина проехала под разрешающим знАком ******" at bounding box center [302, 182] width 260 height 23
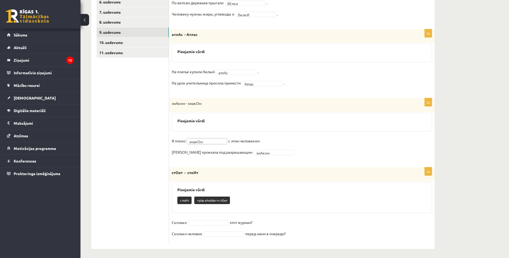
scroll to position [176, 0]
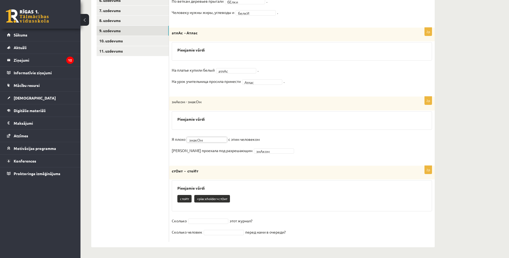
drag, startPoint x: 204, startPoint y: 219, endPoint x: 201, endPoint y: 220, distance: 3.1
click at [221, 198] on p "<placeholder>стОит" at bounding box center [212, 199] width 36 height 8
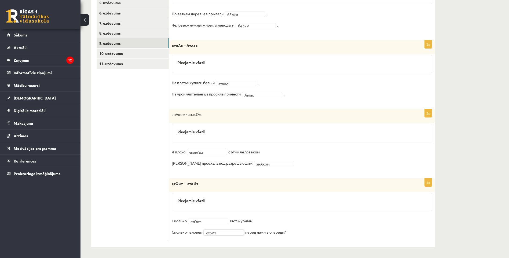
scroll to position [163, 0]
click at [115, 55] on link "10. uzdevums" at bounding box center [133, 54] width 72 height 10
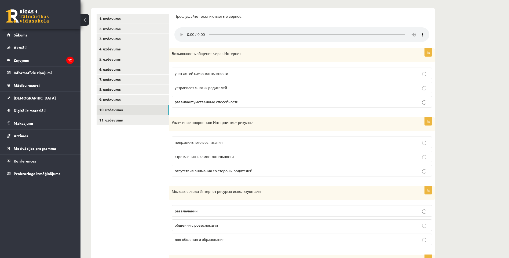
scroll to position [110, 0]
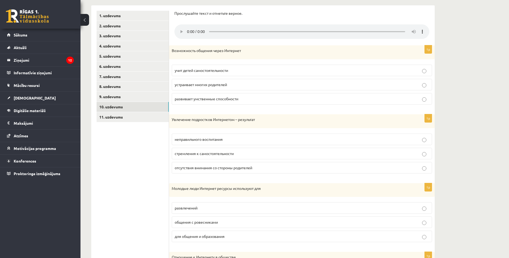
click at [215, 82] on p "устраивает многих родителей" at bounding box center [302, 85] width 254 height 6
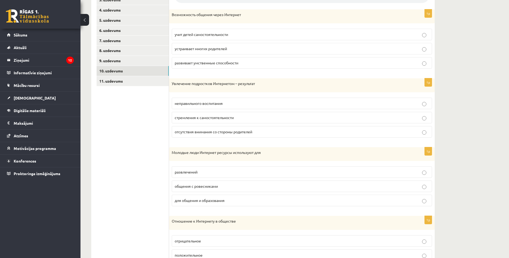
scroll to position [163, 0]
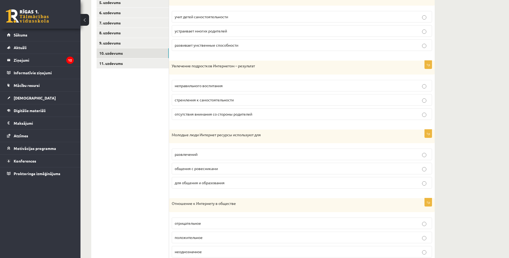
click at [212, 168] on span "общения с ровесниками" at bounding box center [196, 168] width 43 height 5
click at [216, 185] on span "для общения и образования" at bounding box center [200, 182] width 50 height 5
click at [209, 157] on p "развлечений" at bounding box center [302, 155] width 254 height 6
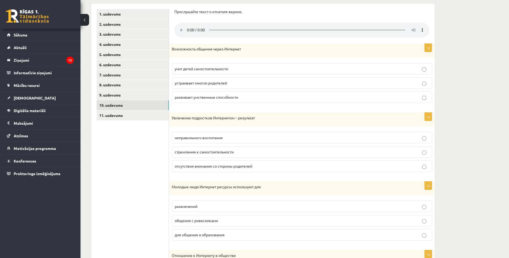
scroll to position [110, 0]
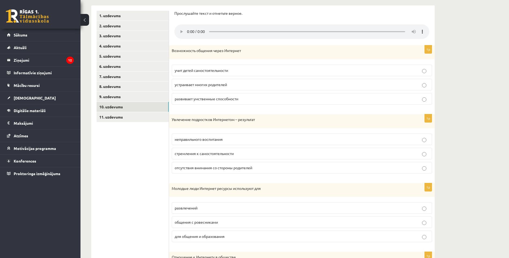
click at [445, 35] on div "**********" at bounding box center [262, 155] width 365 height 489
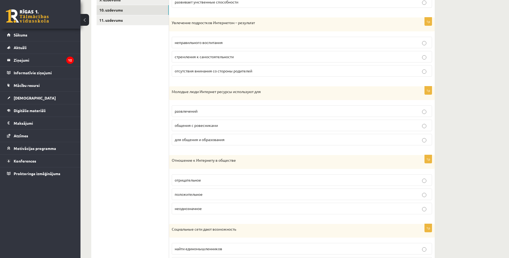
scroll to position [190, 0]
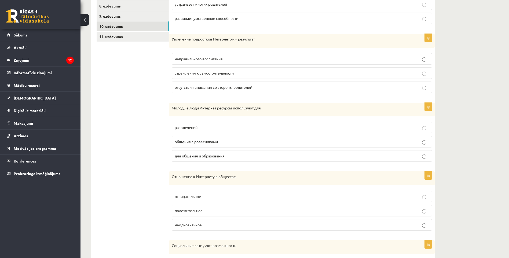
click at [217, 73] on span "стремления к самостоятельности" at bounding box center [204, 73] width 59 height 5
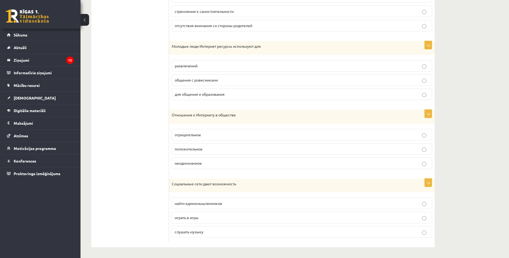
scroll to position [252, 0]
click at [200, 164] on span "неоднозначное" at bounding box center [188, 163] width 27 height 5
click at [219, 204] on span "найти единомышленников" at bounding box center [198, 203] width 47 height 5
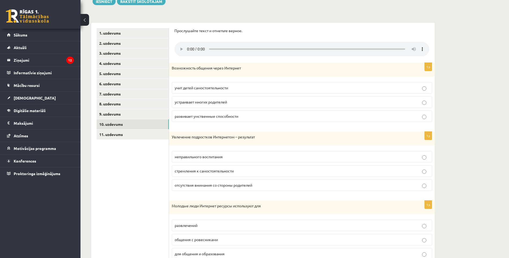
scroll to position [91, 0]
click at [143, 137] on link "11. uzdevums" at bounding box center [133, 135] width 72 height 10
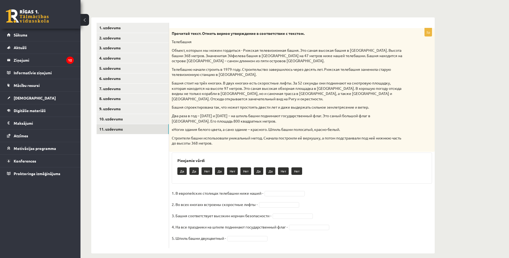
scroll to position [104, 0]
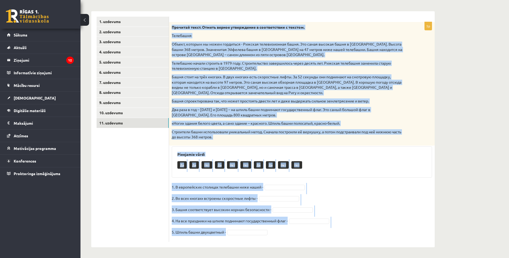
drag, startPoint x: 170, startPoint y: 27, endPoint x: 318, endPoint y: 240, distance: 259.1
click at [324, 154] on html "0 Dāvanas 605 mP 556 xp Gļebs Kamašins Sākums Aktuāli Kā mācīties eSKOLĀ Kontak…" at bounding box center [254, 25] width 509 height 258
copy div "Прочитай текст. Отметь верное утверждение в соответствии с текстом. Телебашня О…"
click at [273, 191] on fieldset "1. В европейских столицах телебашни ниже нашей - 2. Во всех «ногах» встроены ск…" at bounding box center [302, 211] width 260 height 56
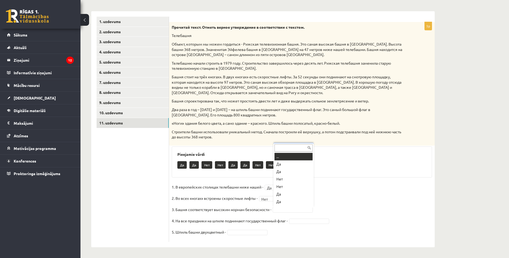
drag, startPoint x: 279, startPoint y: 210, endPoint x: 280, endPoint y: 203, distance: 6.5
drag, startPoint x: 296, startPoint y: 223, endPoint x: 295, endPoint y: 219, distance: 3.6
click at [244, 236] on fieldset "1. В европейских столицах телебашни ниже нашей - Да ** 2. Во всех «ногах» встро…" at bounding box center [302, 211] width 260 height 56
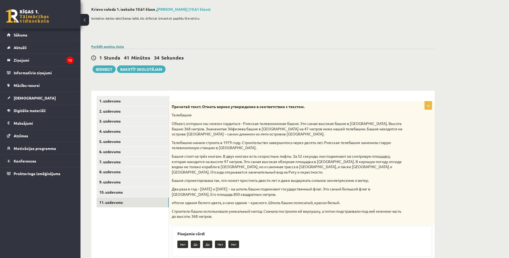
scroll to position [0, 0]
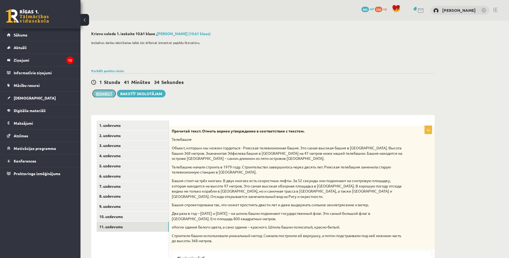
click at [106, 94] on button "Iesniegt" at bounding box center [104, 94] width 23 height 8
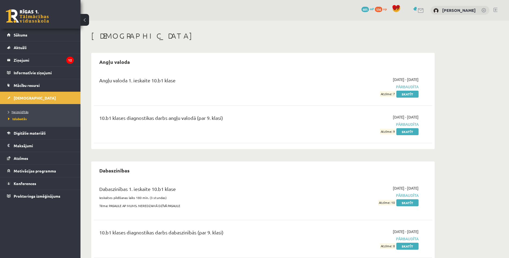
click at [20, 112] on span "Neizpildītās" at bounding box center [18, 112] width 20 height 4
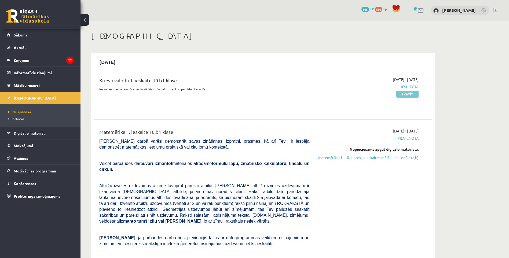
click at [409, 96] on link "Skatīt" at bounding box center [407, 94] width 22 height 7
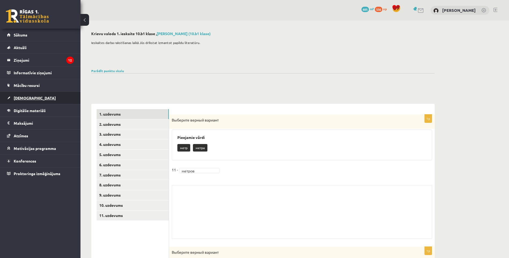
click at [21, 95] on link "[DEMOGRAPHIC_DATA]" at bounding box center [40, 98] width 67 height 12
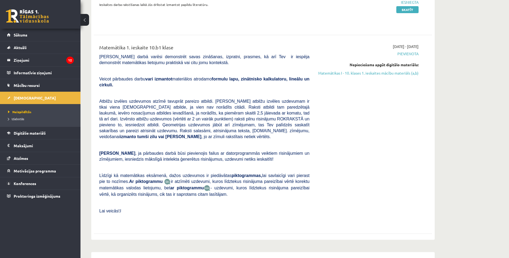
scroll to position [80, 0]
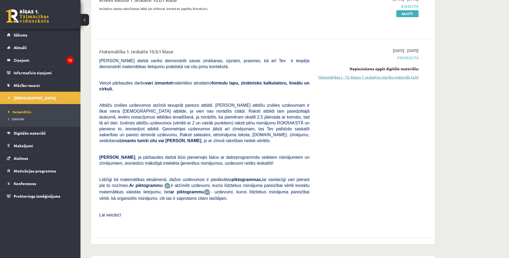
click at [366, 79] on link "Matemātikas I - 10. klases 1. ieskaites mācību materiāls (a,b)" at bounding box center [367, 77] width 101 height 6
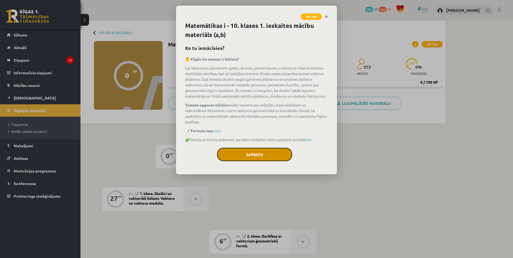
click at [267, 156] on button "Sapratu" at bounding box center [254, 154] width 75 height 13
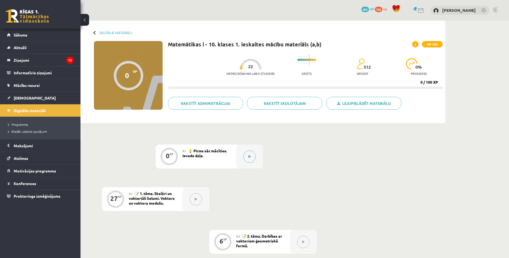
click at [248, 158] on button at bounding box center [249, 157] width 12 height 12
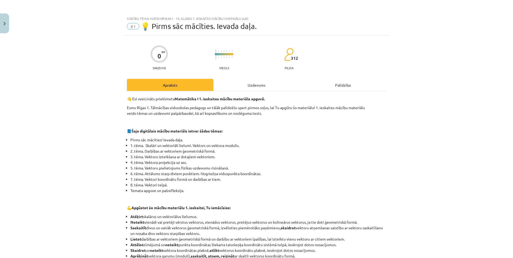
click at [257, 87] on div "Uzdevums" at bounding box center [256, 85] width 86 height 12
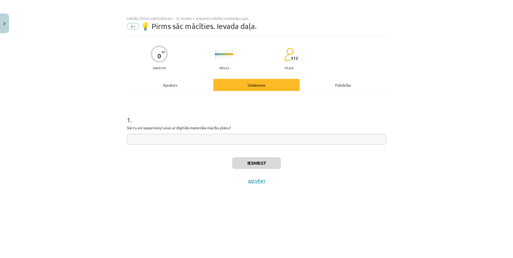
click at [151, 138] on input "text" at bounding box center [256, 139] width 259 height 11
type input "*"
drag, startPoint x: 142, startPoint y: 140, endPoint x: 102, endPoint y: 136, distance: 41.0
click at [102, 136] on div "Mācību tēma: Matemātikas i - 10. klases 1. ieskaites mācību materiāls (a,b) #1 …" at bounding box center [256, 129] width 513 height 258
click at [227, 135] on input "******" at bounding box center [256, 139] width 259 height 11
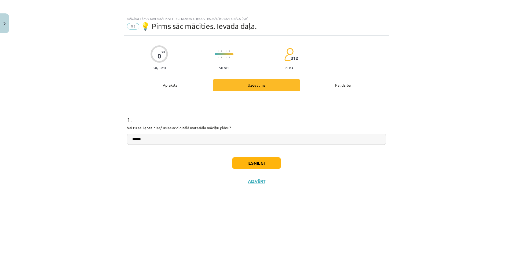
click at [209, 138] on input "******" at bounding box center [256, 139] width 259 height 11
paste input "******"
drag, startPoint x: 144, startPoint y: 141, endPoint x: 98, endPoint y: 141, distance: 45.9
click at [98, 141] on div "**********" at bounding box center [256, 129] width 513 height 258
type input "******"
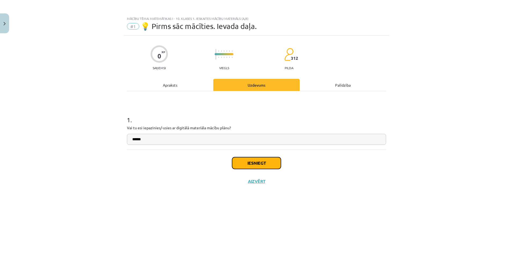
click at [255, 160] on button "Iesniegt" at bounding box center [256, 163] width 49 height 12
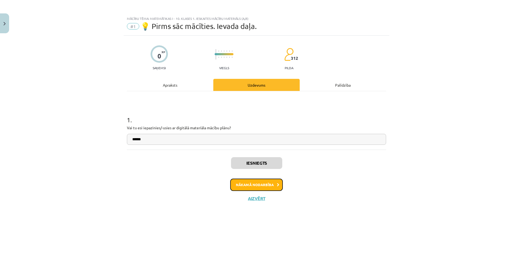
click at [255, 187] on button "Nākamā nodarbība" at bounding box center [256, 185] width 53 height 12
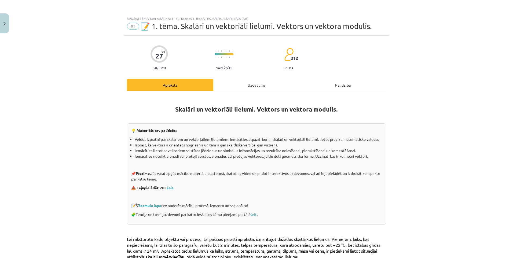
click at [261, 87] on div "Uzdevums" at bounding box center [256, 85] width 86 height 12
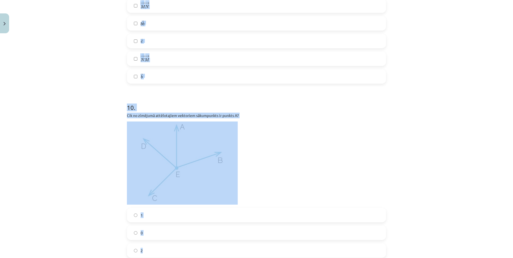
scroll to position [1221, 0]
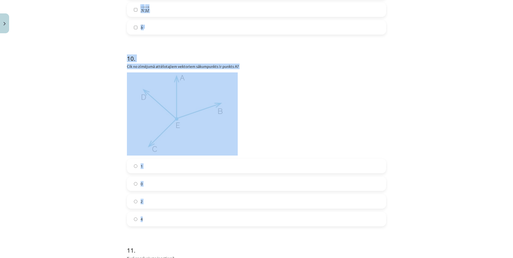
drag, startPoint x: 116, startPoint y: 57, endPoint x: 292, endPoint y: 195, distance: 223.3
click at [278, 216] on div "Mācību tēma: Matemātikas i - 10. klases 1. ieskaites mācību materiāls (a,b) #2 …" at bounding box center [256, 129] width 513 height 258
click at [317, 167] on label "1" at bounding box center [256, 165] width 258 height 13
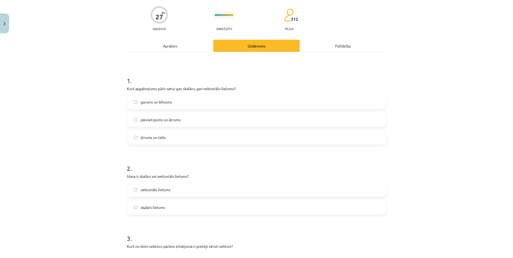
scroll to position [54, 0]
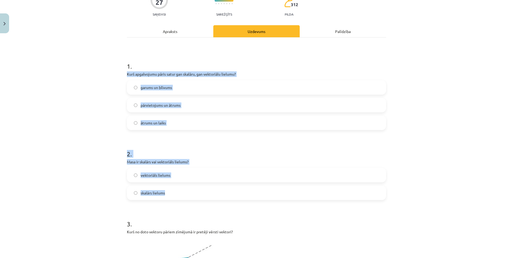
drag, startPoint x: 118, startPoint y: 71, endPoint x: 213, endPoint y: 188, distance: 150.1
click at [213, 188] on div "Mācību tēma: Matemātikas i - 10. klases 1. ieskaites mācību materiāls (a,b) #2 …" at bounding box center [256, 129] width 513 height 258
copy form "Kurš apgalvojumu pāris satur gan skalāru, gan vektoriālu lielumu? garums un blī…"
click at [112, 110] on div "Mācību tēma: Matemātikas i - 10. klases 1. ieskaites mācību materiāls (a,b) #2 …" at bounding box center [256, 129] width 513 height 258
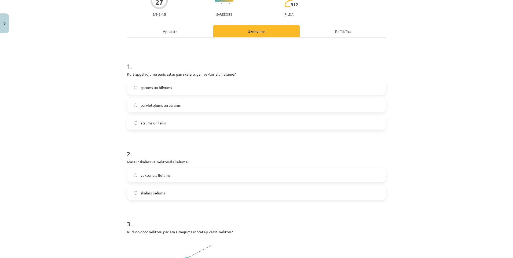
click at [151, 106] on span "pārvietojums un ātrums" at bounding box center [161, 105] width 40 height 6
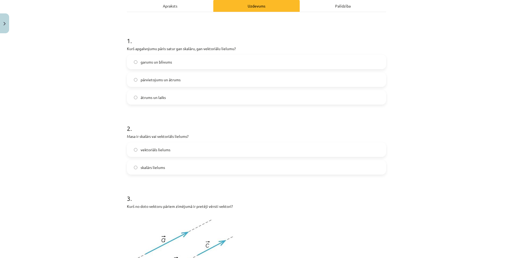
scroll to position [80, 0]
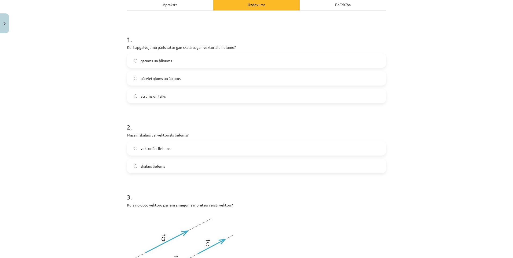
click at [148, 166] on span "skalārs lielums" at bounding box center [153, 166] width 24 height 6
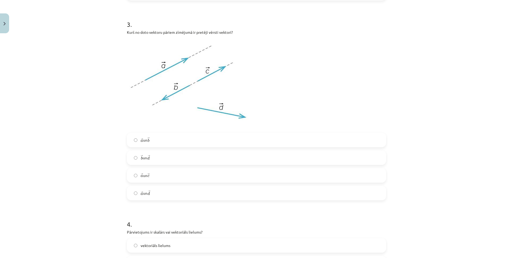
scroll to position [241, 0]
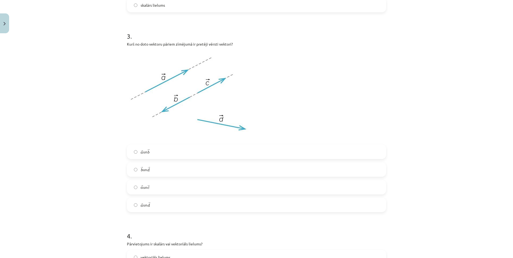
click at [138, 154] on label "→ a a → un → b b →" at bounding box center [256, 151] width 258 height 13
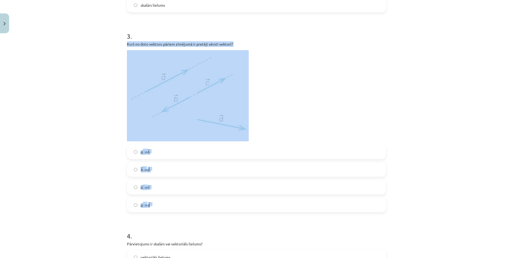
drag, startPoint x: 122, startPoint y: 43, endPoint x: 195, endPoint y: 211, distance: 182.6
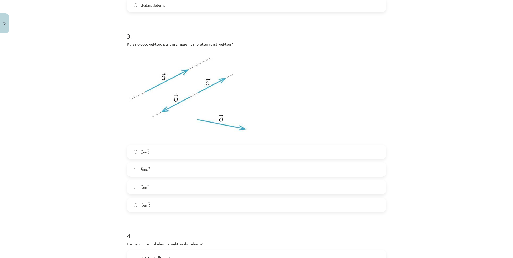
click at [229, 201] on label "→ a a → un → d d →" at bounding box center [256, 204] width 258 height 13
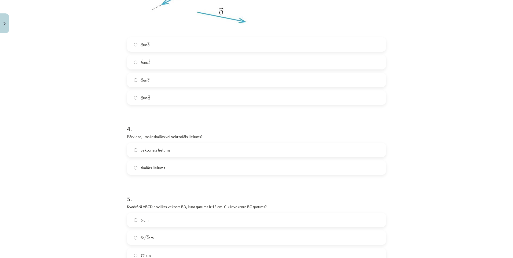
click at [144, 47] on span "→ a a → un → b b →" at bounding box center [145, 44] width 9 height 6
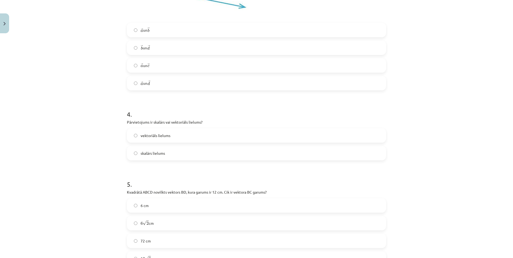
scroll to position [429, 0]
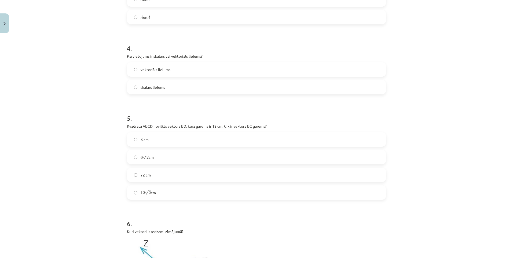
drag, startPoint x: 123, startPoint y: 55, endPoint x: 260, endPoint y: 183, distance: 187.5
copy form "Pārvietojums ir skalārs vai vektoriāls lielums? vektoriāls lielums skalārs liel…"
click at [208, 106] on h1 "5 ." at bounding box center [256, 113] width 259 height 17
click at [148, 65] on label "vektoriāls lielums" at bounding box center [256, 69] width 258 height 13
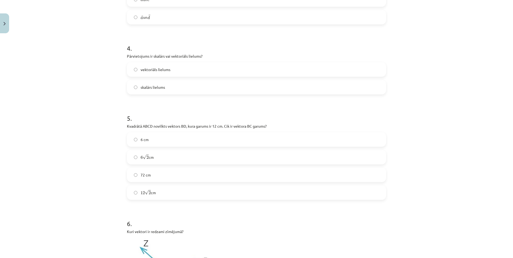
click at [137, 161] on label "6 √ 2 6 2 cm" at bounding box center [256, 157] width 258 height 13
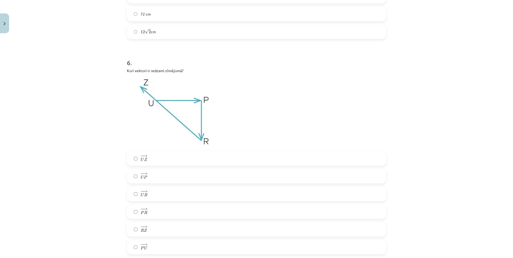
scroll to position [617, 0]
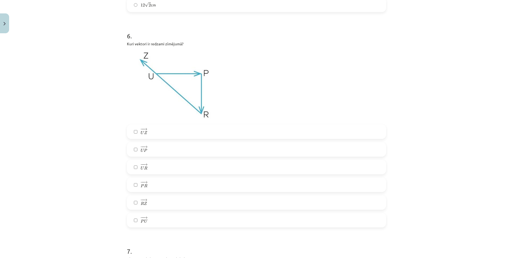
click at [141, 185] on span "P" at bounding box center [142, 185] width 3 height 3
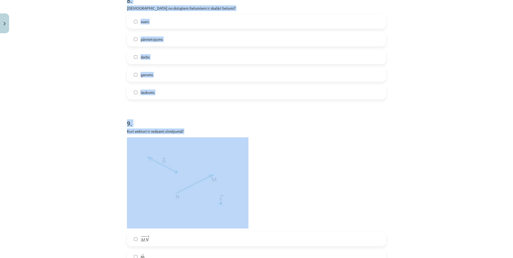
scroll to position [939, 0]
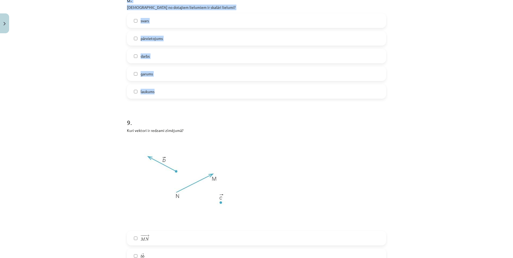
drag, startPoint x: 123, startPoint y: 42, endPoint x: 190, endPoint y: 96, distance: 85.7
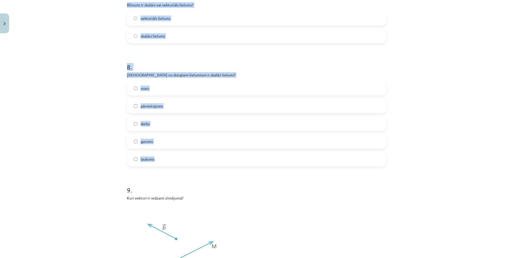
scroll to position [805, 0]
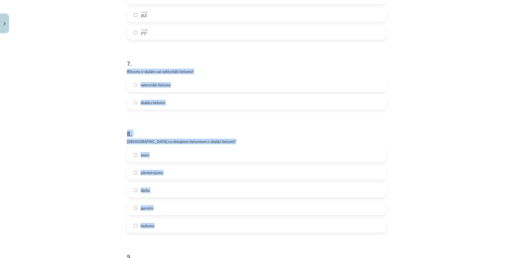
copy form "Blīvums ir skalārs vai vektoriāls lielums? vektoriāls lielums skalārs lielums 8…"
click at [146, 104] on span "skalārs lielums" at bounding box center [153, 103] width 24 height 6
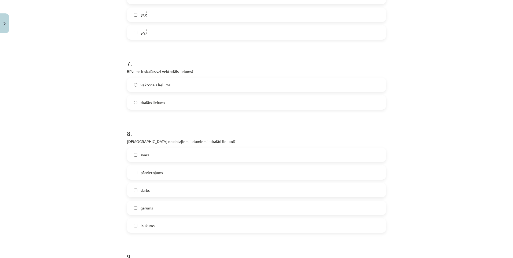
click at [141, 159] on label "svars" at bounding box center [256, 154] width 258 height 13
click at [136, 190] on label "darbs" at bounding box center [256, 190] width 258 height 13
click at [141, 207] on span "garums" at bounding box center [147, 208] width 12 height 6
click at [136, 224] on label "laukums" at bounding box center [256, 225] width 258 height 13
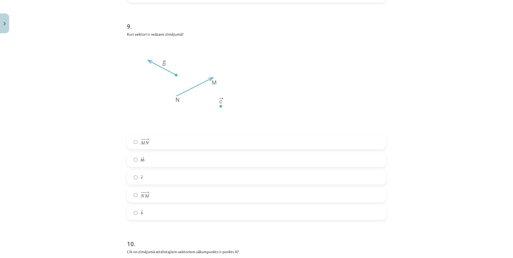
scroll to position [1046, 0]
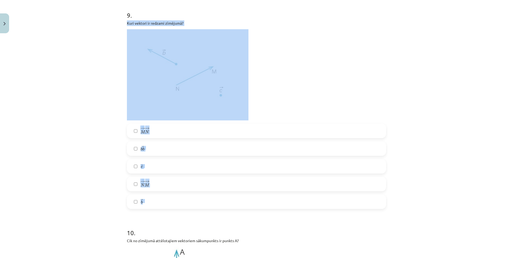
drag, startPoint x: 121, startPoint y: 22, endPoint x: 191, endPoint y: 201, distance: 193.1
click at [191, 201] on div "Mācību tēma: Matemātikas i - 10. klases 1. ieskaites mācību materiāls (a,b) #2 …" at bounding box center [256, 129] width 513 height 258
copy div "Kuri vektori ir redzami zīmējumā? − −− → M N M N → → b b b b → → c c → − −− → N…"
click at [213, 175] on div "− −− → M N M N → → b b b b → → c c → − −− → N M N M → → b b →" at bounding box center [256, 166] width 259 height 85
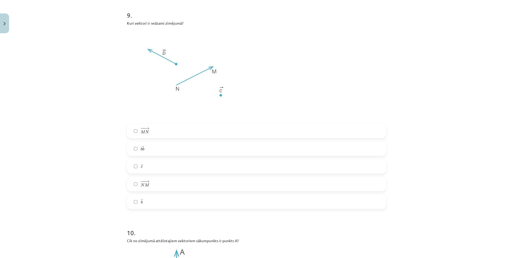
click at [136, 133] on label "− −− → M N M N →" at bounding box center [256, 130] width 258 height 13
click at [129, 201] on label "→ b b →" at bounding box center [256, 201] width 258 height 13
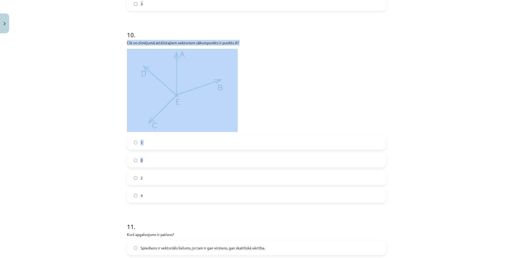
scroll to position [1288, 0]
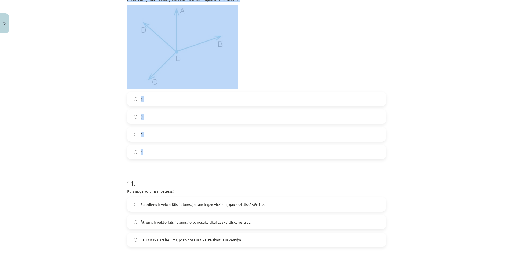
drag, startPoint x: 123, startPoint y: 53, endPoint x: 201, endPoint y: 151, distance: 125.0
click at [239, 137] on label "2" at bounding box center [256, 134] width 258 height 13
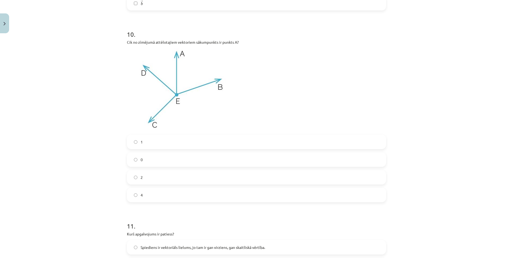
scroll to position [1234, 0]
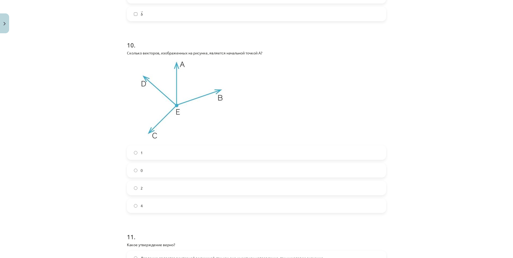
click at [134, 174] on label "0" at bounding box center [256, 170] width 258 height 13
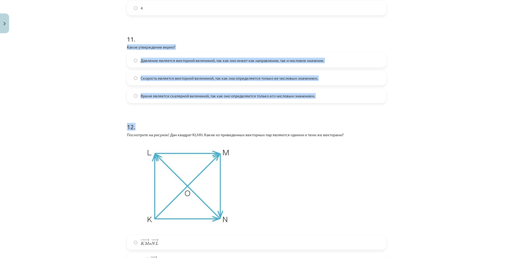
scroll to position [1449, 0]
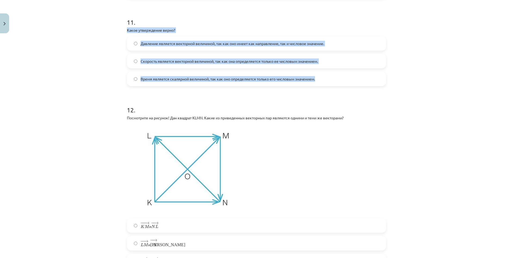
drag, startPoint x: 124, startPoint y: 57, endPoint x: 339, endPoint y: 79, distance: 216.3
copy div "Какое утверждение верно? Давление является векторной величиной, так как оно име…"
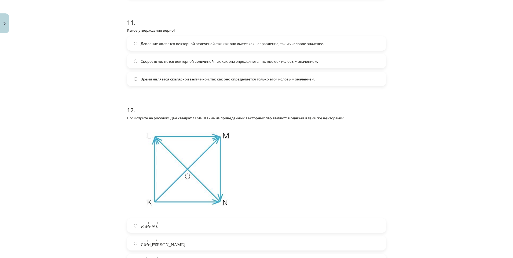
click at [179, 102] on h1 "12 ." at bounding box center [256, 105] width 259 height 17
click at [144, 78] on span "Время является скалярной величиной, так как оно определяется только его числовы…" at bounding box center [228, 79] width 174 height 6
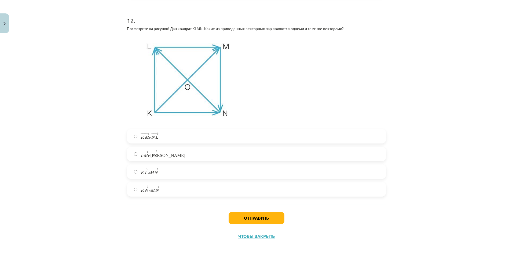
scroll to position [1539, 0]
click at [144, 155] on span "M" at bounding box center [146, 154] width 5 height 3
click at [243, 217] on button "Отправить" at bounding box center [257, 217] width 56 height 12
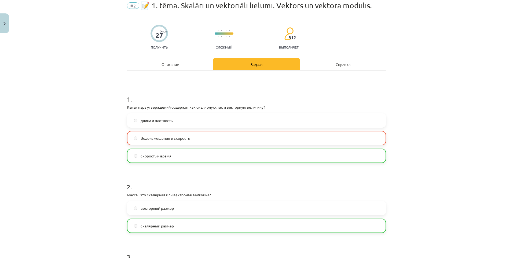
scroll to position [10, 0]
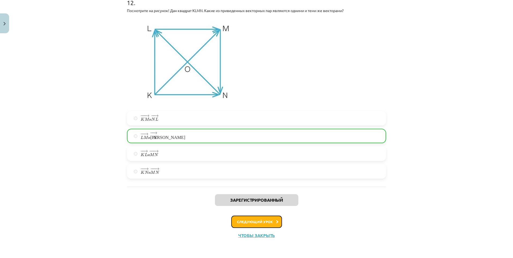
click at [257, 221] on font "Следующий урок" at bounding box center [255, 221] width 36 height 5
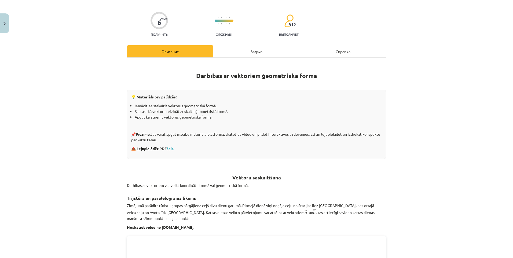
scroll to position [13, 0]
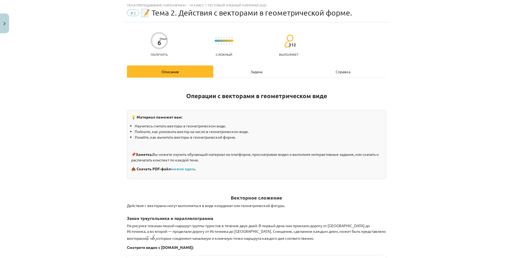
click at [251, 75] on div "Задача" at bounding box center [256, 71] width 86 height 12
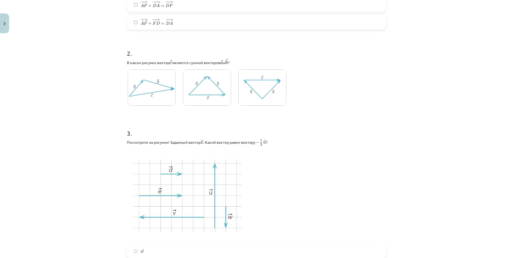
scroll to position [282, 0]
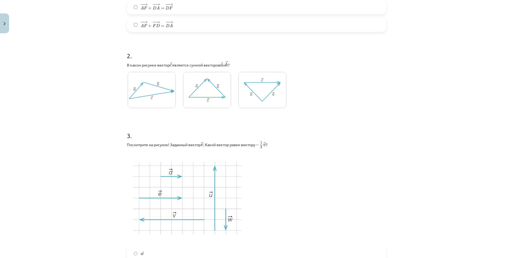
click at [177, 96] on div at bounding box center [207, 91] width 160 height 41
click at [167, 92] on img at bounding box center [152, 90] width 48 height 36
click at [203, 95] on img at bounding box center [207, 90] width 48 height 36
click at [254, 96] on img at bounding box center [262, 90] width 48 height 36
click at [168, 93] on img at bounding box center [152, 90] width 48 height 36
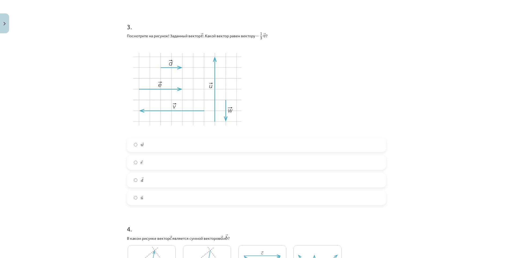
scroll to position [389, 0]
click at [136, 199] on label "→ u u →" at bounding box center [256, 199] width 258 height 13
drag, startPoint x: 124, startPoint y: 38, endPoint x: 278, endPoint y: 38, distance: 153.2
click at [278, 38] on div "6 Опыт Получить Сложный 312 Выполняет Описание Задача Справка 1 . Какие эквивал…" at bounding box center [257, 62] width 266 height 830
copy p "Посмотрите на рисунок! Заданный вектор → v v → . Какой вектор равен вектору − 1…"
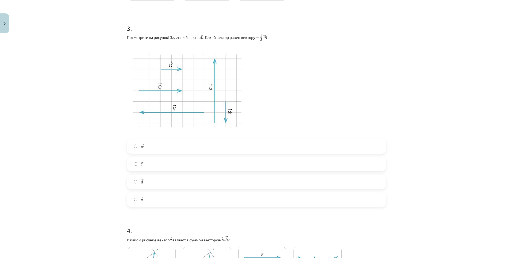
click at [219, 154] on div "→ w w →" at bounding box center [256, 146] width 259 height 14
click at [130, 178] on label "→ d d →" at bounding box center [256, 181] width 258 height 13
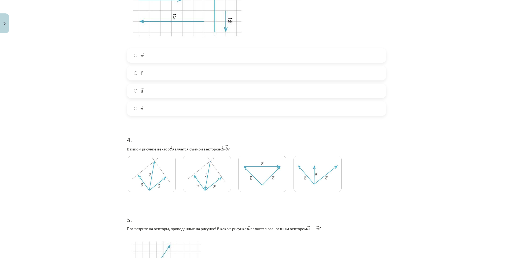
scroll to position [523, 0]
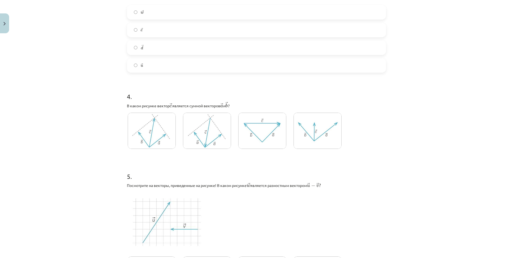
click at [276, 138] on img at bounding box center [262, 131] width 48 height 36
click at [208, 130] on img at bounding box center [207, 131] width 48 height 36
click at [138, 125] on img at bounding box center [152, 131] width 48 height 36
click at [153, 137] on img at bounding box center [152, 131] width 48 height 36
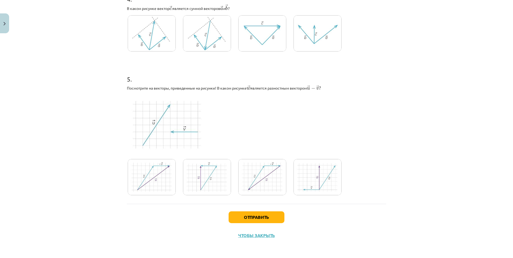
scroll to position [622, 0]
click at [243, 171] on img at bounding box center [262, 177] width 48 height 36
click at [263, 210] on div "Отправить Чтобы закрыть" at bounding box center [256, 223] width 259 height 38
click at [262, 212] on button "Отправить" at bounding box center [257, 217] width 56 height 12
click at [151, 168] on img at bounding box center [152, 177] width 48 height 36
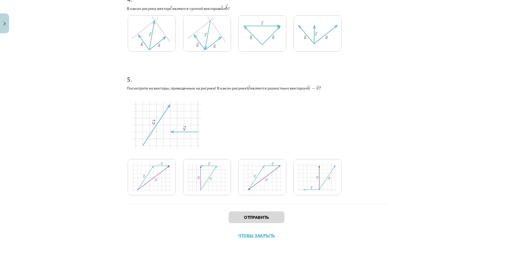
click at [221, 175] on img at bounding box center [207, 177] width 48 height 36
click at [200, 173] on img at bounding box center [207, 177] width 48 height 36
click at [244, 216] on button "Отправить" at bounding box center [257, 217] width 56 height 12
click at [212, 177] on img at bounding box center [207, 177] width 48 height 36
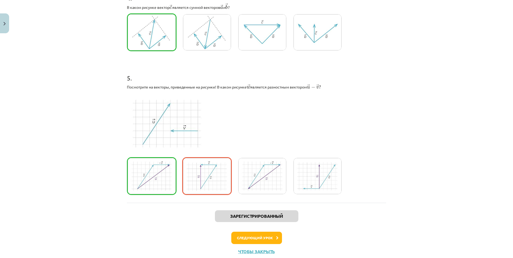
click at [145, 186] on img at bounding box center [152, 176] width 48 height 36
click at [253, 239] on font "Следующий урок" at bounding box center [255, 238] width 36 height 5
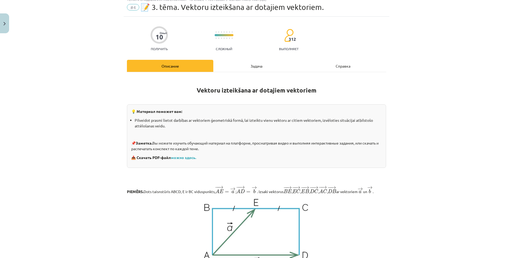
scroll to position [13, 0]
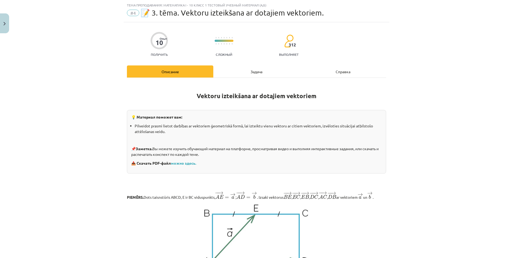
click at [239, 72] on div "Задача" at bounding box center [256, 71] width 86 height 12
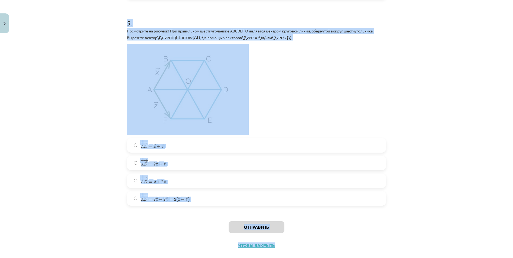
scroll to position [938, 0]
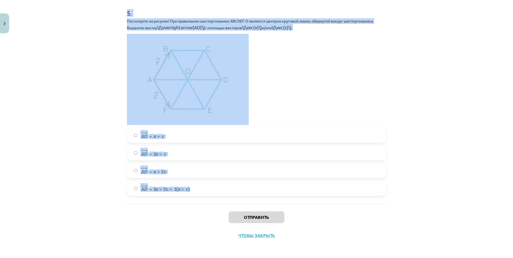
drag, startPoint x: 120, startPoint y: 29, endPoint x: 207, endPoint y: 190, distance: 183.5
click at [207, 190] on div "Тема преподавания: Математика i - 10 класс 1 тестовый учебный материал (а,б) #4…" at bounding box center [256, 129] width 513 height 258
copy form "1 . Посмотрите на рисунок! При правильном шестиугольнике ABCDEF O является цент…"
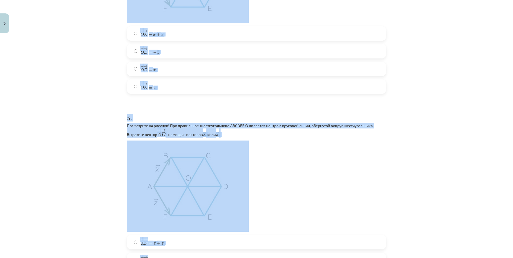
click at [37, 102] on div "Тема преподавания: Математика i - 10 класс 1 тестовый учебный материал (а,б) #4…" at bounding box center [256, 129] width 513 height 258
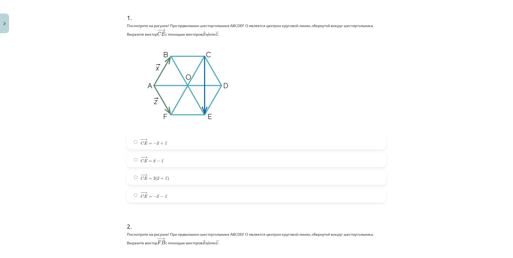
scroll to position [107, 0]
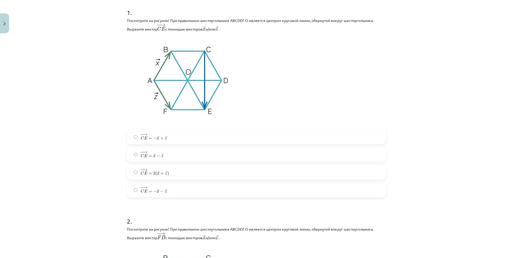
click at [144, 139] on span "E" at bounding box center [145, 138] width 3 height 3
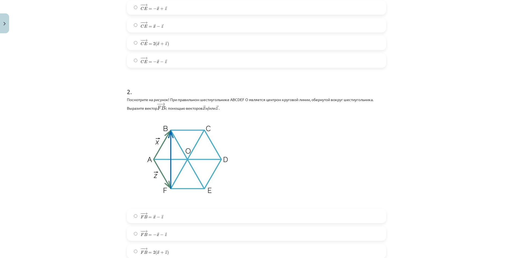
scroll to position [349, 0]
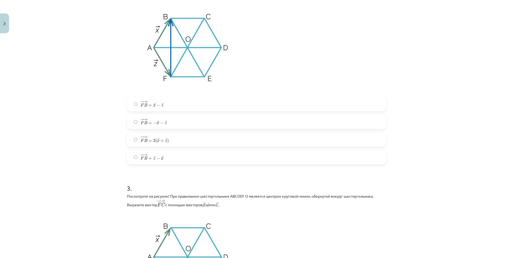
click at [149, 160] on span "=" at bounding box center [149, 159] width 3 height 2
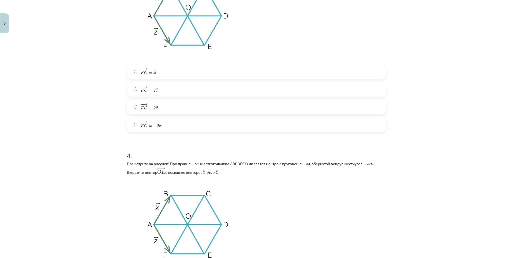
scroll to position [590, 0]
click at [133, 110] on label "− − → F C = 2 → x F C → = 2 x →" at bounding box center [256, 106] width 258 height 13
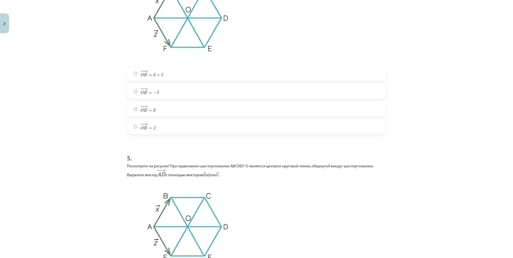
scroll to position [805, 0]
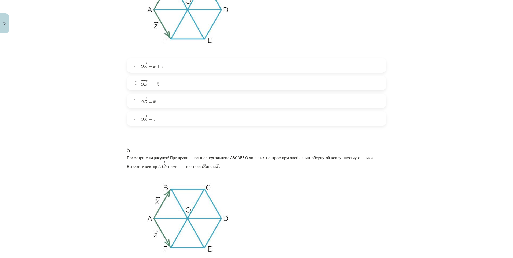
click at [136, 118] on label "− − → O E = → z O E → = z →" at bounding box center [256, 118] width 258 height 13
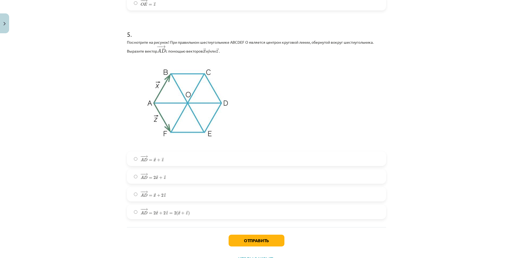
scroll to position [945, 0]
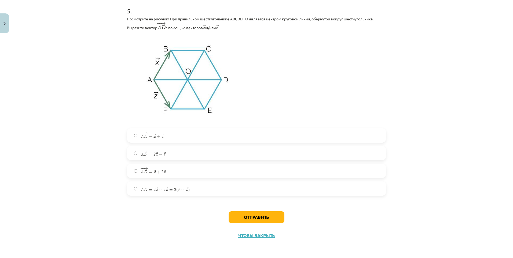
drag, startPoint x: 174, startPoint y: 190, endPoint x: 174, endPoint y: 193, distance: 3.0
click at [174, 192] on span "− − → A D = 2 → x + 2 → z = 2 ( → x + → z )" at bounding box center [165, 188] width 49 height 7
click at [171, 189] on span "− − → A D = 2 → x + 2 → z = 2 ( → x + → z )" at bounding box center [165, 188] width 49 height 7
click at [262, 210] on div "Отправить Чтобы закрыть" at bounding box center [256, 223] width 259 height 38
click at [263, 212] on button "Отправить" at bounding box center [257, 217] width 56 height 12
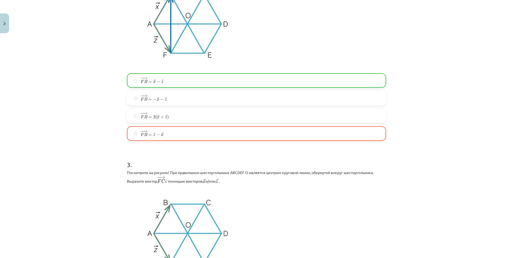
scroll to position [372, 0]
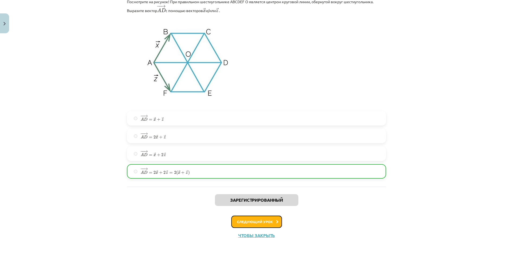
click at [272, 224] on button "Следующий урок" at bounding box center [256, 222] width 51 height 12
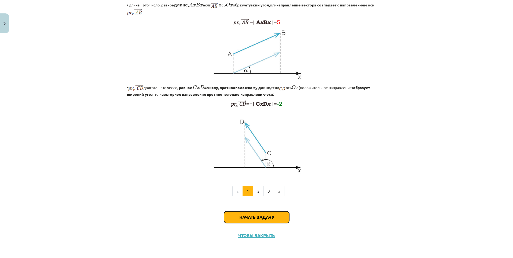
click at [258, 219] on button "Начать задачу" at bounding box center [256, 217] width 65 height 12
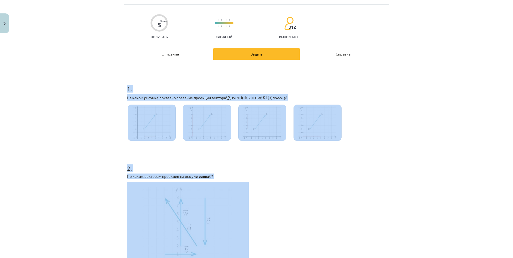
scroll to position [94, 0]
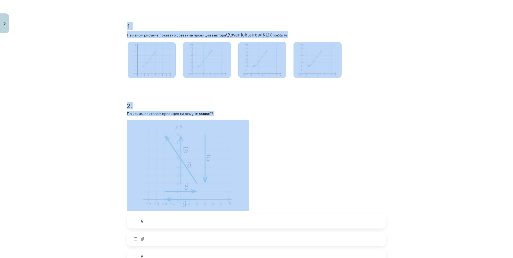
drag, startPoint x: 120, startPoint y: 104, endPoint x: 270, endPoint y: 187, distance: 171.4
click at [270, 187] on div "Тема преподавания: Математика i - 10 класс 1 тестовый учебный материал (а,б) #5…" at bounding box center [256, 129] width 513 height 258
click at [312, 175] on p at bounding box center [256, 165] width 259 height 91
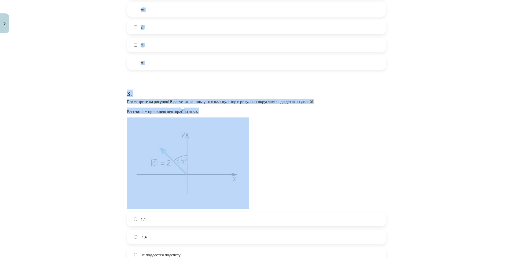
scroll to position [390, 0]
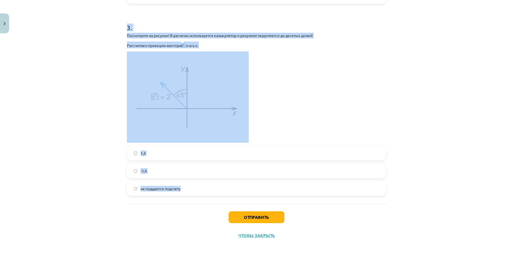
drag, startPoint x: 117, startPoint y: 51, endPoint x: 267, endPoint y: 195, distance: 208.3
click at [267, 195] on div "Тема преподавания: Математика i - 10 класс 1 тестовый учебный материал (а,б) #5…" at bounding box center [256, 129] width 513 height 258
drag, startPoint x: 267, startPoint y: 36, endPoint x: 263, endPoint y: 36, distance: 3.5
copy form "1 . На каком рисунке показано срезание проекции вектора \(\overrightarrow{KL}\)…"
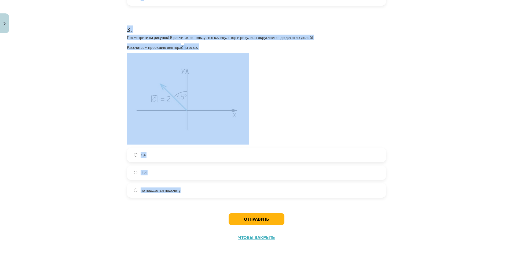
scroll to position [392, 0]
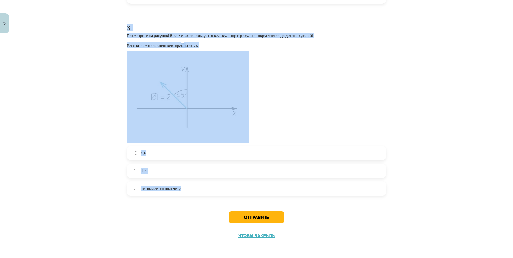
click at [303, 111] on p at bounding box center [256, 97] width 259 height 91
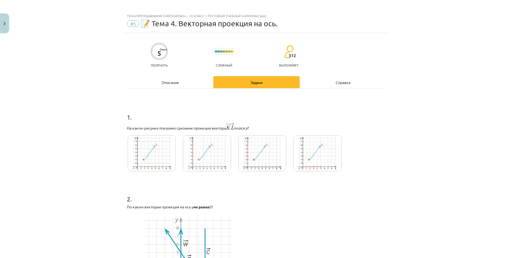
scroll to position [0, 0]
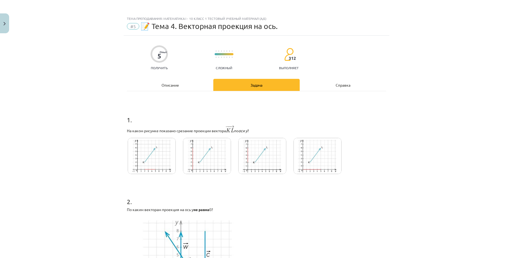
click at [278, 159] on img at bounding box center [262, 156] width 48 height 36
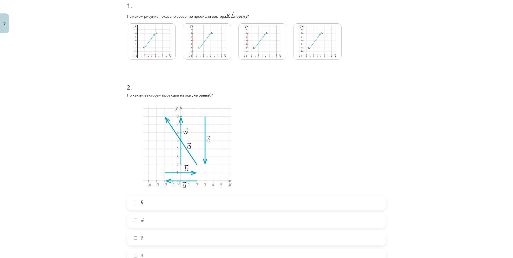
scroll to position [161, 0]
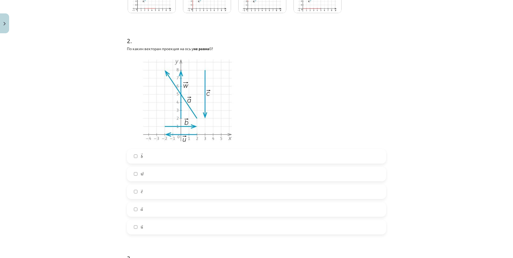
click at [134, 172] on label "→ w w →" at bounding box center [256, 173] width 258 height 13
click at [133, 195] on label "→ c c →" at bounding box center [256, 191] width 258 height 13
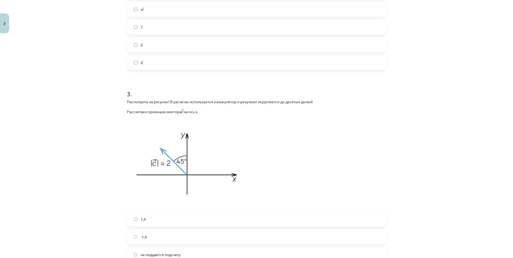
scroll to position [392, 0]
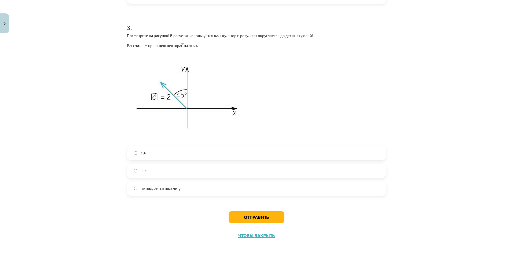
click at [141, 155] on span "1,4" at bounding box center [143, 153] width 5 height 6
click at [266, 216] on button "Отправить" at bounding box center [257, 217] width 56 height 12
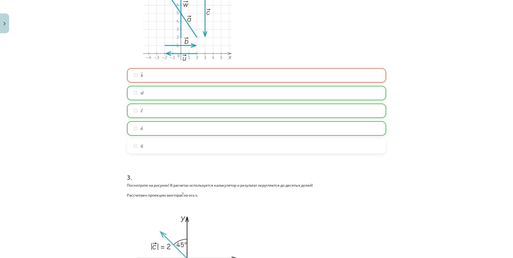
scroll to position [231, 0]
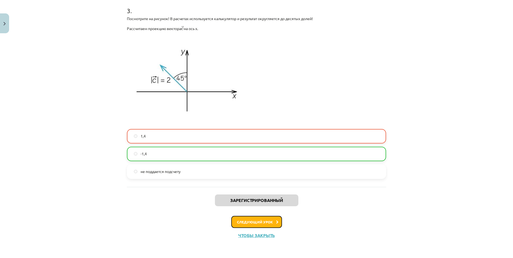
click at [260, 221] on font "Следующий урок" at bounding box center [255, 222] width 36 height 5
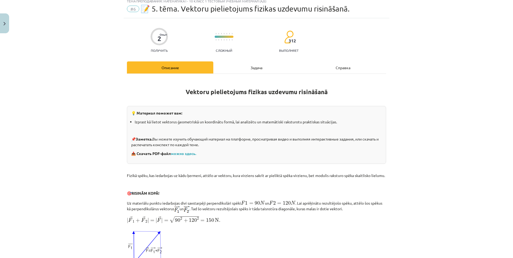
scroll to position [13, 0]
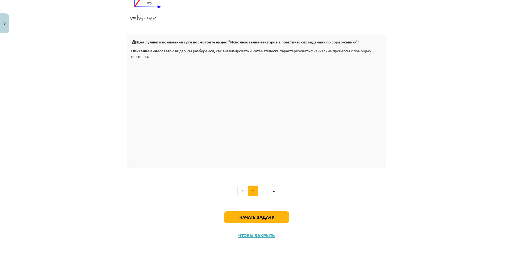
click at [270, 207] on div "Начать задачу Чтобы закрыть" at bounding box center [256, 223] width 259 height 38
click at [275, 220] on button "Начать задачу" at bounding box center [256, 217] width 65 height 12
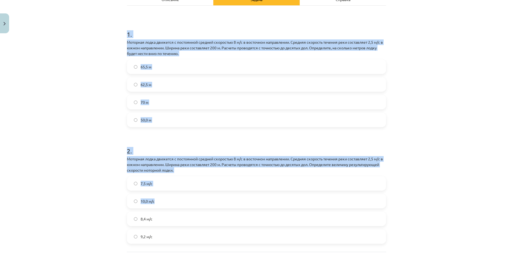
scroll to position [134, 0]
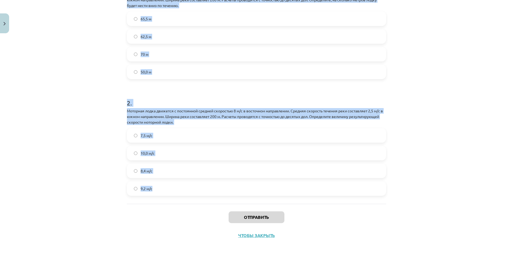
drag, startPoint x: 135, startPoint y: 54, endPoint x: 220, endPoint y: 189, distance: 159.1
click at [220, 189] on div "Тема преподавания: Математика i - 10 класс 1 тестовый учебный материал (а,б) #6…" at bounding box center [256, 129] width 513 height 258
copy form "1 . Моторная лодка движется с постоянной средней скоростью 8 м/с в восточном на…"
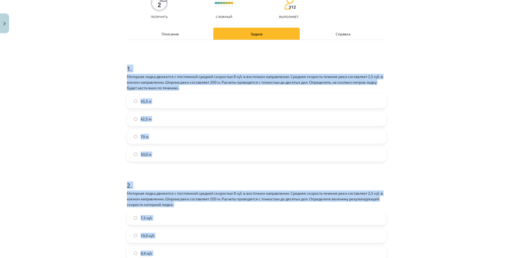
scroll to position [26, 0]
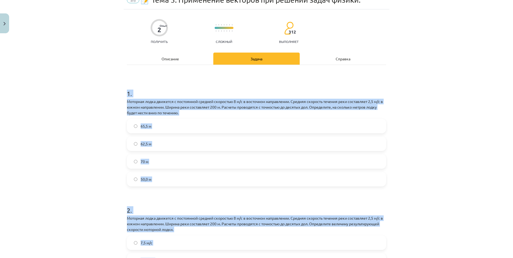
click at [101, 138] on div "Тема преподавания: Математика i - 10 класс 1 тестовый учебный материал (а,б) #6…" at bounding box center [256, 129] width 513 height 258
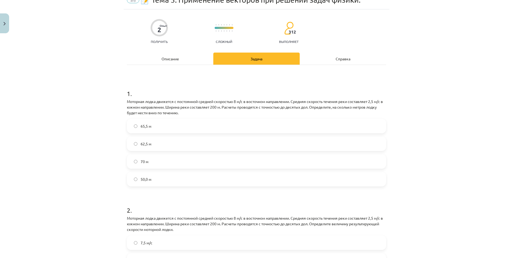
click at [143, 144] on span "62,5 м" at bounding box center [146, 144] width 11 height 6
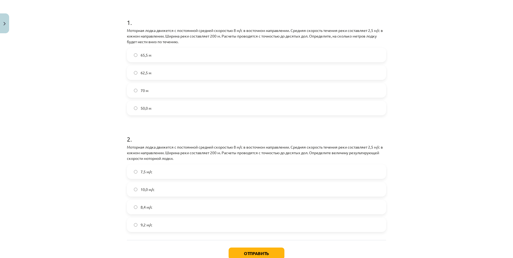
scroll to position [134, 0]
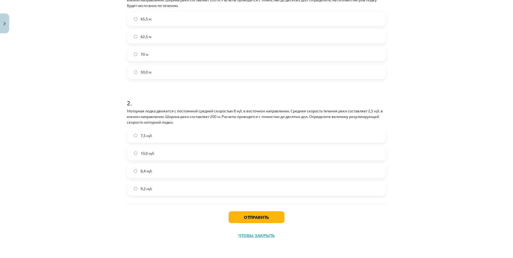
click at [144, 170] on span "8,4 м/с" at bounding box center [147, 171] width 12 height 6
click at [255, 213] on button "Отправить" at bounding box center [257, 217] width 56 height 12
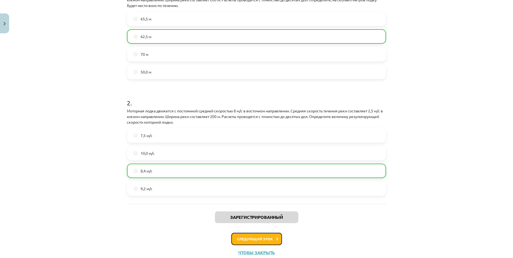
click at [248, 241] on button "Следующий урок" at bounding box center [256, 239] width 51 height 12
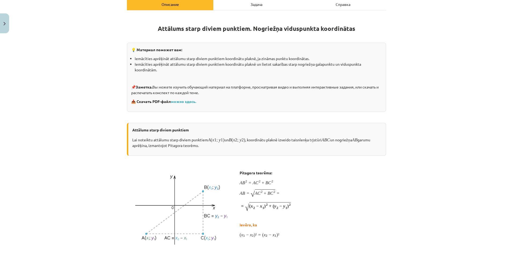
scroll to position [13, 0]
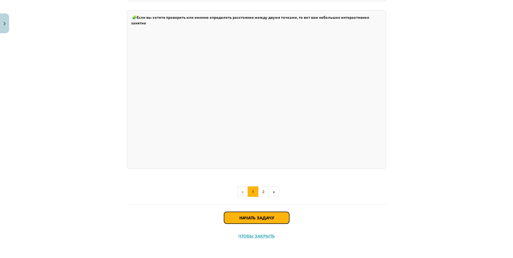
click at [269, 212] on button "Начать задачу" at bounding box center [256, 218] width 65 height 12
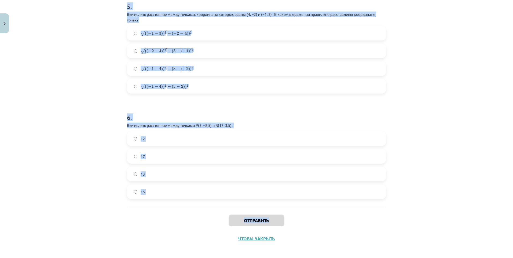
scroll to position [736, 0]
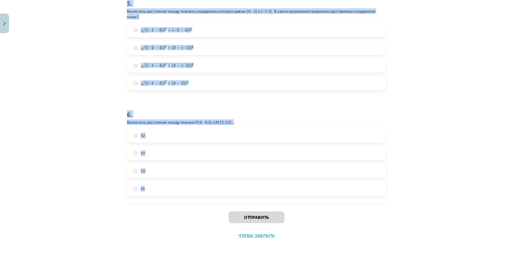
drag, startPoint x: 125, startPoint y: 113, endPoint x: 245, endPoint y: 193, distance: 144.1
copy form "1 . Посмотрите на рисунок! В ответ напишите номер! Результат округляется до дес…"
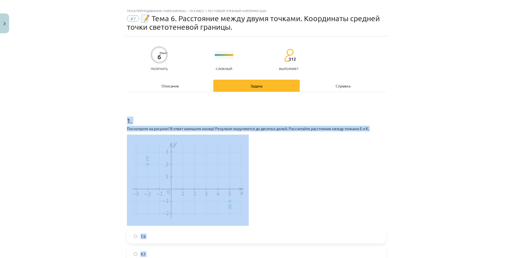
scroll to position [0, 0]
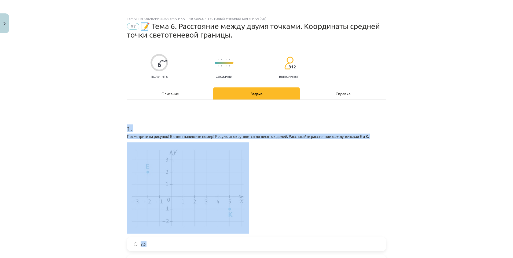
click at [100, 126] on div "Тема преподавания: Математика i - 10 класс 1 тестовый учебный материал (а,б) #7…" at bounding box center [256, 129] width 513 height 258
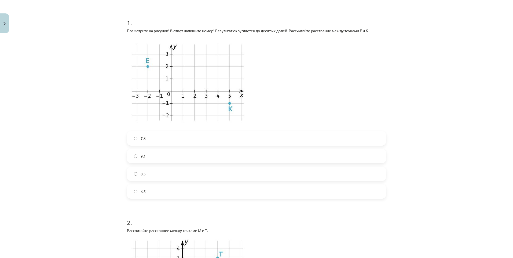
scroll to position [107, 0]
click at [138, 169] on label "8.5" at bounding box center [256, 172] width 258 height 13
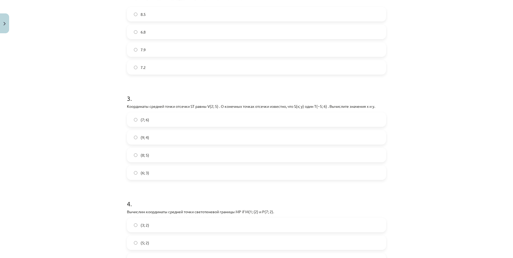
scroll to position [456, 0]
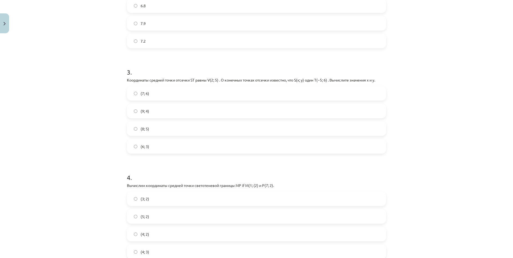
click at [141, 91] on span "(7; 6)" at bounding box center [145, 94] width 9 height 6
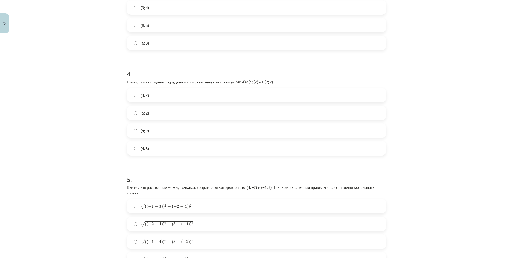
scroll to position [563, 0]
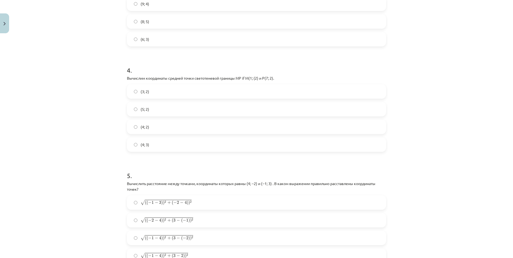
click at [141, 126] on span "(4; 2)" at bounding box center [145, 127] width 9 height 6
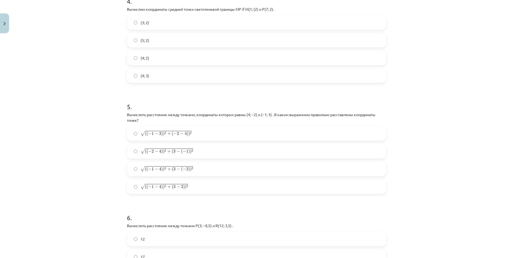
scroll to position [671, 0]
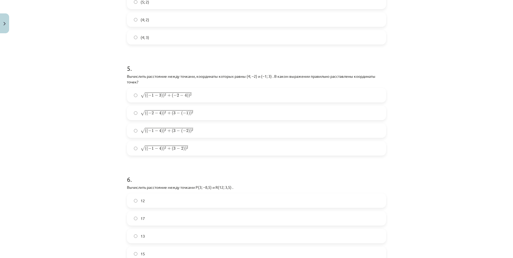
click at [155, 152] on label "√ ( ( − 1 − 4 ) ) 2 + ( 3 − 2 ) ) 2 ( ( − 1 − 4 ) ) 2 + ( 3 − 2 ) ) 2" at bounding box center [256, 148] width 258 height 13
click at [184, 126] on label "√ ( ( − 1 − 4 ) ) 2 + ( 3 − ( − 2 ) ) 2 ( ( − 1 − 4 ) ) 2 + ( 3 − ( − 2 ) ) 2" at bounding box center [256, 130] width 258 height 13
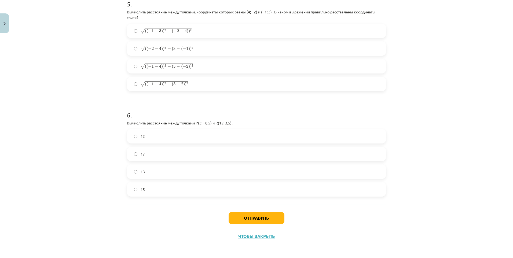
scroll to position [736, 0]
click at [136, 191] on label "15" at bounding box center [256, 188] width 258 height 13
click at [272, 221] on button "Отправить" at bounding box center [257, 217] width 56 height 12
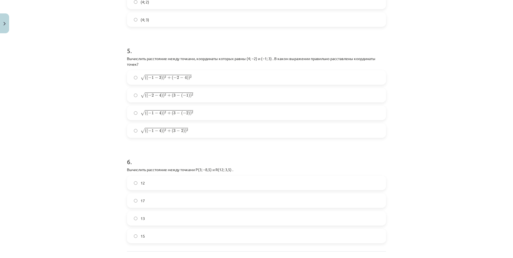
scroll to position [682, 0]
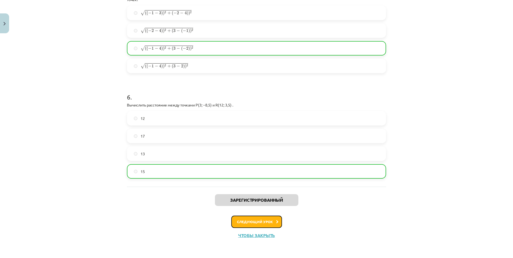
click at [267, 222] on font "Следующий урок" at bounding box center [255, 221] width 36 height 5
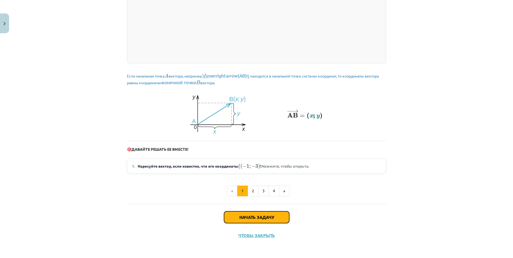
click at [241, 215] on button "Начать задачу" at bounding box center [256, 217] width 65 height 12
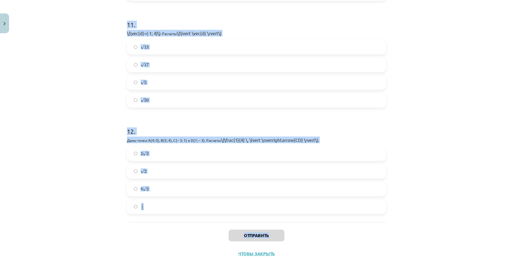
scroll to position [1459, 0]
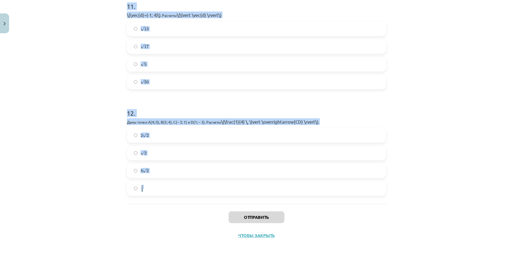
drag, startPoint x: 124, startPoint y: 106, endPoint x: 190, endPoint y: 191, distance: 107.4
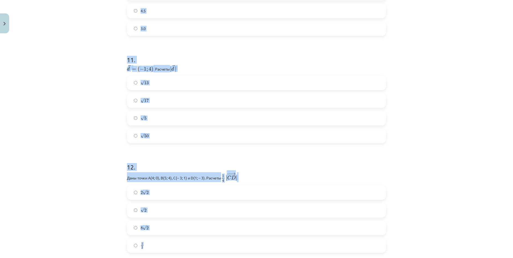
click at [66, 144] on div "Тема преподавания: Математика i - 10 класс 1 тестовый учебный материал (а,б) #8…" at bounding box center [256, 129] width 513 height 258
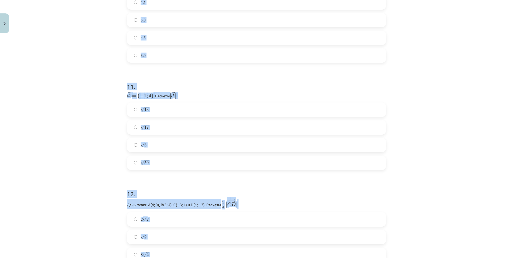
click at [95, 156] on div "Тема преподавания: Математика i - 10 класс 1 тестовый учебный материал (а,б) #8…" at bounding box center [256, 129] width 513 height 258
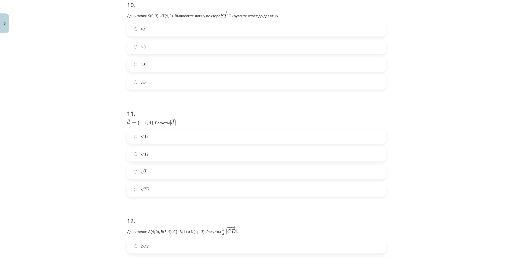
drag, startPoint x: 99, startPoint y: 165, endPoint x: 101, endPoint y: 121, distance: 44.0
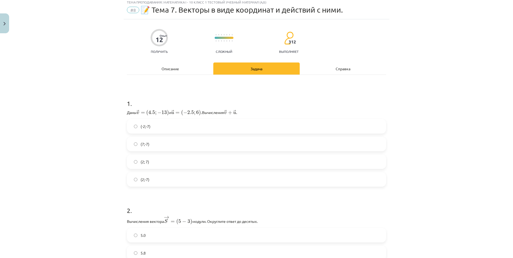
scroll to position [0, 0]
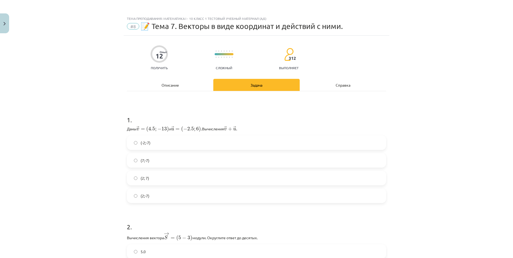
click at [136, 144] on label "(-2;-7)" at bounding box center [256, 142] width 258 height 13
click at [138, 199] on label "(2;-7)" at bounding box center [256, 195] width 258 height 13
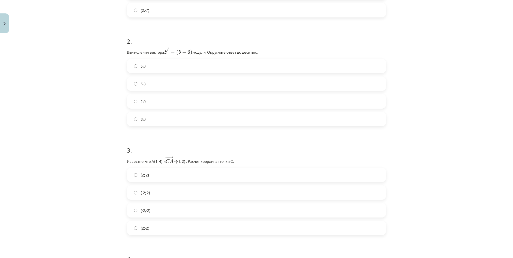
scroll to position [188, 0]
click at [152, 173] on label "(2; 2)" at bounding box center [256, 172] width 258 height 13
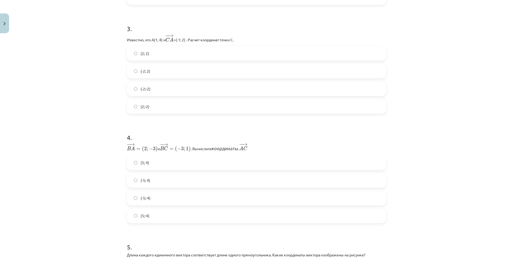
scroll to position [322, 0]
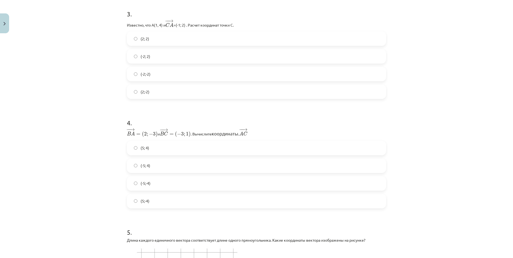
click at [145, 167] on span "(-5; 4)" at bounding box center [146, 166] width 10 height 6
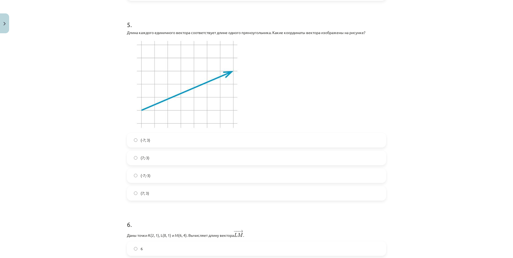
scroll to position [537, 0]
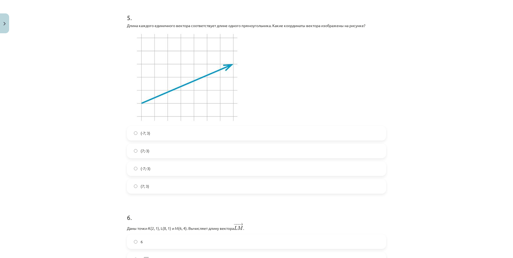
click at [141, 169] on span "(-7;-3)" at bounding box center [146, 169] width 10 height 6
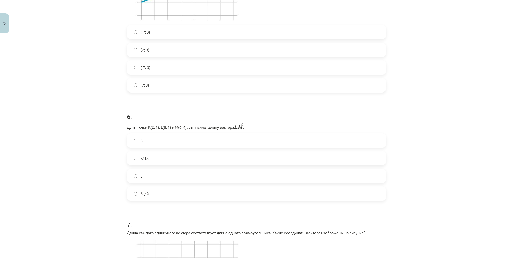
scroll to position [644, 0]
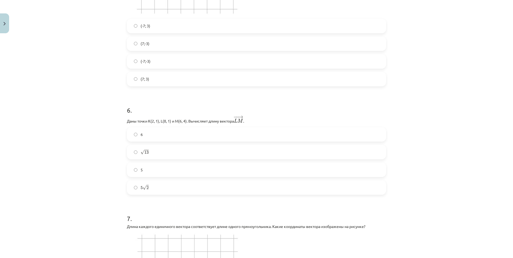
click at [134, 137] on label "6" at bounding box center [256, 134] width 258 height 13
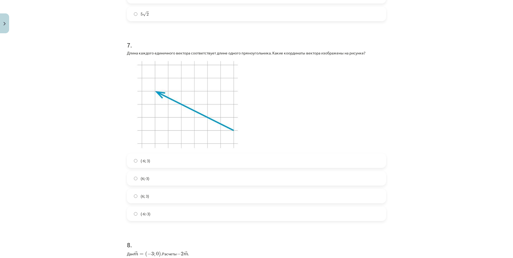
scroll to position [805, 0]
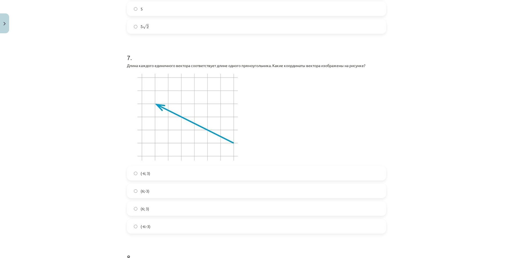
click at [146, 179] on label "(-6; 3)" at bounding box center [256, 173] width 258 height 13
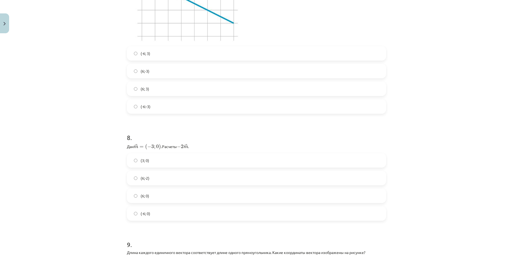
scroll to position [993, 0]
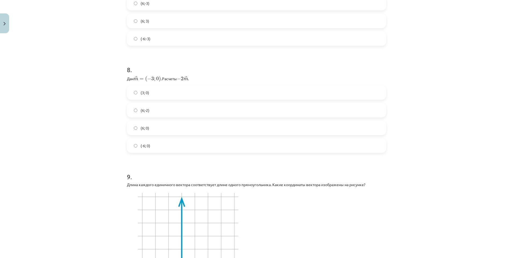
click at [134, 131] on label "(6; 0)" at bounding box center [256, 127] width 258 height 13
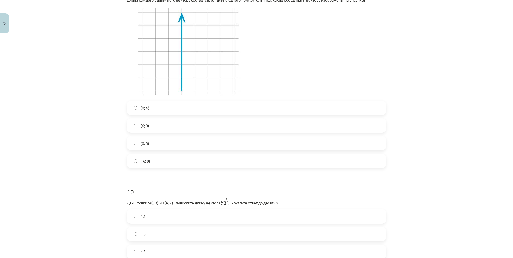
scroll to position [1180, 0]
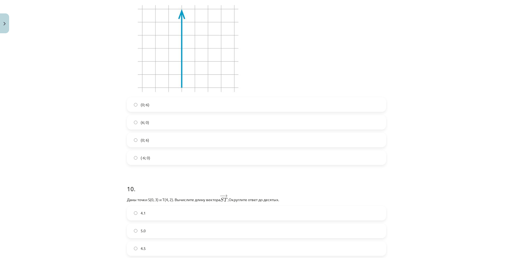
click at [134, 105] on label "(0;-6)" at bounding box center [256, 104] width 258 height 13
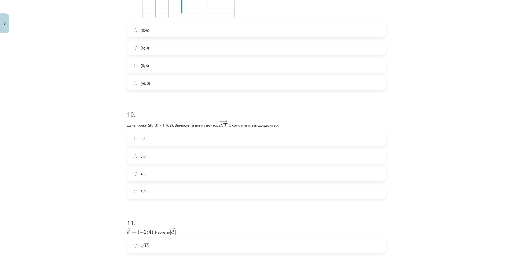
scroll to position [1261, 0]
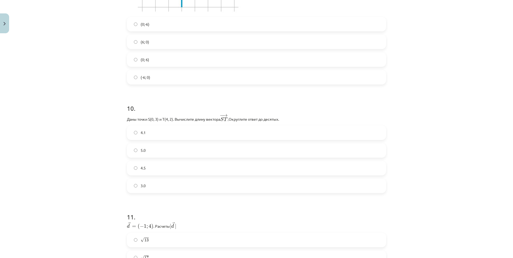
click at [141, 131] on span "4.1" at bounding box center [143, 133] width 5 height 6
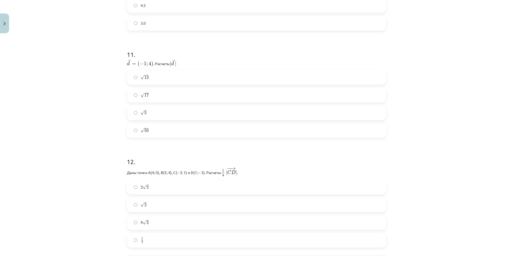
scroll to position [1422, 0]
click at [138, 92] on label "√ 17 17" at bounding box center [256, 96] width 258 height 13
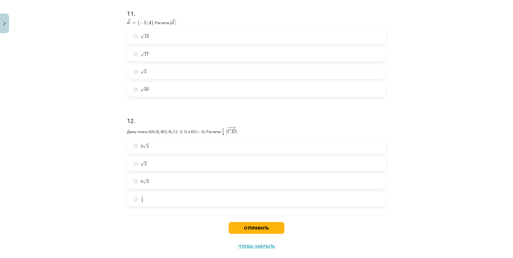
scroll to position [1476, 0]
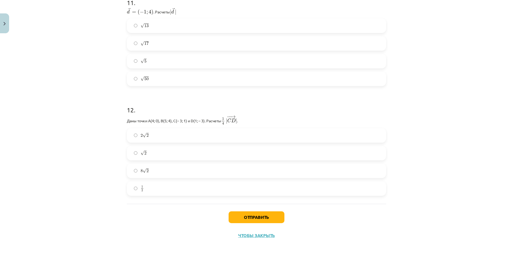
click at [138, 150] on label "√ 2 2" at bounding box center [256, 152] width 258 height 13
click at [251, 215] on button "Отправить" at bounding box center [257, 217] width 56 height 12
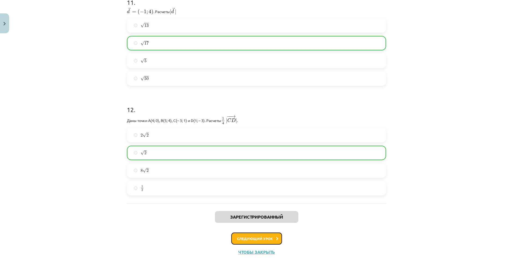
click at [258, 234] on button "Следующий урок" at bounding box center [256, 239] width 51 height 12
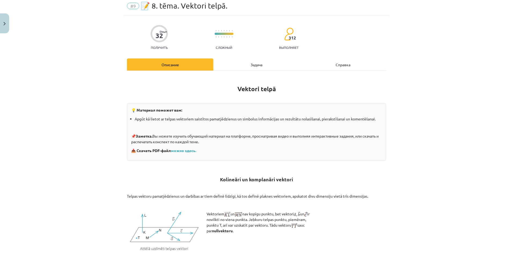
scroll to position [13, 0]
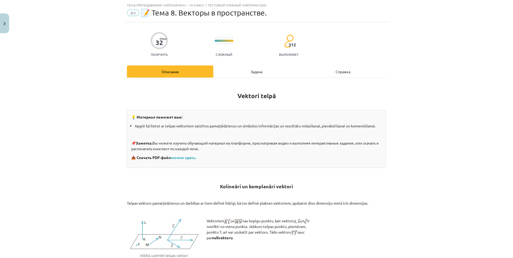
drag, startPoint x: 254, startPoint y: 68, endPoint x: 246, endPoint y: 75, distance: 9.9
click at [254, 68] on div "Задача" at bounding box center [256, 71] width 86 height 12
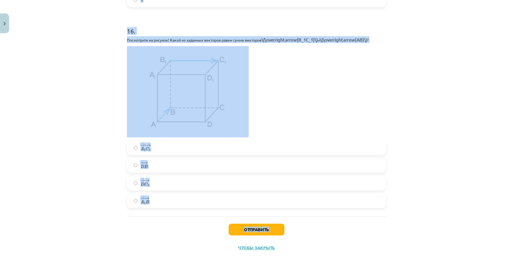
scroll to position [2357, 0]
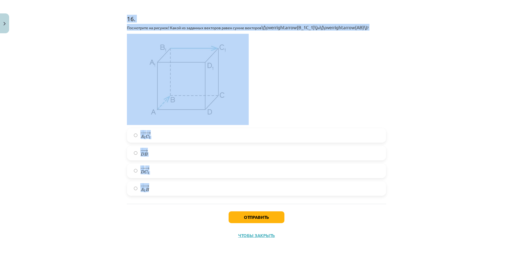
drag, startPoint x: 118, startPoint y: 103, endPoint x: 202, endPoint y: 185, distance: 117.8
click at [202, 185] on div "Тема преподавания: Математика i - 10 класс 1 тестовый учебный материал (а,б) #9…" at bounding box center [256, 129] width 513 height 258
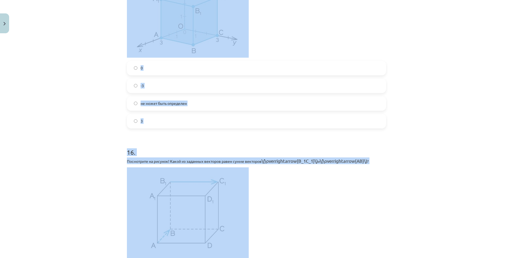
click at [93, 138] on div "Тема преподавания: Математика i - 10 класс 1 тестовый учебный материал (а,б) #9…" at bounding box center [256, 129] width 513 height 258
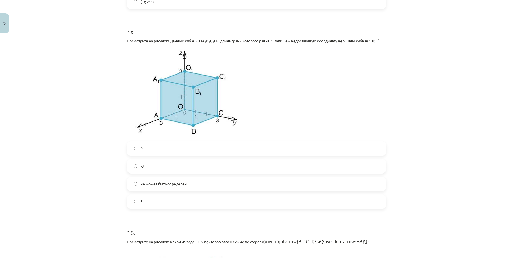
drag, startPoint x: 98, startPoint y: 133, endPoint x: 86, endPoint y: 82, distance: 52.6
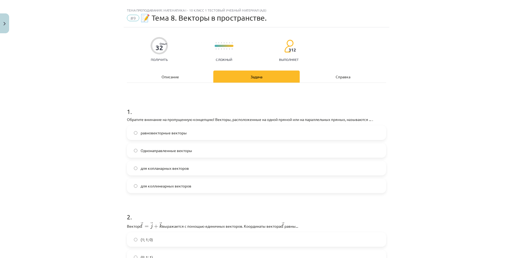
scroll to position [0, 0]
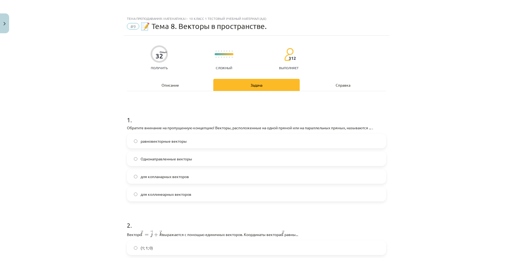
click at [167, 174] on span "для копланарных векторов" at bounding box center [165, 177] width 48 height 6
click at [175, 194] on span "для коллинеарных векторов" at bounding box center [166, 195] width 51 height 6
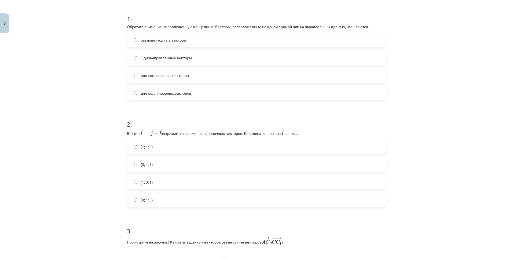
scroll to position [134, 0]
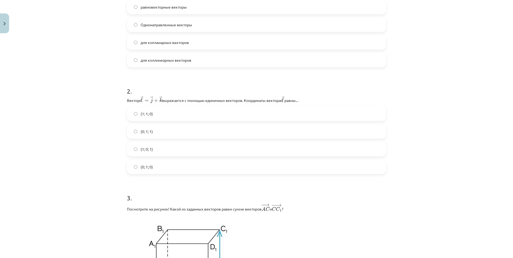
click at [141, 132] on span "(0; 1; 1)" at bounding box center [147, 132] width 12 height 6
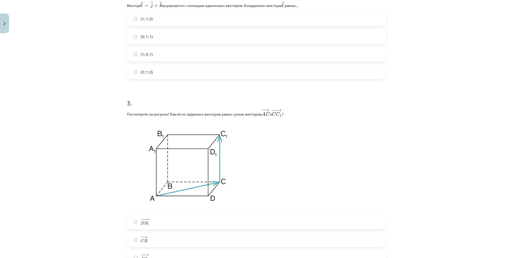
scroll to position [295, 0]
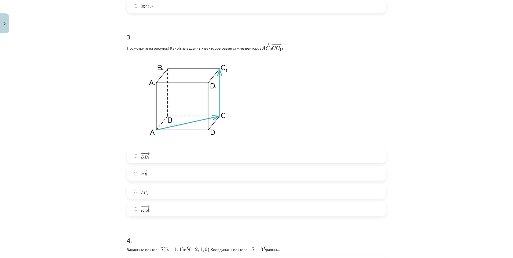
click at [141, 194] on span "A" at bounding box center [142, 192] width 3 height 3
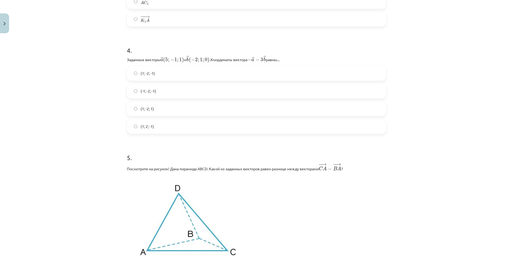
scroll to position [483, 0]
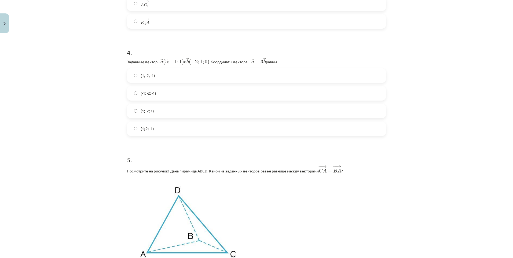
click at [138, 79] on label "(1; -2; -1)" at bounding box center [256, 75] width 258 height 13
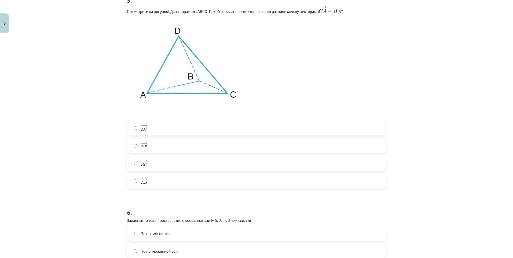
scroll to position [644, 0]
click at [136, 142] on label "− − → C B C B →" at bounding box center [256, 144] width 258 height 13
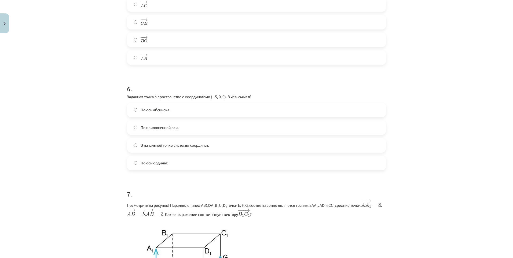
scroll to position [778, 0]
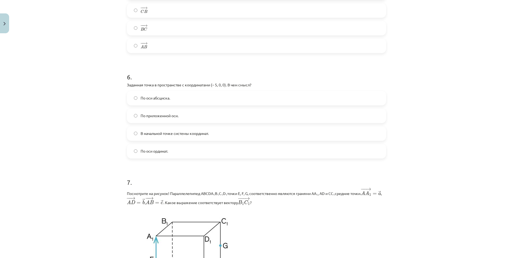
click at [154, 94] on label "По оси абсциска." at bounding box center [256, 97] width 258 height 13
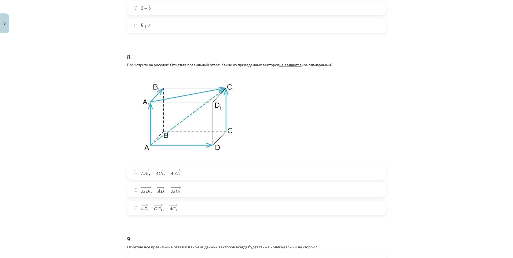
scroll to position [1180, 0]
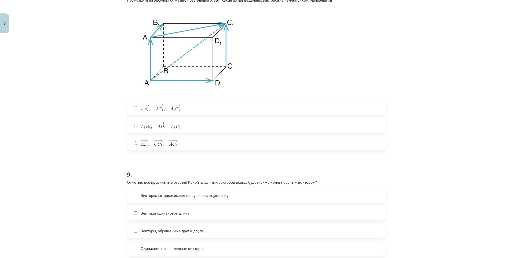
click at [148, 140] on span "− − → A D , − − → C C 1 , − − → A C 1" at bounding box center [159, 143] width 37 height 7
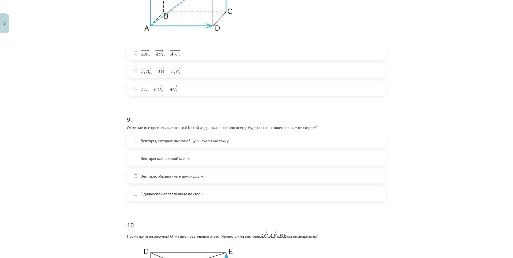
scroll to position [1261, 0]
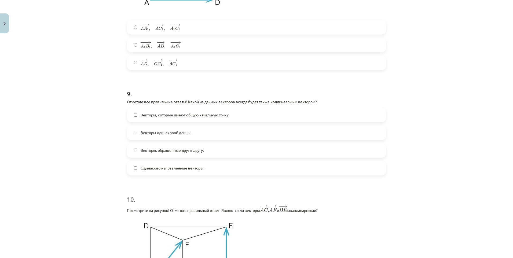
click at [156, 165] on span "Одинаково направленные векторы." at bounding box center [173, 168] width 64 height 6
click at [175, 154] on label "Векторы, обращенные друг к другу." at bounding box center [256, 150] width 258 height 13
click at [165, 151] on span "Векторы, обращенные друг к другу." at bounding box center [172, 151] width 63 height 6
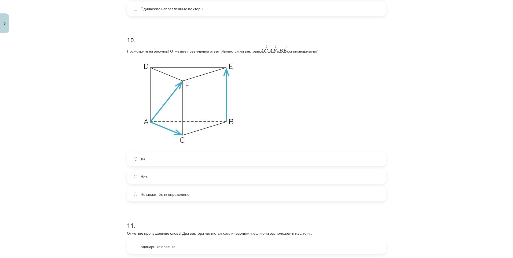
scroll to position [1422, 0]
click at [133, 152] on label "Да." at bounding box center [256, 157] width 258 height 13
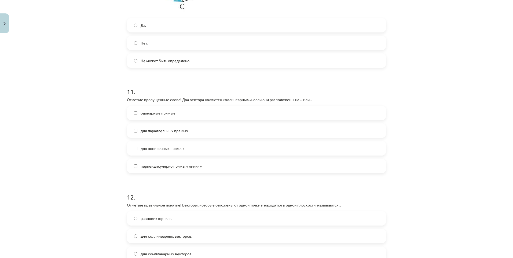
scroll to position [1556, 0]
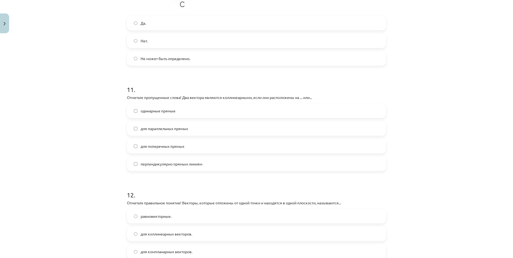
click at [156, 127] on span "для параллельных прямых" at bounding box center [164, 129] width 47 height 6
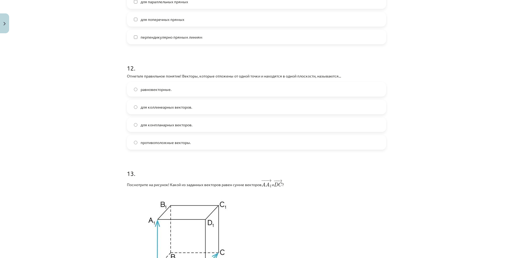
scroll to position [1690, 0]
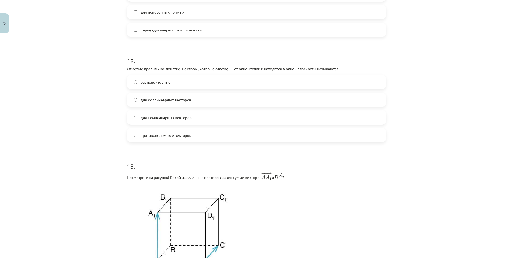
click at [144, 100] on span "для коллинеарных векторов." at bounding box center [167, 100] width 52 height 6
click at [158, 116] on span "для компланарных векторов." at bounding box center [167, 118] width 52 height 6
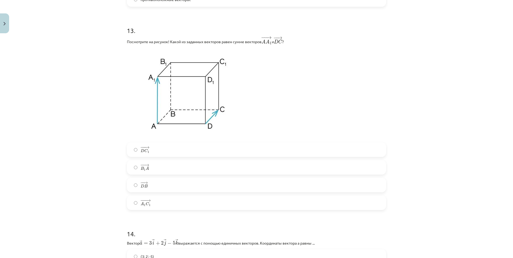
scroll to position [1824, 0]
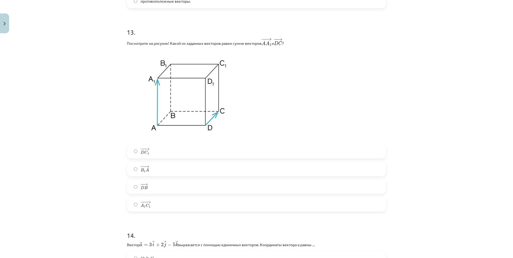
click at [138, 148] on label "− −− → D C 1 D C 1 →" at bounding box center [256, 151] width 258 height 13
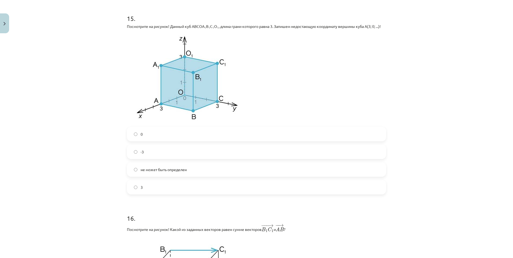
scroll to position [2146, 0]
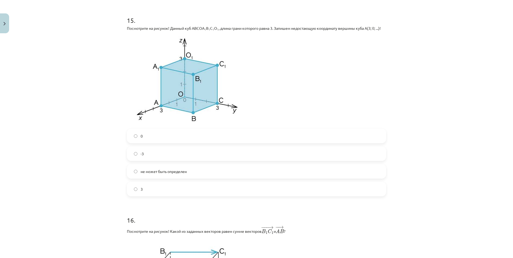
click at [127, 133] on label "0" at bounding box center [256, 135] width 258 height 13
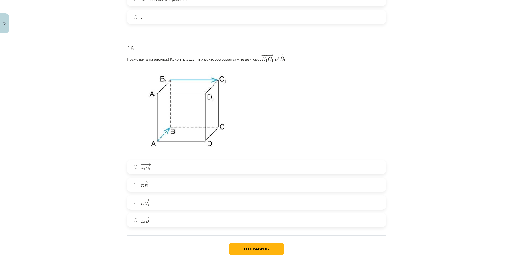
scroll to position [2349, 0]
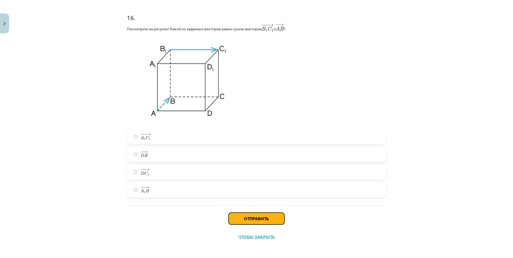
click at [262, 213] on button "Отправить" at bounding box center [257, 219] width 56 height 12
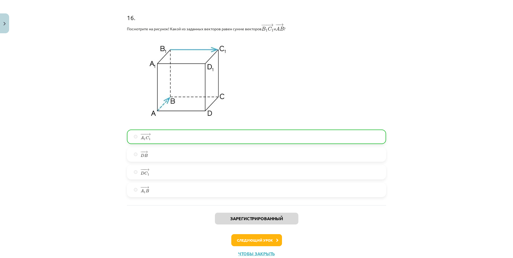
click at [257, 248] on div "Зарегистрированный Следующий урок Чтобы закрыть" at bounding box center [256, 232] width 259 height 55
click at [256, 243] on button "Следующий урок" at bounding box center [256, 240] width 51 height 12
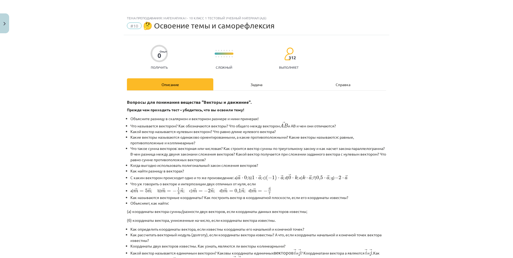
scroll to position [0, 0]
click at [245, 87] on div "Задача" at bounding box center [256, 85] width 86 height 12
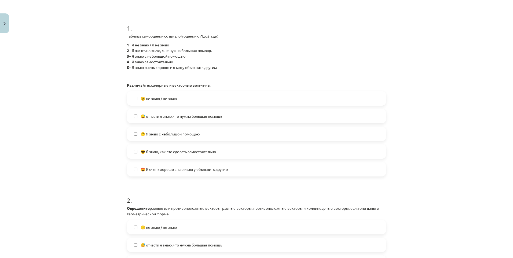
scroll to position [94, 0]
click at [151, 128] on label "🙂 Я знаю с небольшой помощью" at bounding box center [256, 131] width 258 height 13
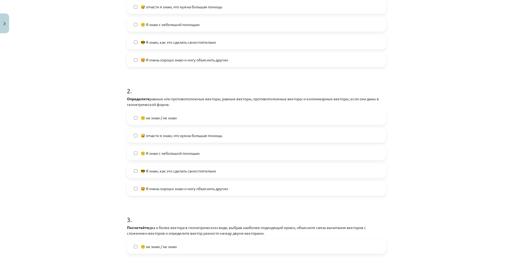
click at [152, 152] on span "🙂 Я знаю с небольшой помощью" at bounding box center [170, 154] width 59 height 6
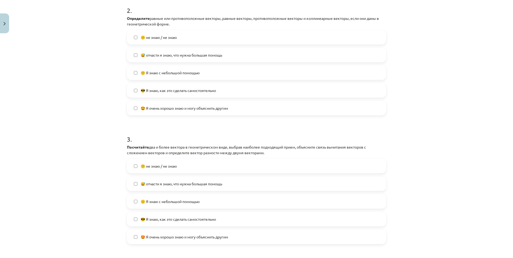
click at [157, 203] on span "🙂 Я знаю с небольшой помощью" at bounding box center [170, 202] width 59 height 6
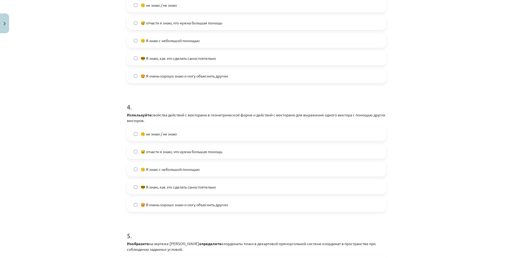
click at [150, 178] on div "😕 не знаю / не знаю 😅 отчасти я знаю, что нужна большая помощь 🙂 Я знаю с небол…" at bounding box center [256, 169] width 259 height 85
click at [151, 173] on label "🙂 Я знаю с небольшой помощью" at bounding box center [256, 169] width 258 height 13
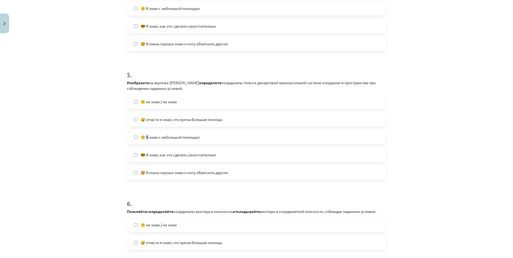
click at [146, 135] on span "🙂 Я знаю с небольшой помощью" at bounding box center [170, 137] width 59 height 6
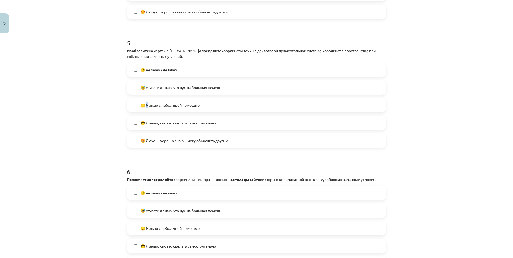
scroll to position [711, 0]
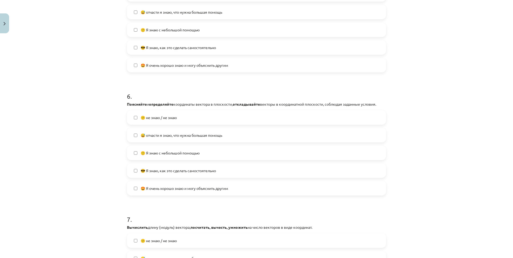
click at [144, 23] on div "🙂 Я знаю с небольшой помощью" at bounding box center [256, 30] width 259 height 14
click at [157, 30] on span "🙂 Я знаю с небольшой помощью" at bounding box center [170, 30] width 59 height 6
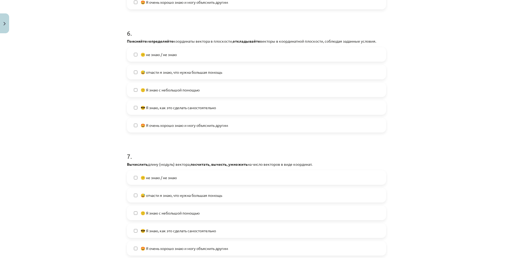
scroll to position [791, 0]
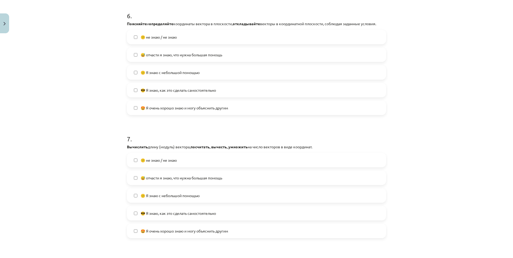
click at [153, 71] on span "🙂 Я знаю с небольшой помощью" at bounding box center [170, 73] width 59 height 6
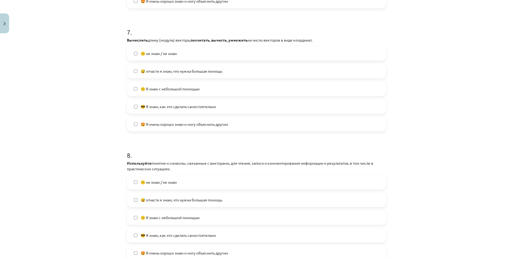
click at [166, 114] on div "😕 не знаю / не знаю 😅 отчасти я знаю, что нужна большая помощь 🙂 Я знаю с небол…" at bounding box center [256, 88] width 259 height 85
click at [158, 88] on span "🙂 Я знаю с небольшой помощью" at bounding box center [170, 89] width 59 height 6
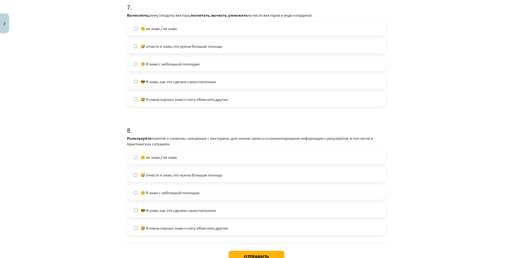
scroll to position [926, 0]
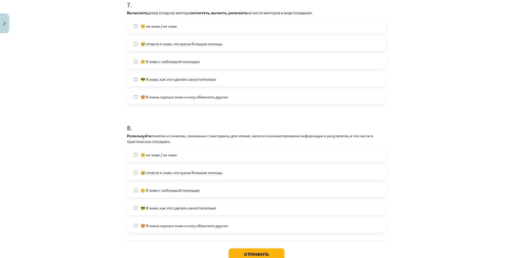
click at [149, 192] on span "🙂 Я знаю с небольшой помощью" at bounding box center [170, 191] width 59 height 6
click at [269, 251] on button "Отправить" at bounding box center [257, 254] width 56 height 12
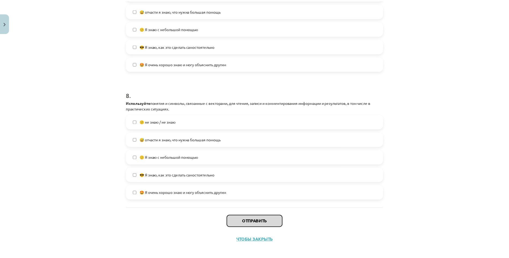
scroll to position [963, 0]
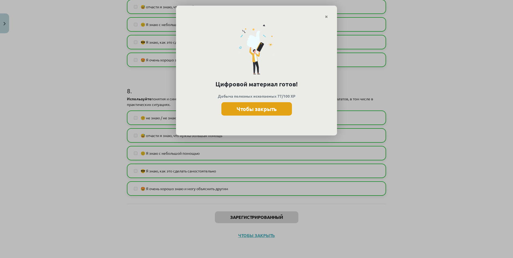
click at [244, 114] on button "Чтобы закрыть" at bounding box center [256, 108] width 71 height 13
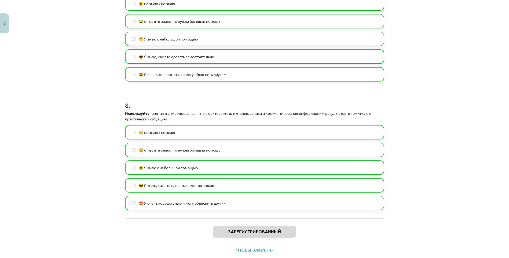
scroll to position [882, 0]
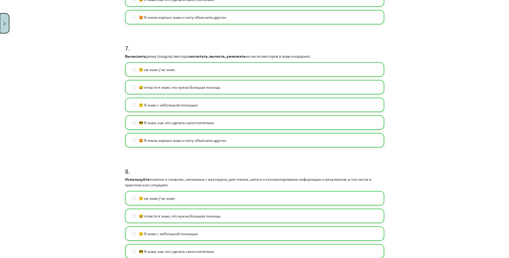
click at [7, 25] on button "Закрывать" at bounding box center [4, 23] width 9 height 20
click at [21, 96] on div "Тема преподавания: Математика i - 10 класс 1 тестовый учебный материал (а,б) #1…" at bounding box center [254, 129] width 509 height 258
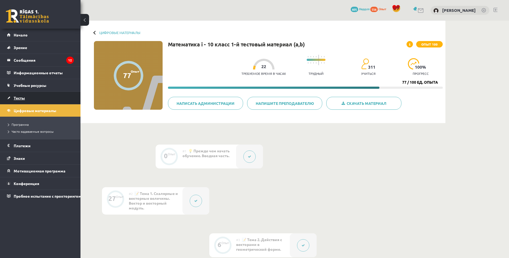
click at [22, 100] on span "Тесты" at bounding box center [19, 98] width 11 height 5
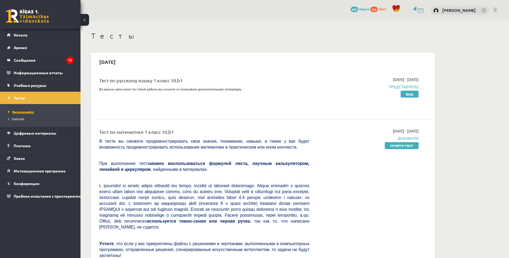
click at [20, 112] on span "Выдающийся" at bounding box center [21, 112] width 26 height 4
click at [329, 101] on div "2025-10-01 - 2025-10-15 Представлены Вид" at bounding box center [367, 94] width 109 height 34
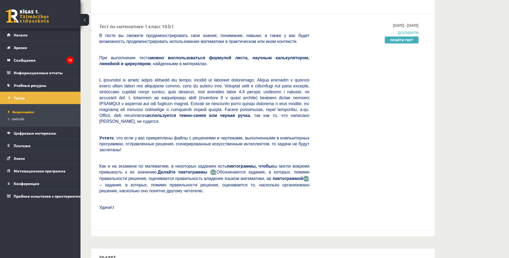
scroll to position [107, 0]
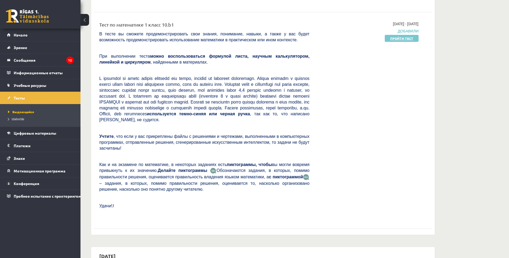
click at [406, 38] on link "Пройти тест" at bounding box center [402, 38] width 34 height 7
click at [394, 36] on link "Пройти тест" at bounding box center [402, 38] width 34 height 7
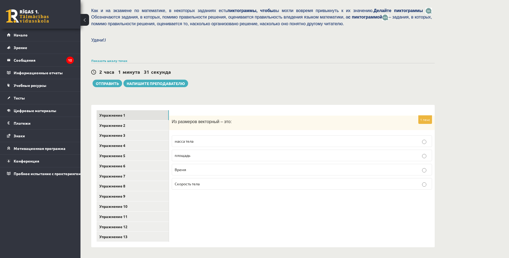
scroll to position [116, 0]
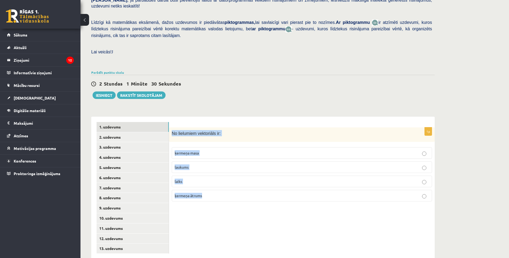
drag, startPoint x: 175, startPoint y: 122, endPoint x: 276, endPoint y: 194, distance: 124.2
click at [298, 209] on div "1p No lielumiem vektoriāls ir: ķermeņa masa laukums laiks ķermeņa ātrums" at bounding box center [302, 188] width 266 height 142
copy div "No lielumiem vektoriāls ir: ķermeņa masa laukums laiks ķermeņa ātrums"
click at [236, 130] on p "No lielumiem vektoriāls ir:" at bounding box center [288, 133] width 233 height 6
click at [226, 145] on fieldset "ķermeņa masa laukums laiks ķermeņa ātrums" at bounding box center [302, 174] width 260 height 58
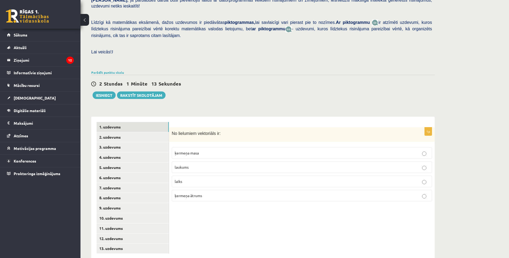
click at [220, 150] on p "ķermeņa masa" at bounding box center [302, 153] width 254 height 6
drag, startPoint x: 204, startPoint y: 182, endPoint x: 196, endPoint y: 174, distance: 11.8
click at [204, 193] on p "ķermeņa ātrums" at bounding box center [302, 196] width 254 height 6
click at [112, 132] on link "2. uzdevums" at bounding box center [133, 137] width 72 height 10
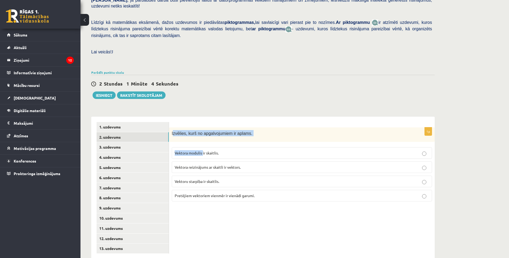
drag, startPoint x: 173, startPoint y: 120, endPoint x: 185, endPoint y: 126, distance: 13.6
click at [202, 136] on div "1p Izvēlies, kurš no apgalvojumiem ir aplams. Vektora modulis ir skaitlis. Vekt…" at bounding box center [302, 166] width 266 height 79
click at [283, 133] on div "1p Izvēlies, kurš no apgalvojumiem ir aplams. Vektora modulis ir skaitlis. Vekt…" at bounding box center [302, 166] width 266 height 79
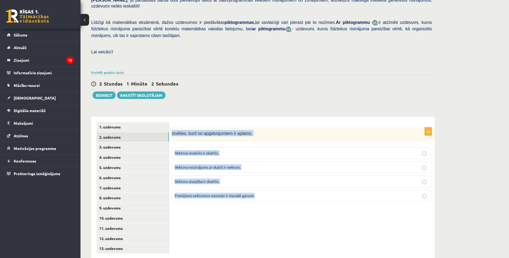
drag, startPoint x: 171, startPoint y: 119, endPoint x: 259, endPoint y: 188, distance: 110.9
click at [262, 196] on div "1p Izvēlies, kurš no apgalvojumiem ir aplams. Vektora modulis ir skaitlis. Vekt…" at bounding box center [302, 188] width 266 height 142
copy div "Izvēlies, kurš no apgalvojumiem ir aplams. Vektora modulis ir skaitlis. Vektora…"
click at [320, 179] on p "Vektoru starpība ir skaitlis." at bounding box center [302, 182] width 254 height 6
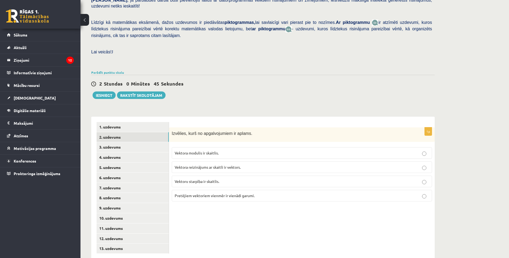
click at [278, 179] on p "Vektoru starpība ir skaitlis." at bounding box center [302, 182] width 254 height 6
click at [208, 179] on span "Vektoru starpība ir skaitlis." at bounding box center [197, 181] width 45 height 5
click at [116, 142] on link "3. uzdevums" at bounding box center [133, 147] width 72 height 10
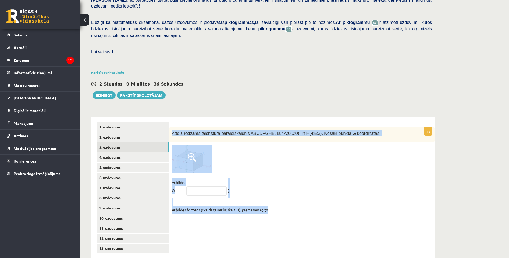
drag, startPoint x: 171, startPoint y: 122, endPoint x: 276, endPoint y: 205, distance: 134.5
click at [276, 205] on div "1p Attēlā redzams taisnstūra paralēlskaldnis ABCDFGHE, kur A(0;0;0) un H(4;5;3)…" at bounding box center [302, 188] width 266 height 142
copy div "Attēlā redzams taisnstūra paralēlskaldnis ABCDFGHE, kur A(0;0;0) un H(4;5;3). N…"
drag, startPoint x: 188, startPoint y: 182, endPoint x: 194, endPoint y: 181, distance: 6.1
click at [189, 186] on input "text" at bounding box center [206, 190] width 40 height 9
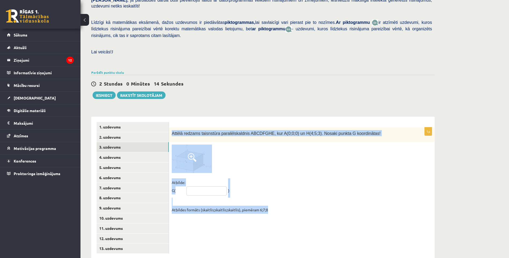
click at [195, 186] on input "text" at bounding box center [206, 190] width 40 height 9
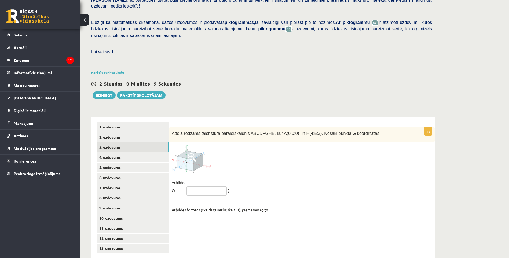
click at [198, 186] on input "text" at bounding box center [206, 190] width 40 height 9
paste input "*****"
type input "*****"
click at [126, 152] on link "4. uzdevums" at bounding box center [133, 157] width 72 height 10
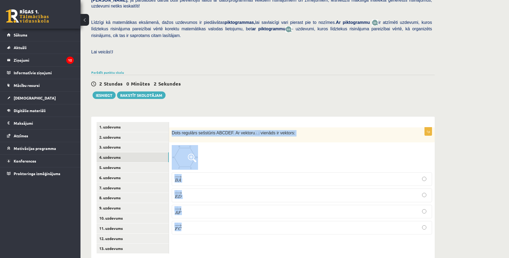
drag, startPoint x: 171, startPoint y: 120, endPoint x: 328, endPoint y: 230, distance: 191.4
click at [328, 230] on div "1p Dots regulārs sešstūris ABCDEF. Ar vektoru vienāds ir vektors: − − → B A B A…" at bounding box center [302, 188] width 266 height 142
copy div "Dots regulārs sešstūris ABCDEF. Ar vektoru vienāds ir vektors: − − → B A B A → …"
click at [311, 205] on label "− − → A F A F →" at bounding box center [302, 211] width 260 height 13
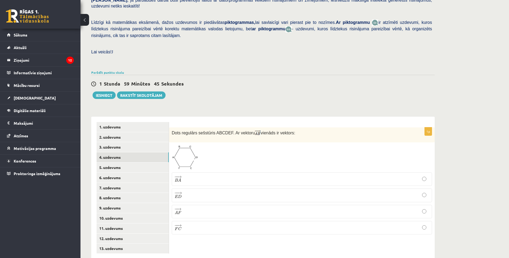
click at [190, 208] on p "− − → A F A F →" at bounding box center [302, 212] width 254 height 8
click at [115, 163] on link "5. uzdevums" at bounding box center [133, 168] width 72 height 10
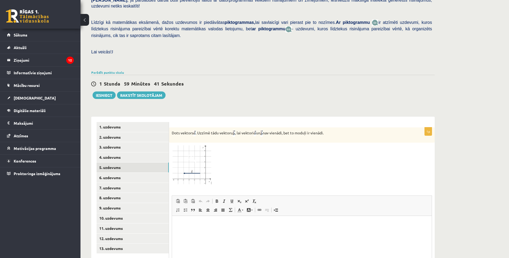
scroll to position [0, 0]
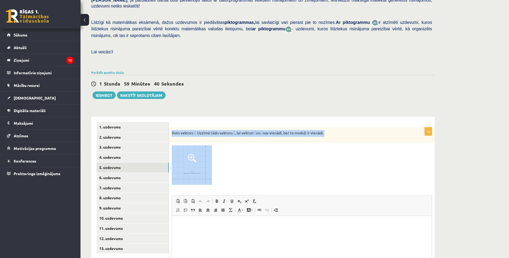
drag, startPoint x: 172, startPoint y: 120, endPoint x: 255, endPoint y: 173, distance: 99.1
click at [253, 174] on div "1p Dots vektors . Uzzīmē tādu vektoru , lai vektori un nav vienādi, bet to modu…" at bounding box center [302, 217] width 266 height 180
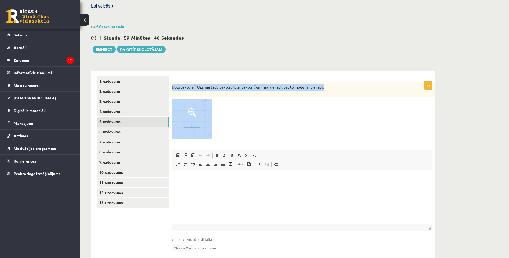
scroll to position [170, 0]
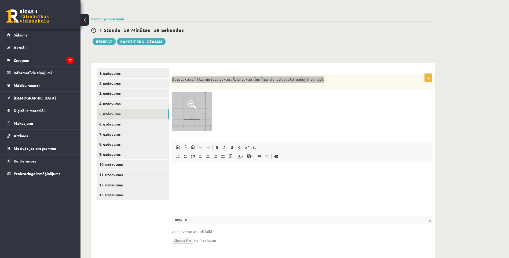
click at [317, 178] on html at bounding box center [302, 170] width 260 height 16
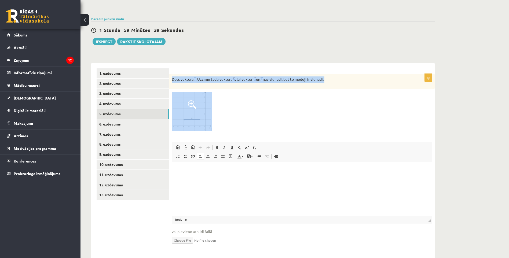
click at [246, 113] on div at bounding box center [302, 111] width 260 height 39
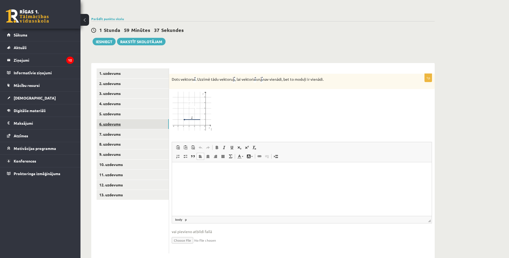
click at [114, 119] on link "6. uzdevums" at bounding box center [133, 124] width 72 height 10
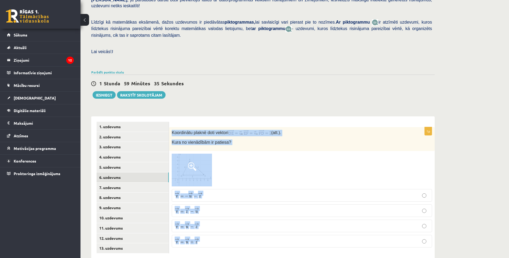
drag, startPoint x: 171, startPoint y: 120, endPoint x: 274, endPoint y: 241, distance: 158.9
click at [274, 241] on div "1p Koordinātu plaknē doti vektori , , (att.). Kura no vienādībām ir patiesa? → …" at bounding box center [302, 187] width 266 height 142
copy div "Koordinātu plaknē doti vektori , , (att.). Kura no vienādībām ir patiesa? → v =…"
click at [276, 174] on div at bounding box center [302, 170] width 260 height 33
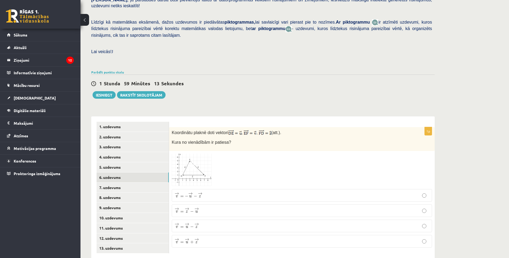
click at [196, 211] on span "u" at bounding box center [196, 212] width 2 height 2
click at [111, 183] on link "7. uzdevums" at bounding box center [133, 188] width 72 height 10
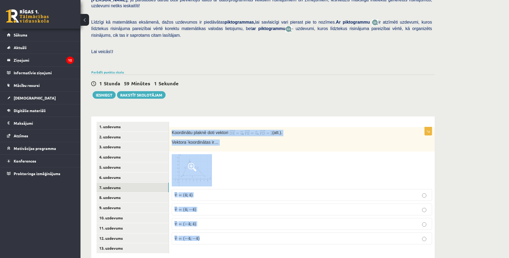
drag, startPoint x: 170, startPoint y: 119, endPoint x: 232, endPoint y: 226, distance: 123.8
click at [232, 226] on div "1p Koordinātu plaknē doti vektori , , (att.). Vektora koordinātas ir… ¯ ¯ ¯ v =…" at bounding box center [302, 188] width 266 height 122
copy div "Koordinātu plaknē doti vektori , , (att.). Vektora koordinātas ir… ¯ ¯ ¯ v = ( …"
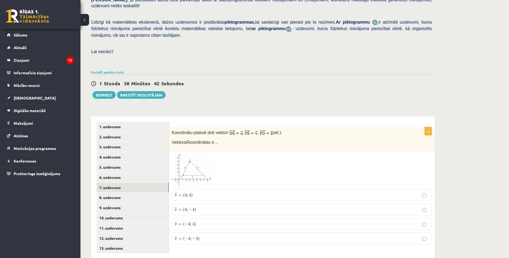
click at [223, 234] on div "1p Koordinātu plaknē doti vektori , , (att.). Vektora koordinātas ir… ¯ ¯ ¯ v =…" at bounding box center [302, 188] width 266 height 122
click at [186, 193] on span "4" at bounding box center [186, 194] width 2 height 3
click at [118, 193] on link "8. uzdevums" at bounding box center [133, 198] width 72 height 10
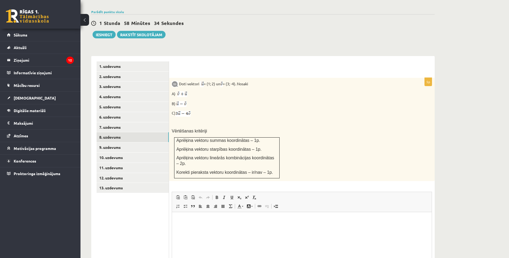
scroll to position [197, 0]
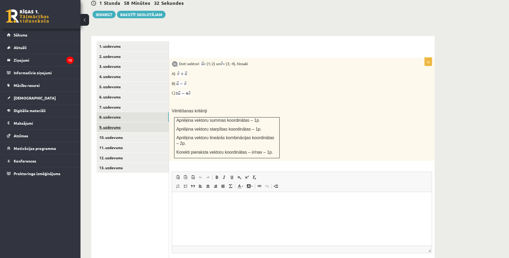
click at [103, 122] on link "9. uzdevums" at bounding box center [133, 127] width 72 height 10
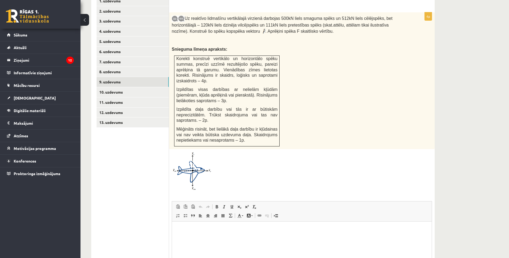
scroll to position [0, 0]
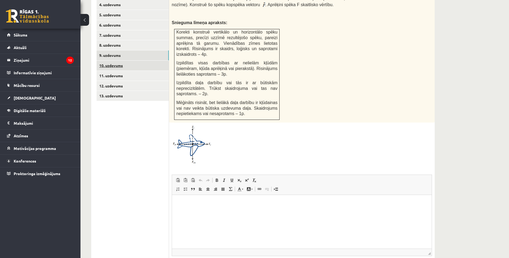
click at [109, 61] on link "10. uzdevums" at bounding box center [133, 66] width 72 height 10
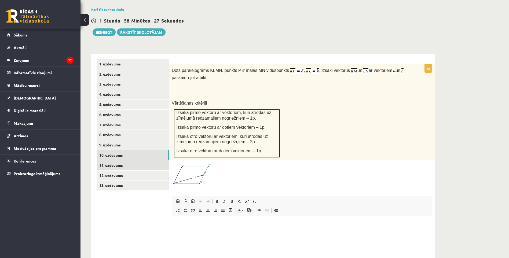
click at [119, 160] on link "11. uzdevums" at bounding box center [133, 165] width 72 height 10
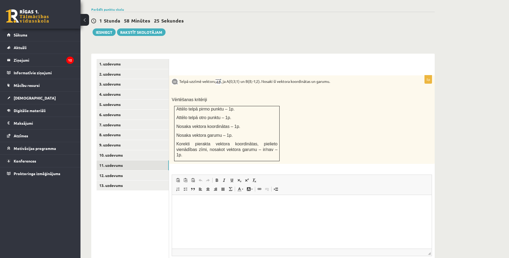
click at [120, 190] on ul "1. uzdevums 2. uzdevums 3. uzdevums 4. uzdevums 5. uzdevums 6. uzdevums 7. uzde…" at bounding box center [133, 172] width 72 height 227
click at [116, 171] on link "12. uzdevums" at bounding box center [133, 176] width 72 height 10
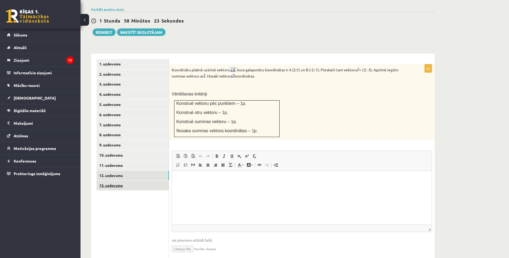
click at [114, 181] on link "13. uzdevums" at bounding box center [133, 186] width 72 height 10
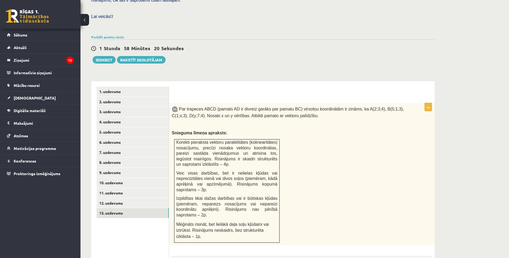
scroll to position [147, 0]
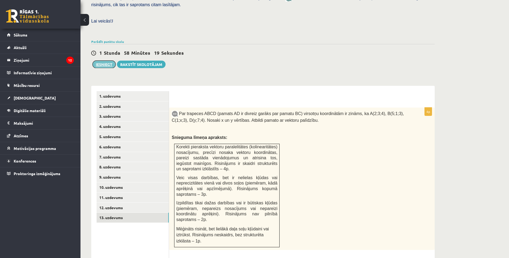
click at [105, 61] on button "Iesniegt" at bounding box center [104, 65] width 23 height 8
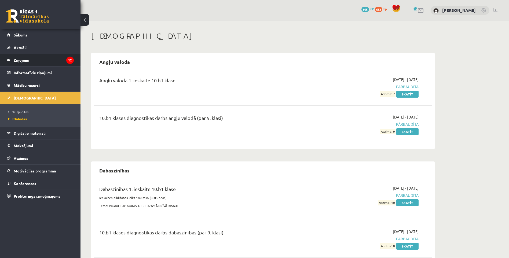
click at [30, 58] on legend "Ziņojumi 12" at bounding box center [44, 60] width 60 height 12
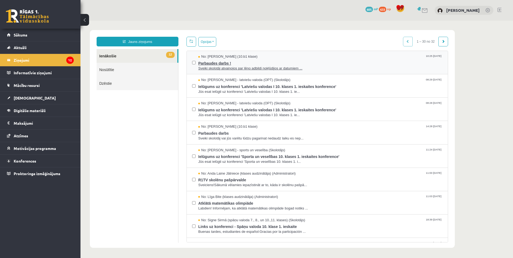
click at [232, 64] on span "Parbaudes darbs !" at bounding box center [320, 62] width 244 height 7
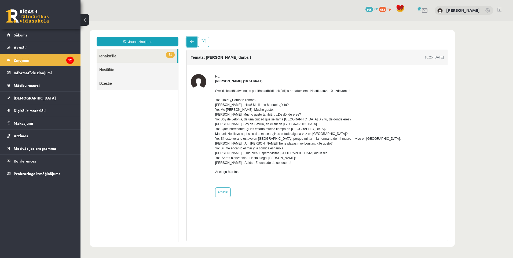
click at [190, 41] on span at bounding box center [192, 41] width 4 height 4
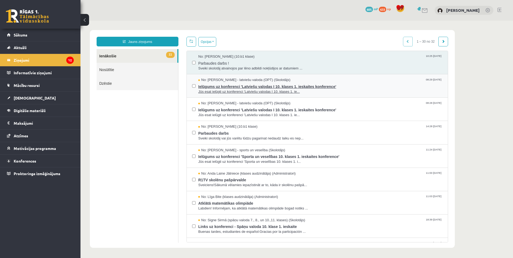
click at [226, 82] on span "No: [PERSON_NAME] - latviešu valoda (OPT) (Skolotājs)" at bounding box center [244, 80] width 92 height 5
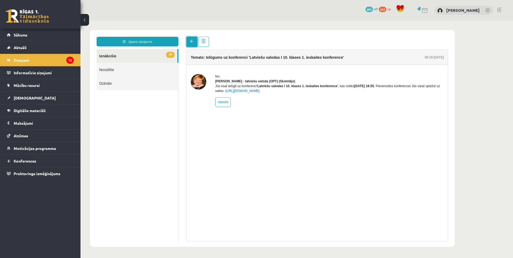
click at [193, 45] on link at bounding box center [191, 42] width 11 height 10
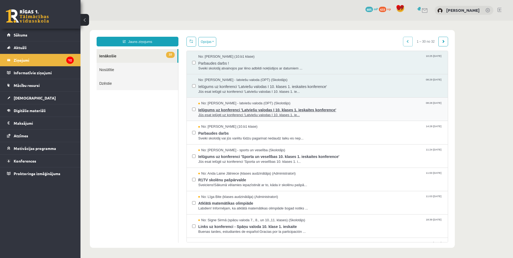
click at [223, 104] on span "No: [PERSON_NAME] - latviešu valoda (OPT) (Skolotājs)" at bounding box center [244, 103] width 92 height 5
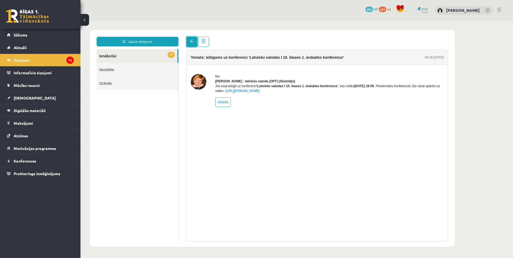
click at [189, 37] on link at bounding box center [191, 42] width 11 height 10
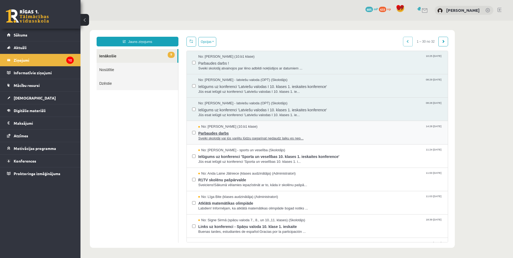
click at [228, 133] on span "Parbaudes darbs" at bounding box center [320, 132] width 244 height 7
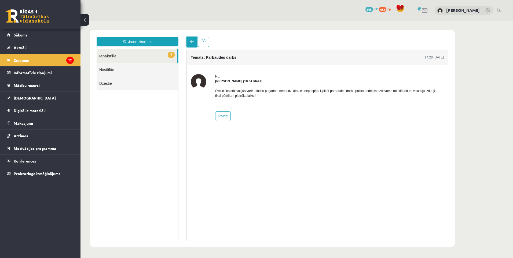
click at [193, 40] on span at bounding box center [192, 41] width 4 height 4
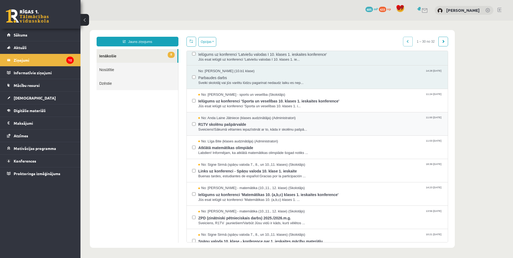
scroll to position [80, 0]
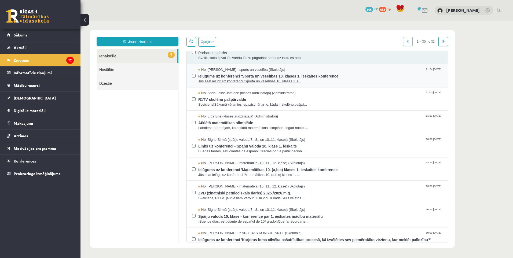
click at [226, 75] on span "Ielūgums uz konferenci 'Sporta un veselības 10. klases 1. ieskaites konference'" at bounding box center [320, 75] width 244 height 7
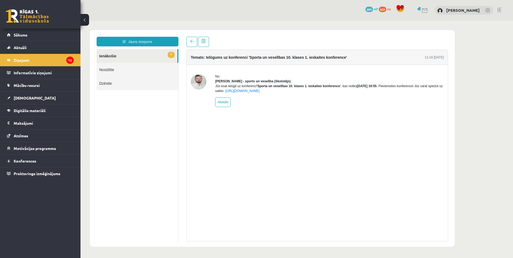
scroll to position [0, 0]
click at [190, 43] on span at bounding box center [192, 41] width 4 height 4
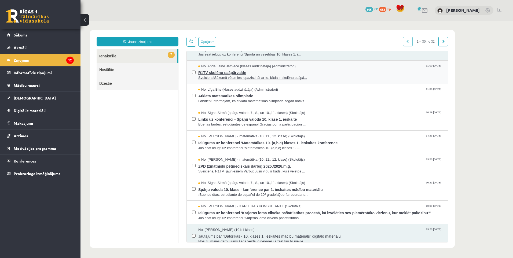
click at [214, 72] on span "R1TV skolēnu pašpārvalde" at bounding box center [320, 72] width 244 height 7
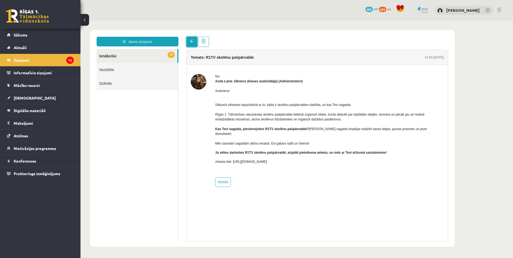
click at [189, 42] on link at bounding box center [191, 42] width 11 height 10
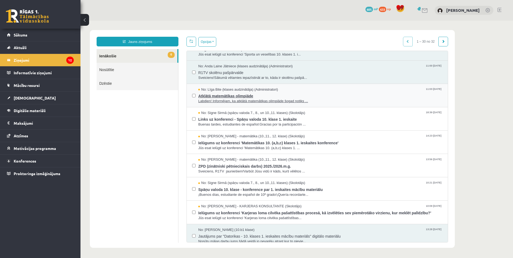
click at [217, 94] on span "Atklātā matemātikas olimpiāde" at bounding box center [320, 95] width 244 height 7
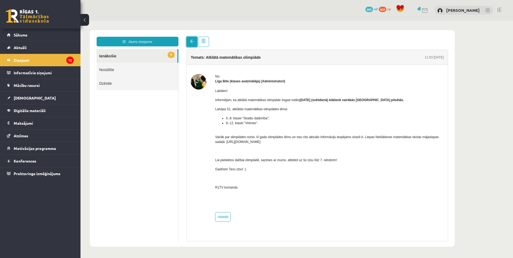
click at [189, 42] on link at bounding box center [191, 42] width 11 height 10
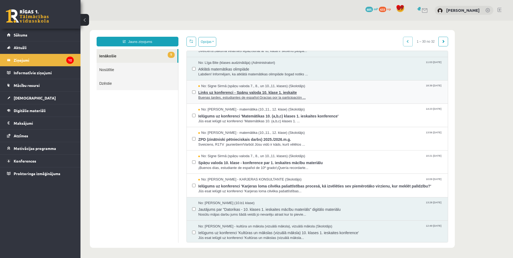
click at [214, 91] on span "Links uz konferenci - Spāņu valoda 10. klase 1. ieskaite" at bounding box center [320, 92] width 244 height 7
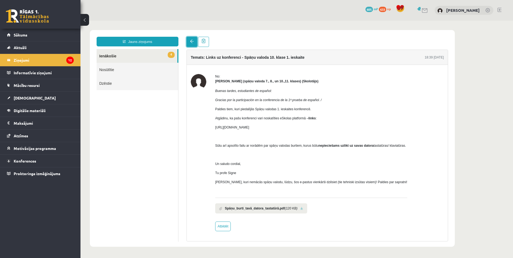
click at [190, 44] on link at bounding box center [191, 42] width 11 height 10
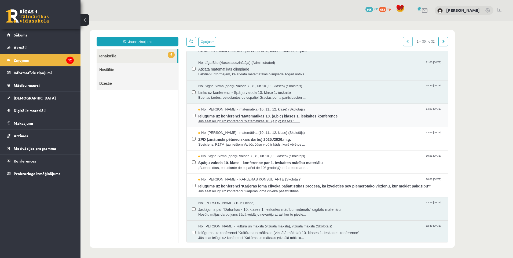
click at [232, 118] on span "Ielūgums uz konferenci 'Matemātikas 10. (a,b,c) klases 1. ieskaites konference'" at bounding box center [320, 115] width 244 height 7
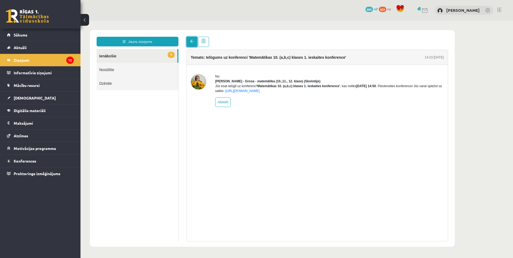
click at [191, 43] on span at bounding box center [192, 41] width 4 height 4
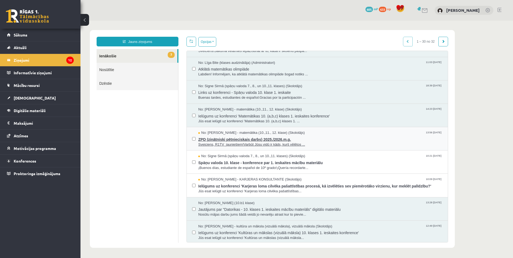
click at [215, 141] on span "ZPD (zinātniski pētnieciskais darbs) 2025./2026.m.g." at bounding box center [320, 138] width 244 height 7
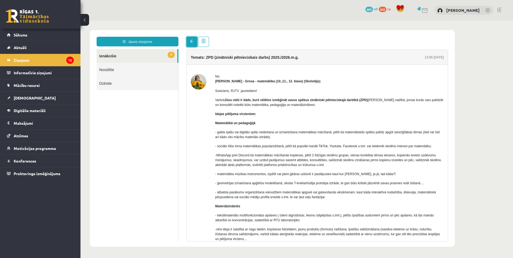
click at [190, 44] on link at bounding box center [191, 42] width 11 height 10
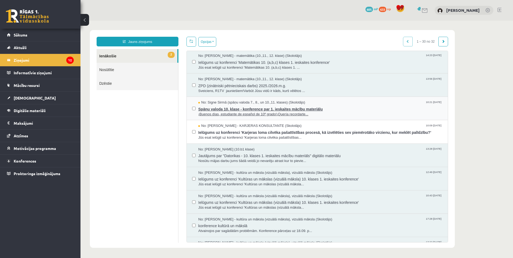
click at [227, 110] on span "Spāņu valoda 10. klase - konference par 1. ieskaites mācību materiālu" at bounding box center [320, 108] width 244 height 7
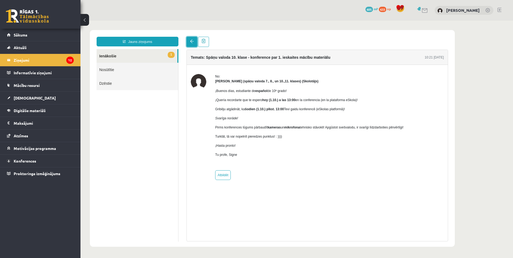
click at [189, 45] on link at bounding box center [191, 42] width 11 height 10
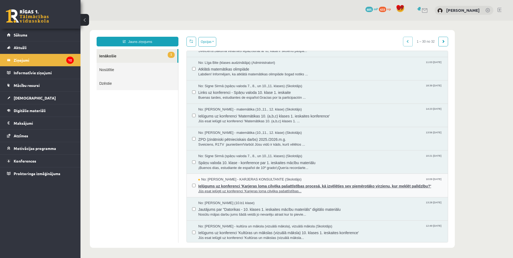
click at [229, 183] on span "Ielūgums uz konferenci 'Karjeras loma cilvēka pašattīstības procesā, kā izvēlēt…" at bounding box center [320, 185] width 244 height 7
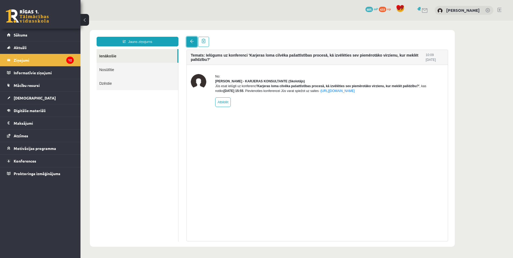
click at [192, 38] on link at bounding box center [191, 42] width 11 height 10
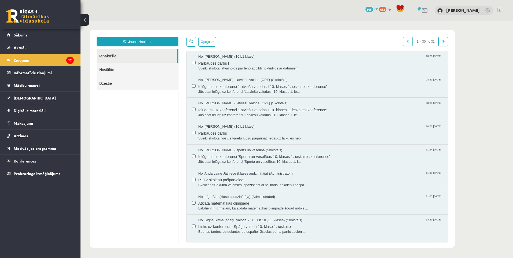
click at [60, 58] on legend "Ziņojumi 12" at bounding box center [44, 60] width 60 height 12
